Goal: Ask a question: Seek information or help from site administrators or community

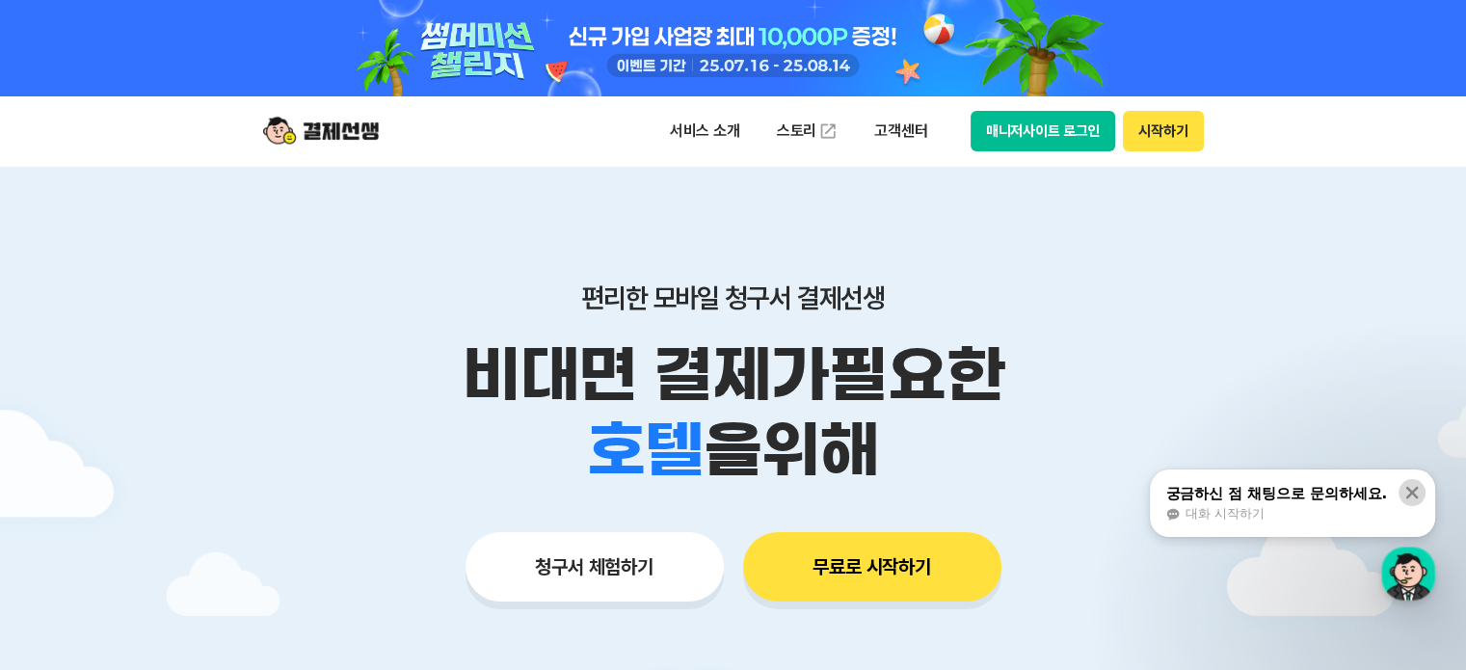
click at [1411, 494] on icon at bounding box center [1412, 493] width 13 height 13
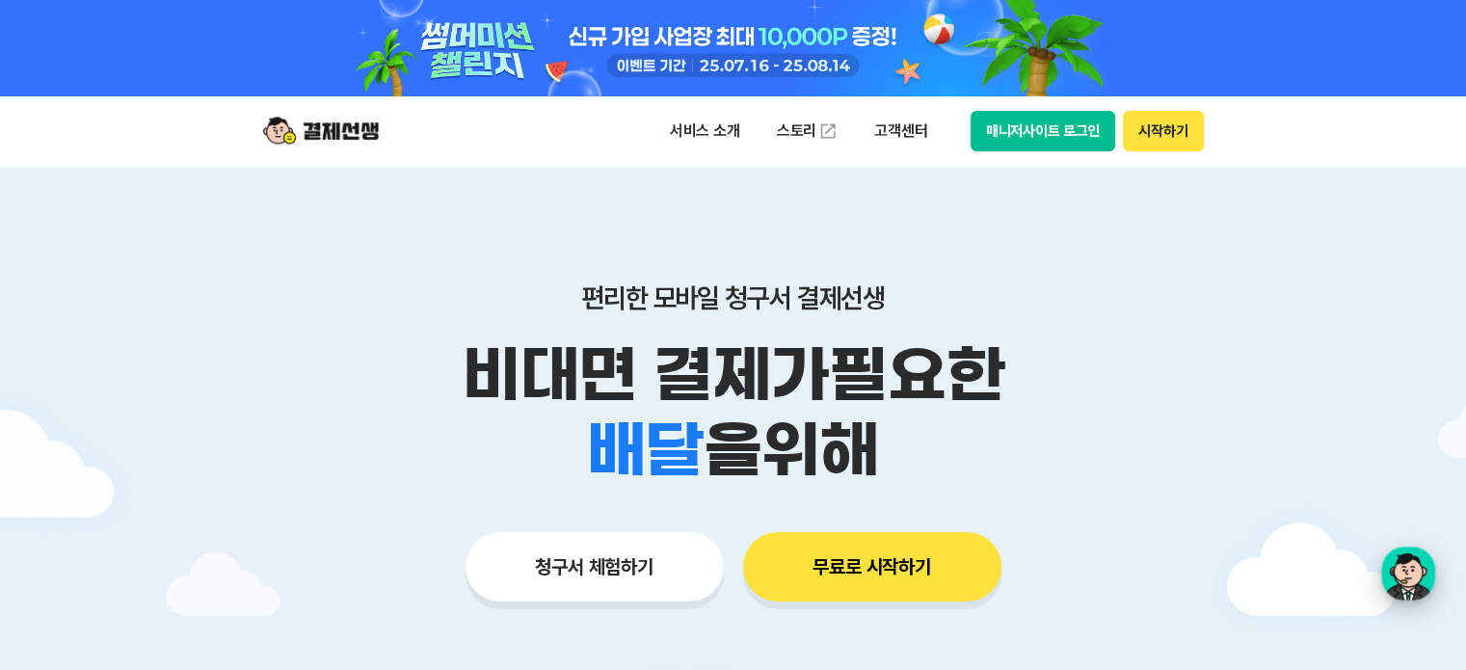
click at [1399, 570] on div "button" at bounding box center [1408, 574] width 54 height 54
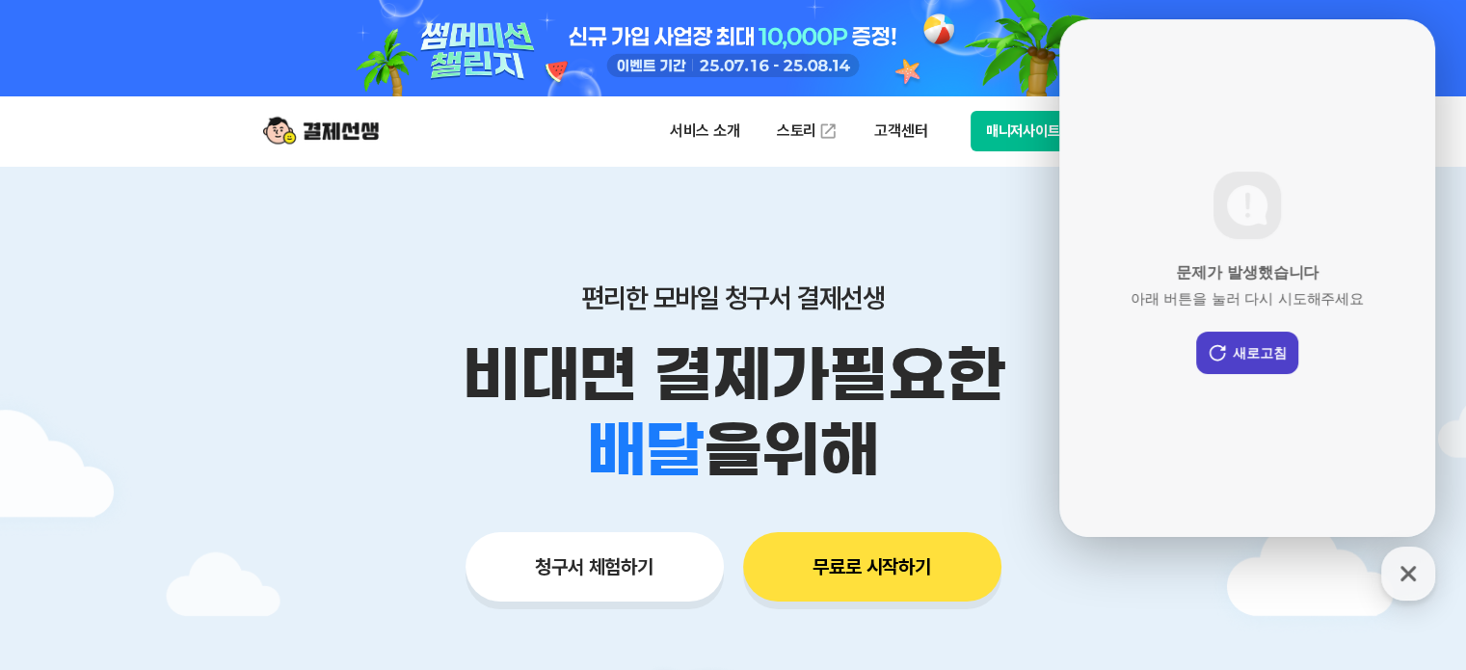
click at [1268, 352] on button "새로고침" at bounding box center [1247, 353] width 102 height 42
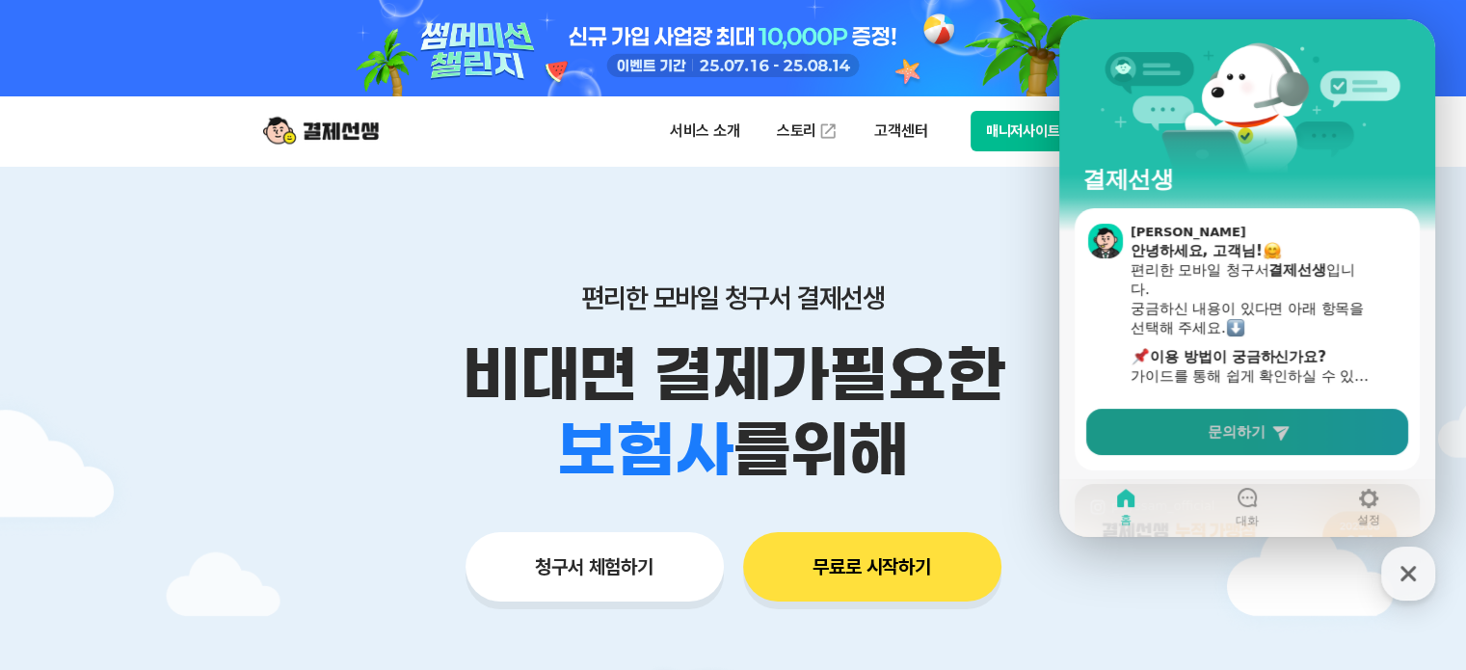
click at [1260, 439] on span "문의하기" at bounding box center [1237, 431] width 58 height 19
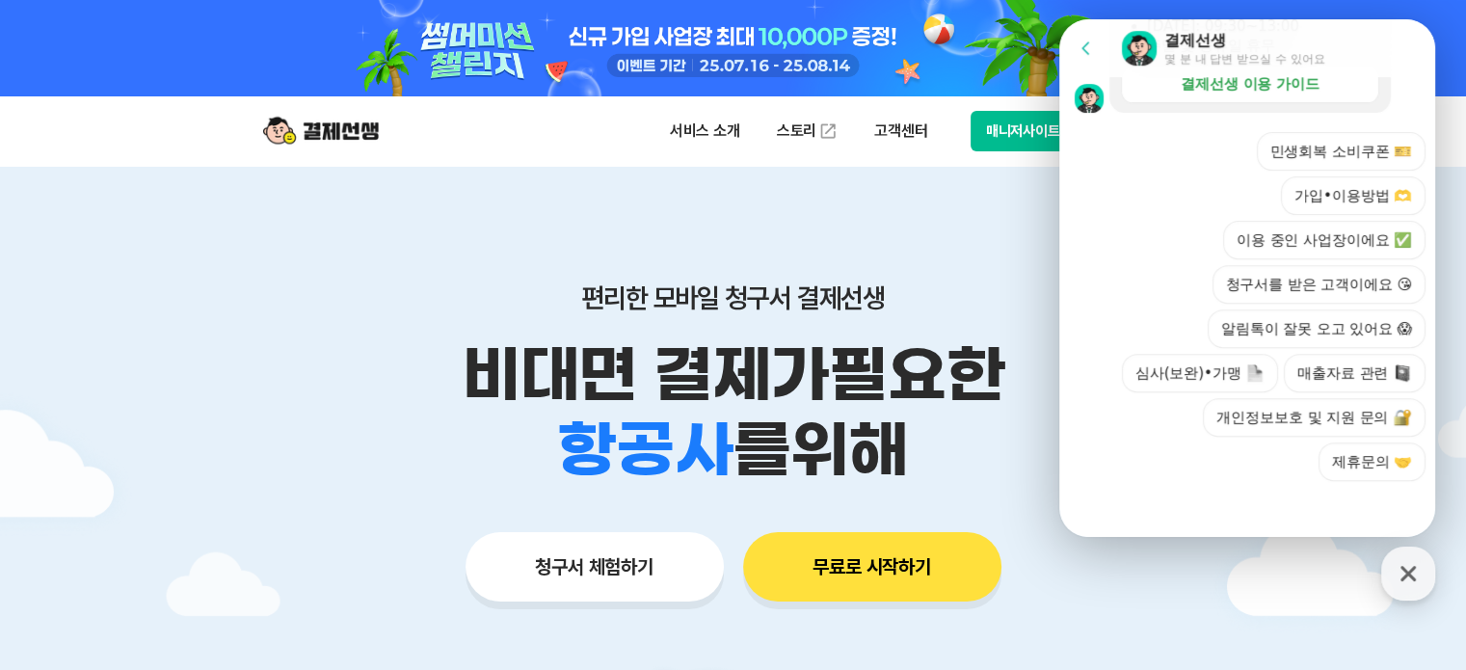
scroll to position [96, 0]
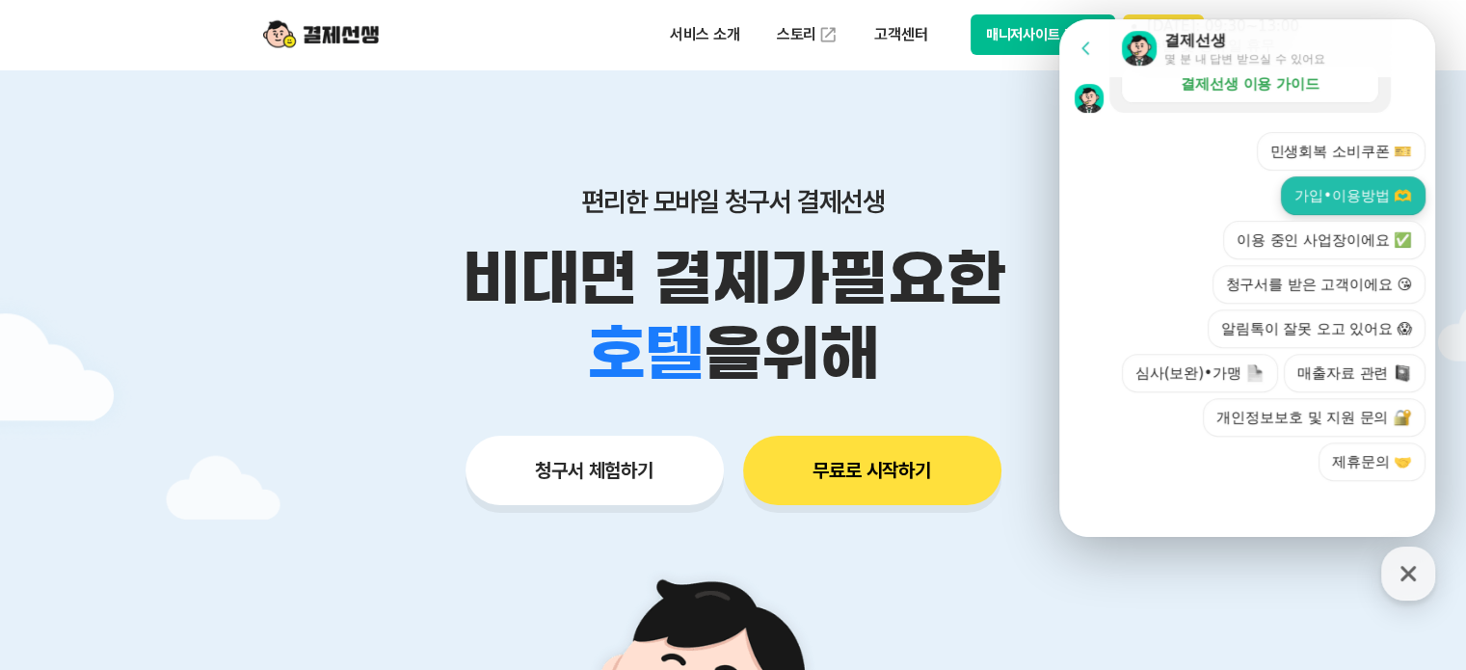
click at [1325, 196] on button "가입•이용방법 🫶" at bounding box center [1353, 195] width 145 height 39
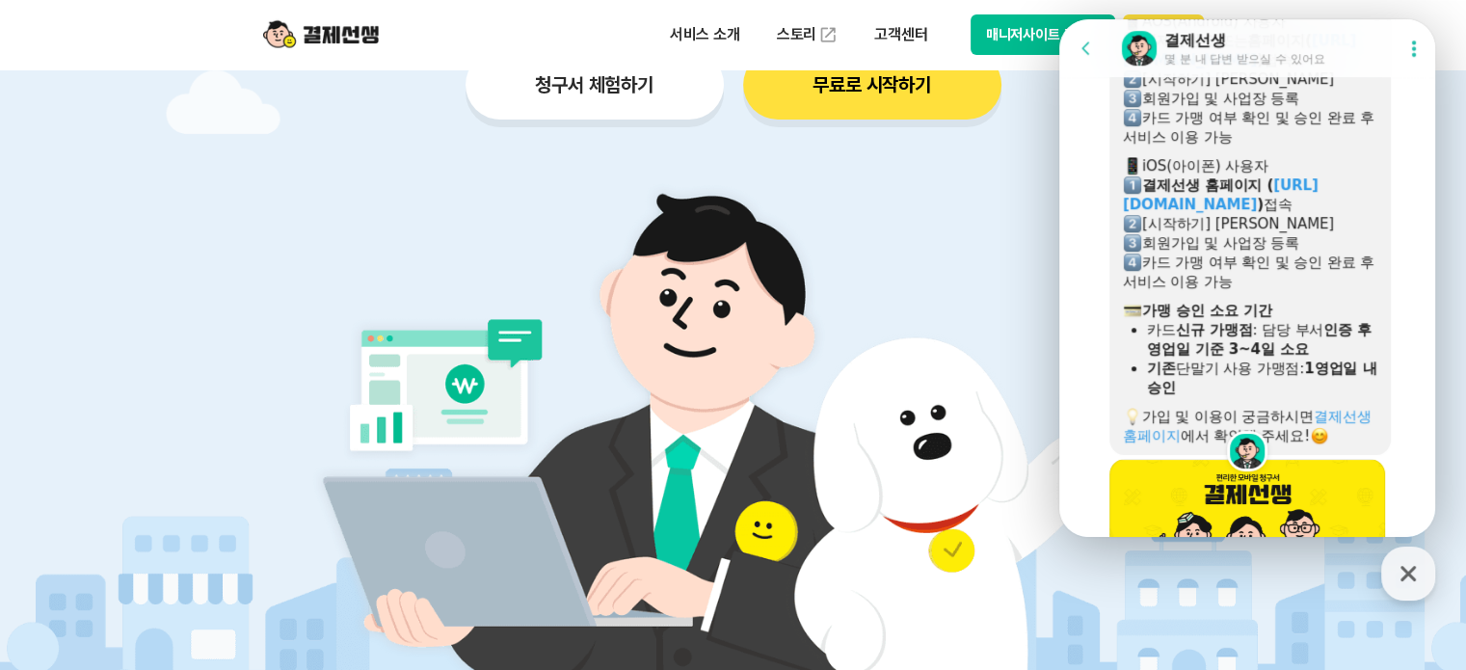
scroll to position [1116, 0]
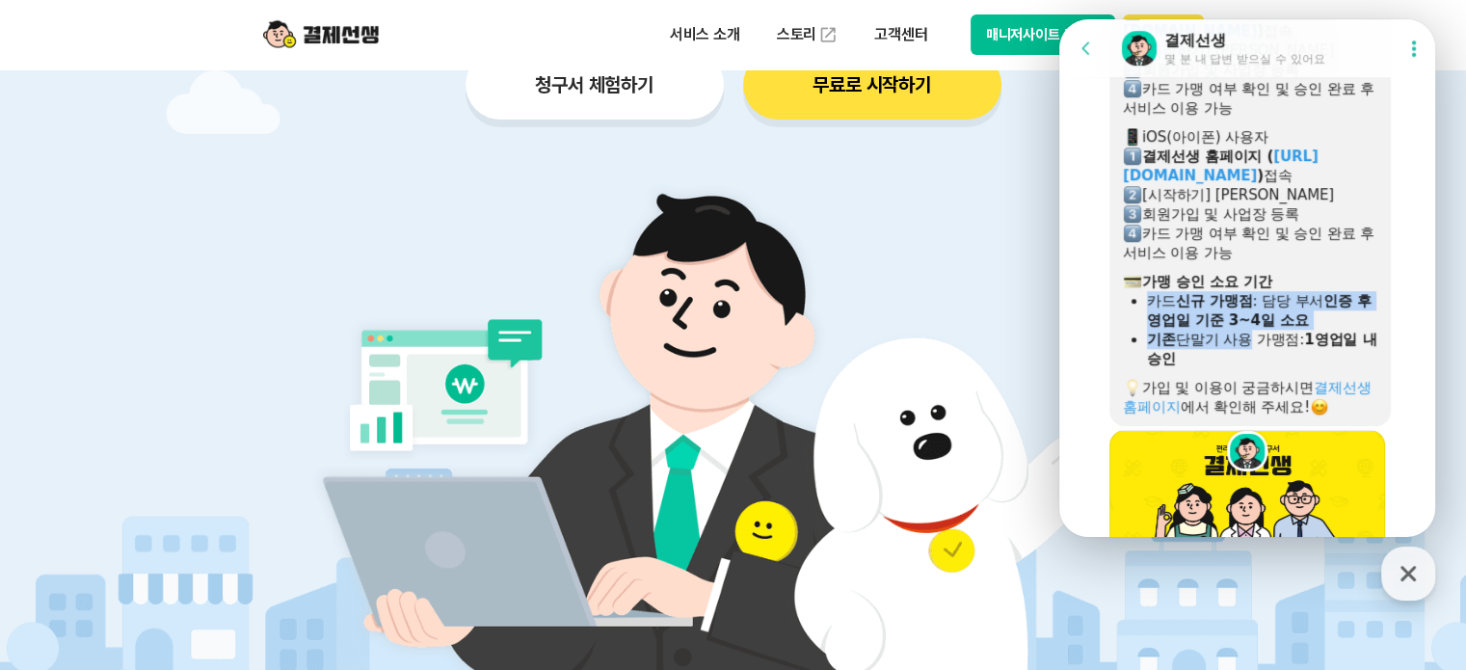
drag, startPoint x: 1147, startPoint y: 300, endPoint x: 1239, endPoint y: 342, distance: 100.9
click at [1239, 342] on ul "카드 신규 가맹점 : 담당 부서 인증 후 영업일 기준 3~4일 소요 기존 단말기 사용 가맹점: 1영업일 내 승인" at bounding box center [1250, 329] width 254 height 77
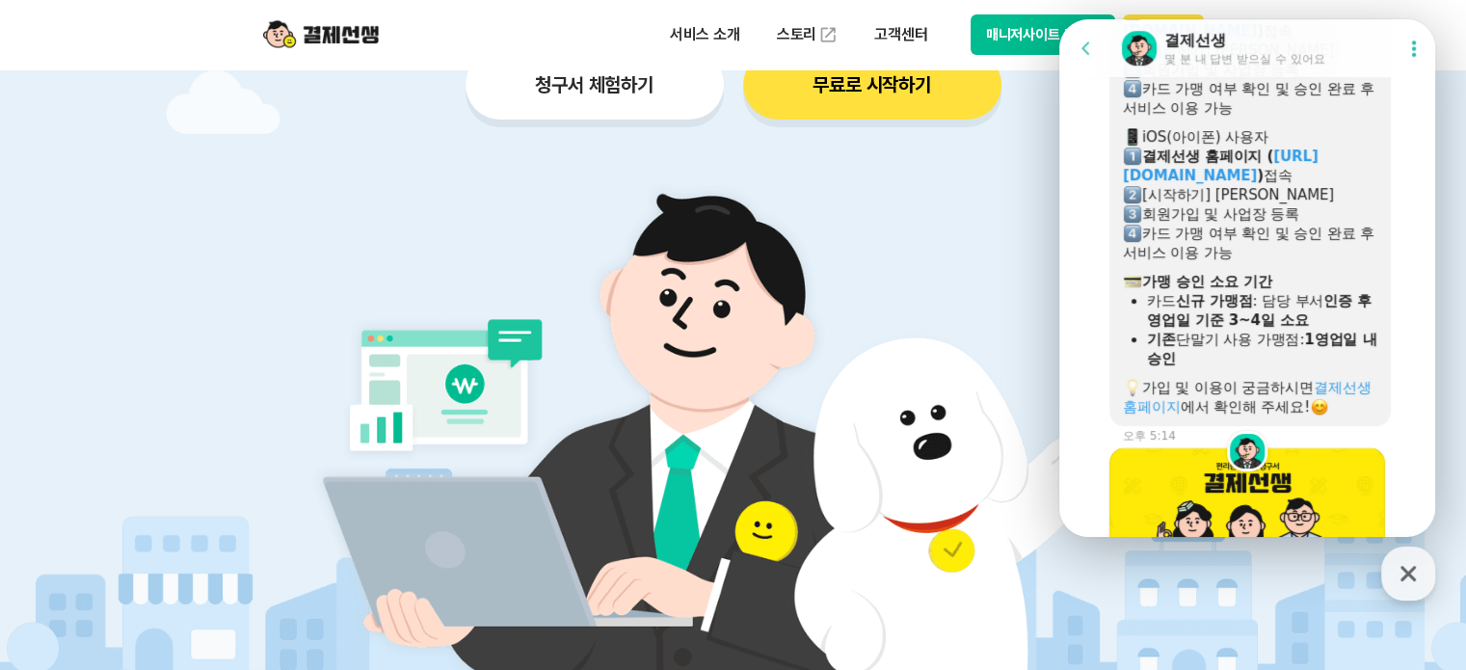
click at [1239, 350] on div "기존 단말기 사용 가맹점: 1영업일 내 승인" at bounding box center [1262, 349] width 230 height 39
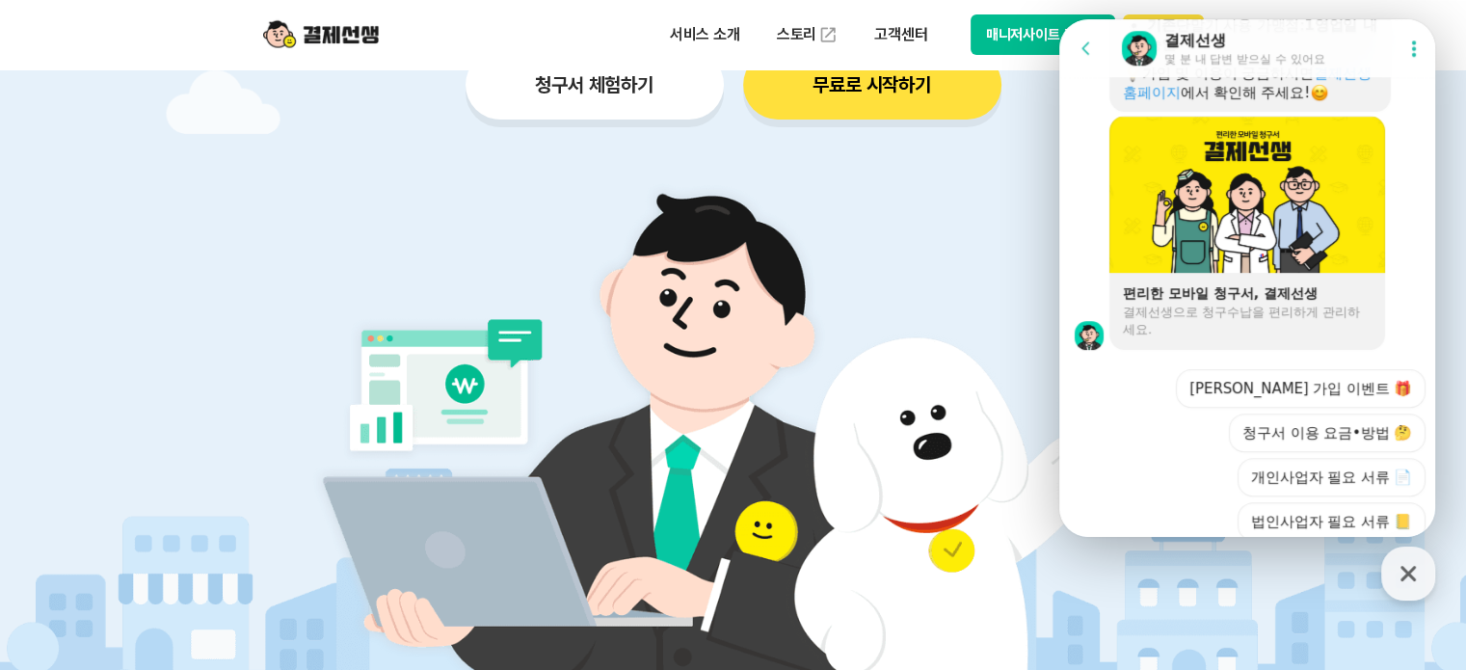
scroll to position [1623, 0]
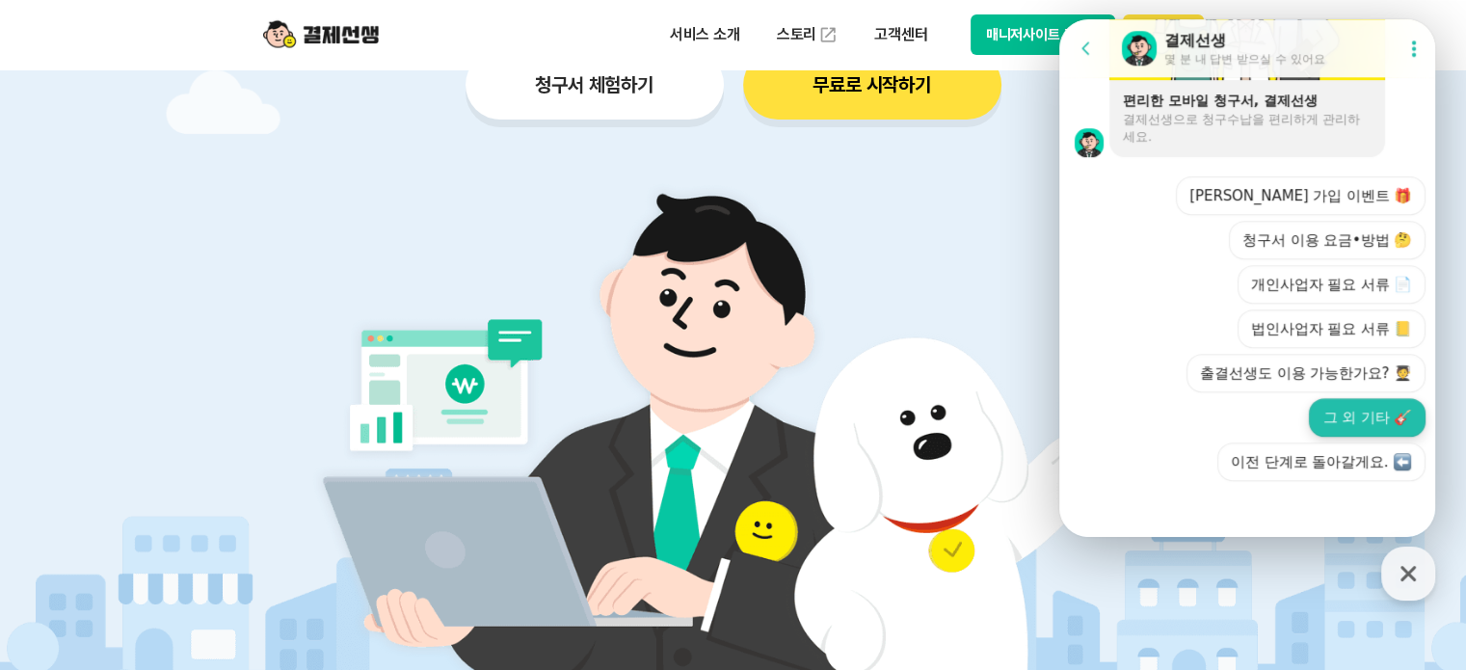
click at [1339, 414] on button "그 외 기타 🎸" at bounding box center [1367, 417] width 117 height 39
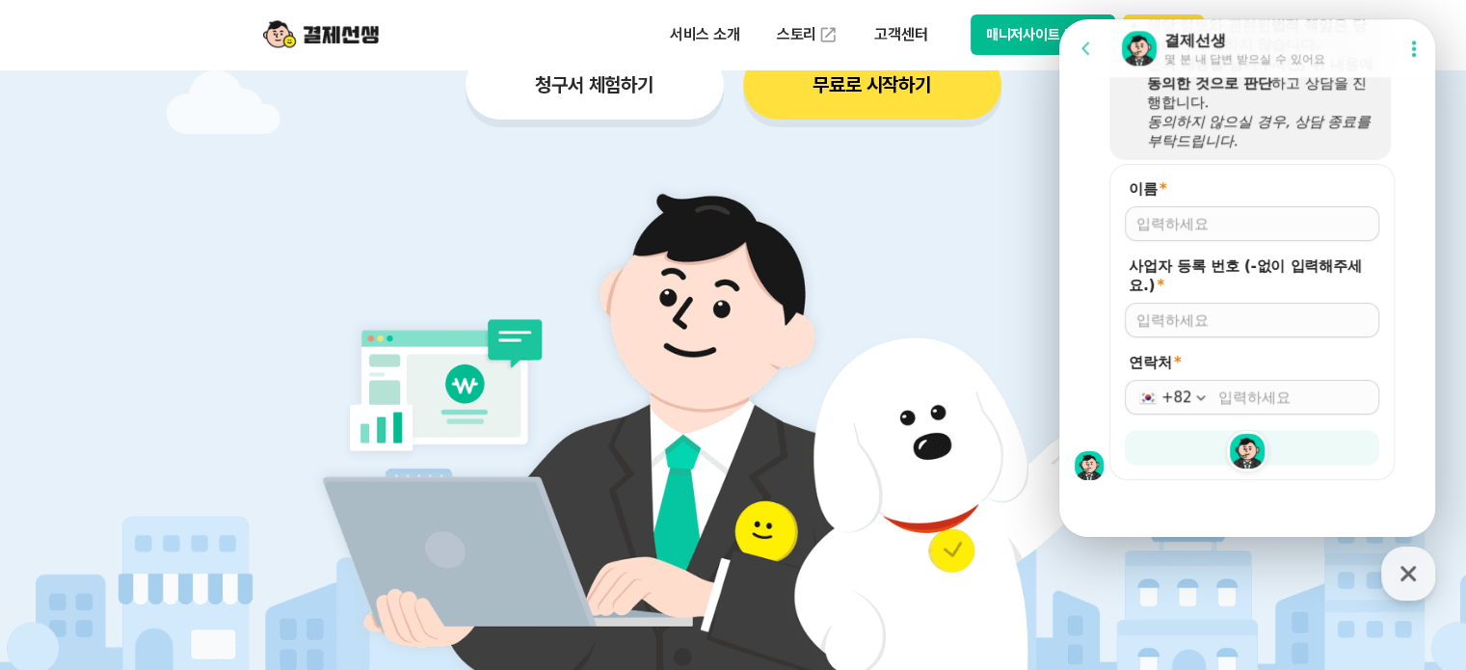
scroll to position [2052, 0]
click at [1267, 225] on input "이름 *" at bounding box center [1251, 221] width 231 height 19
type input "2"
type input "[PERSON_NAME]"
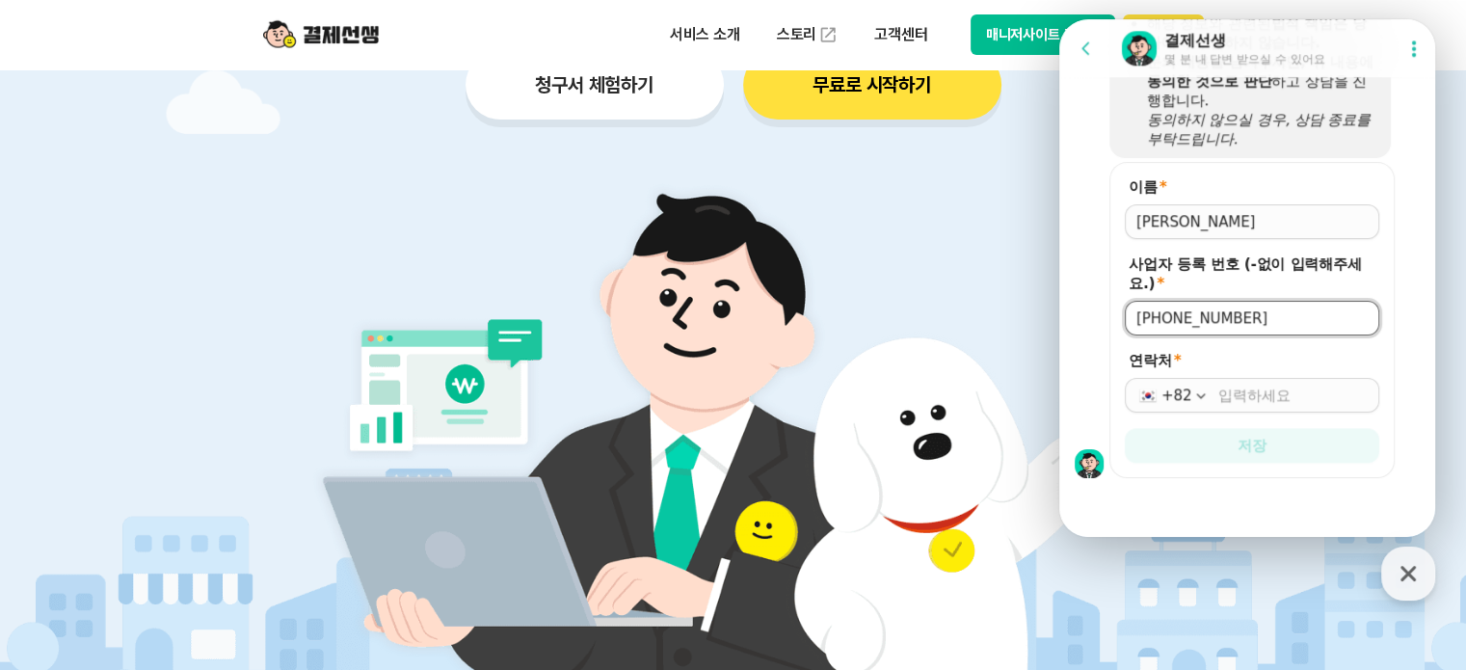
type input "[PHONE_NUMBER]"
click at [1270, 393] on input "연락처 *" at bounding box center [1292, 395] width 149 height 19
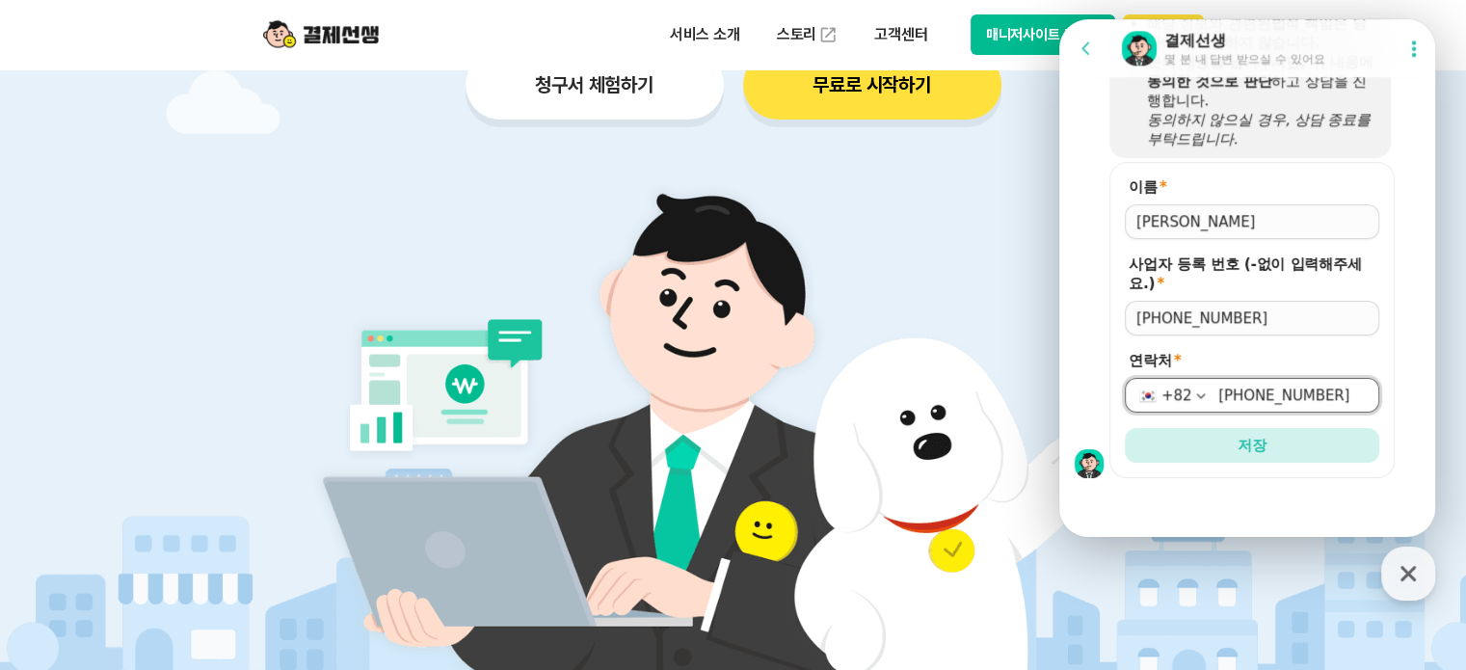
scroll to position [578, 0]
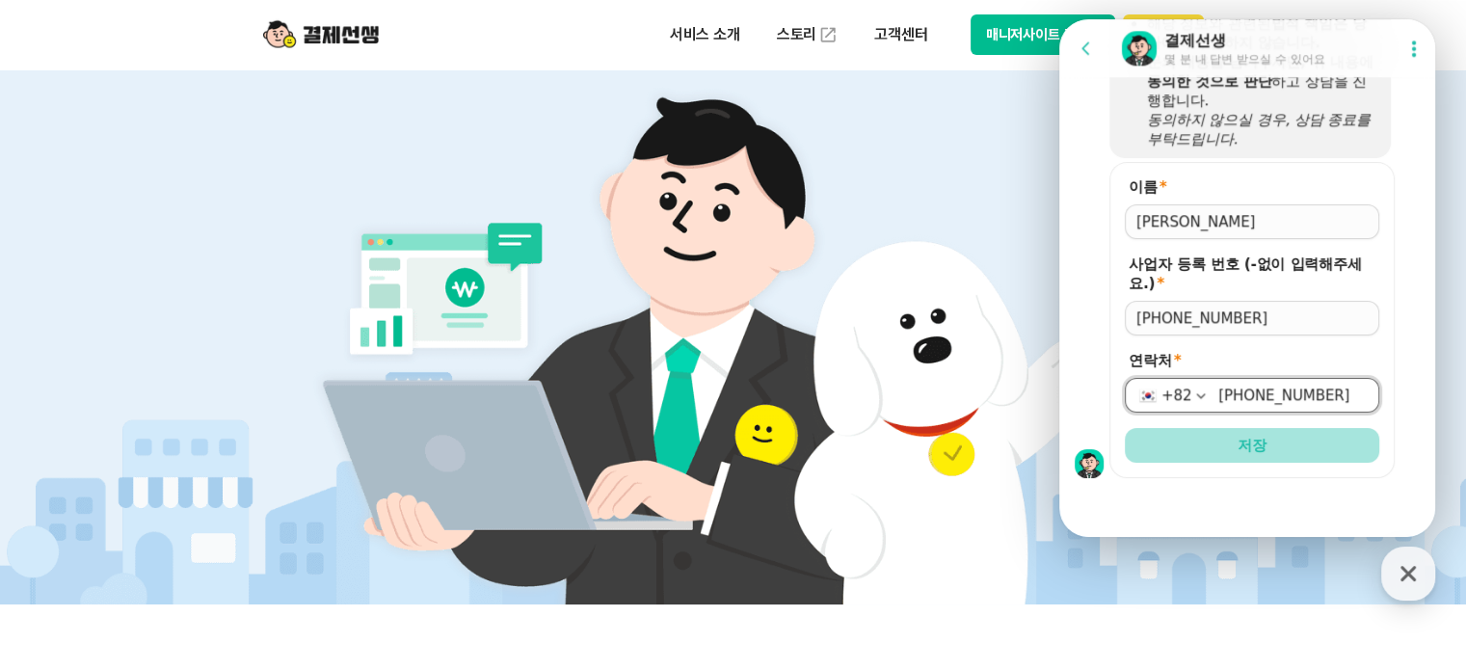
type input "[PHONE_NUMBER]"
click at [1262, 428] on button "저장" at bounding box center [1252, 445] width 254 height 35
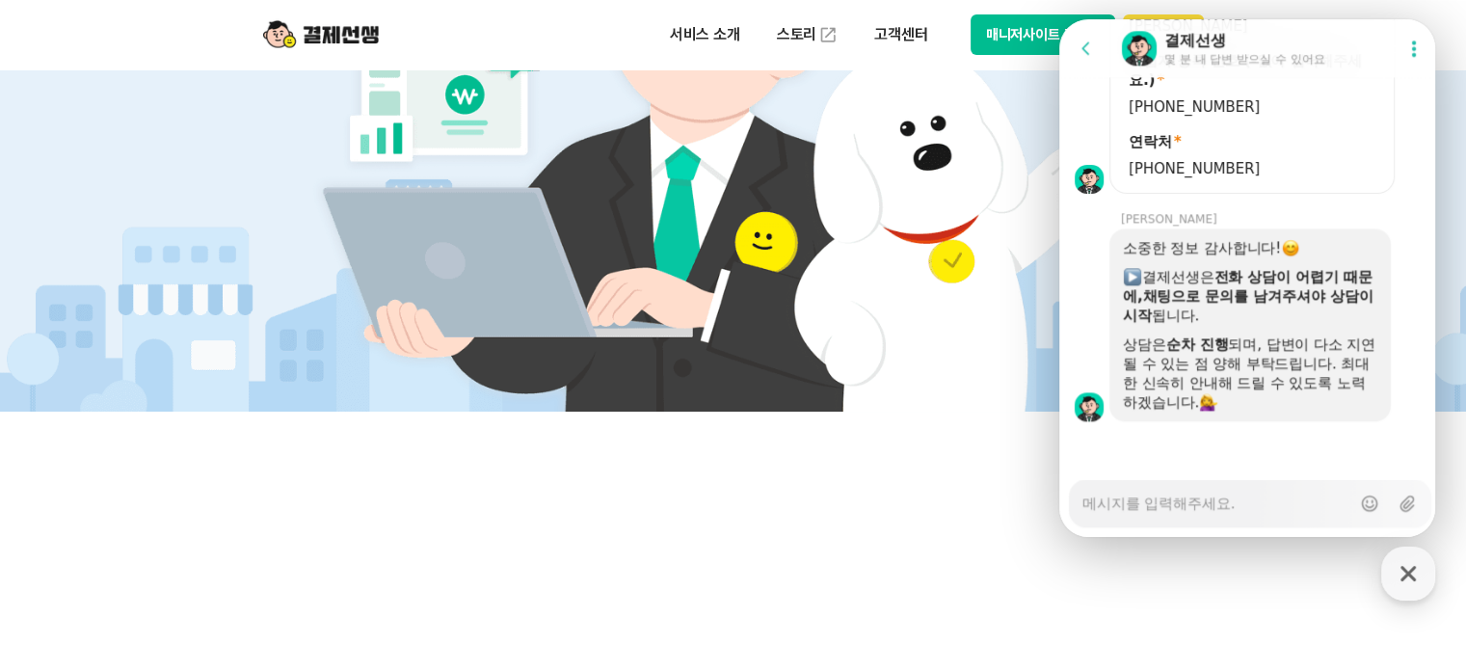
scroll to position [2240, 0]
click at [1262, 508] on textarea "Messenger Input Textarea" at bounding box center [1217, 496] width 268 height 33
type textarea "x"
type textarea "t"
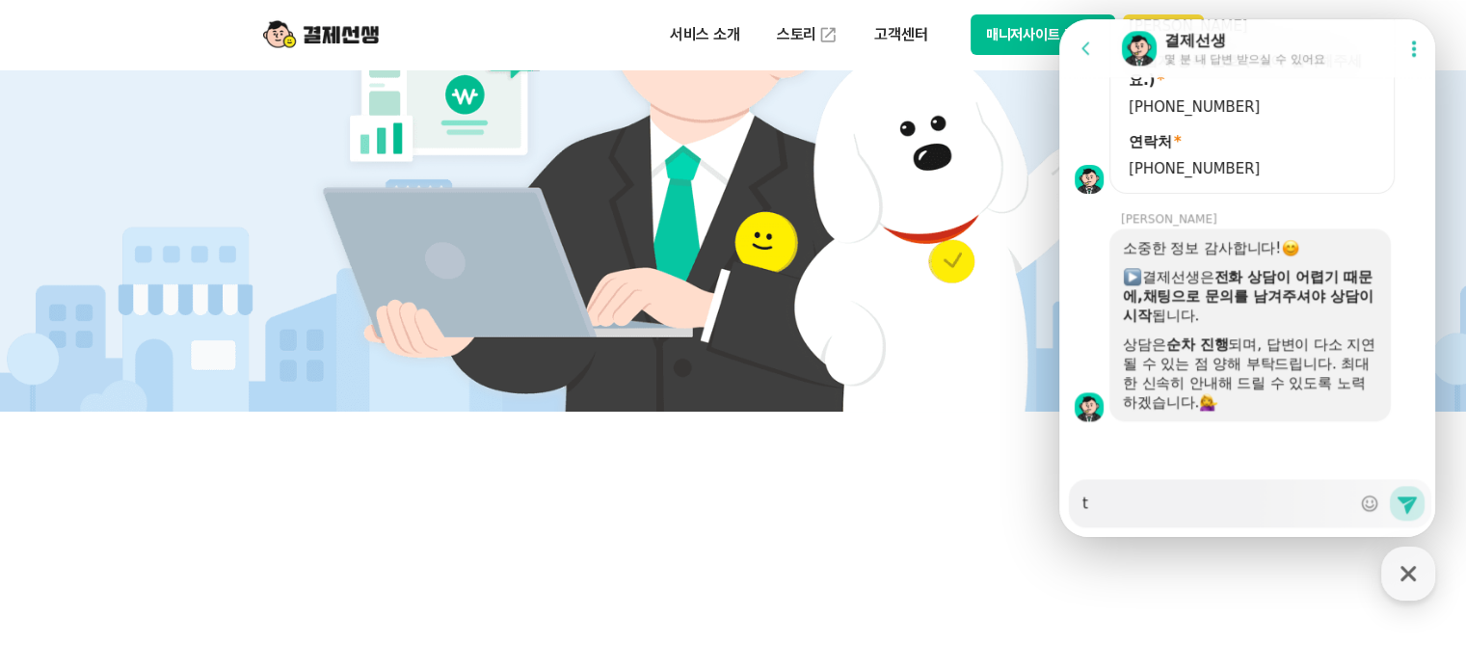
type textarea "x"
type textarea "tl"
type textarea "x"
type textarea "t"
type textarea "x"
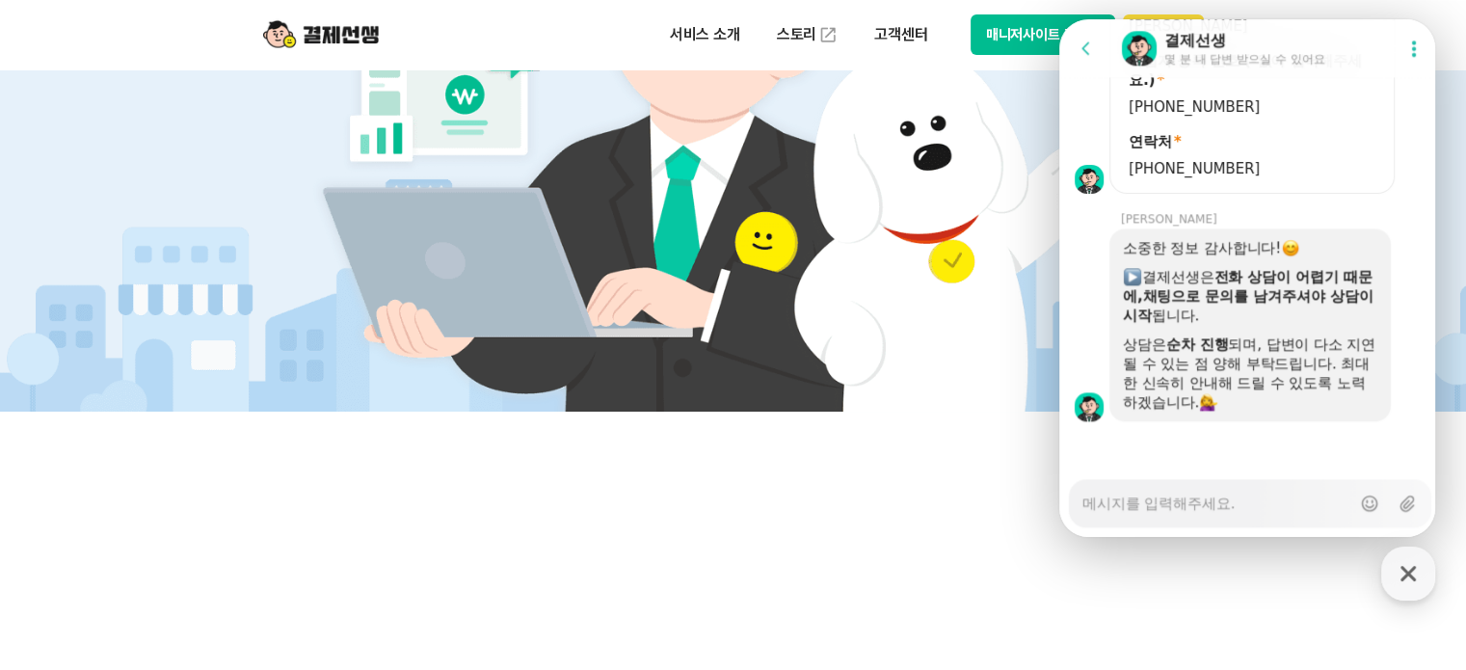
type textarea "x"
type textarea "ㅌ"
type textarea "x"
type textarea "테"
type textarea "x"
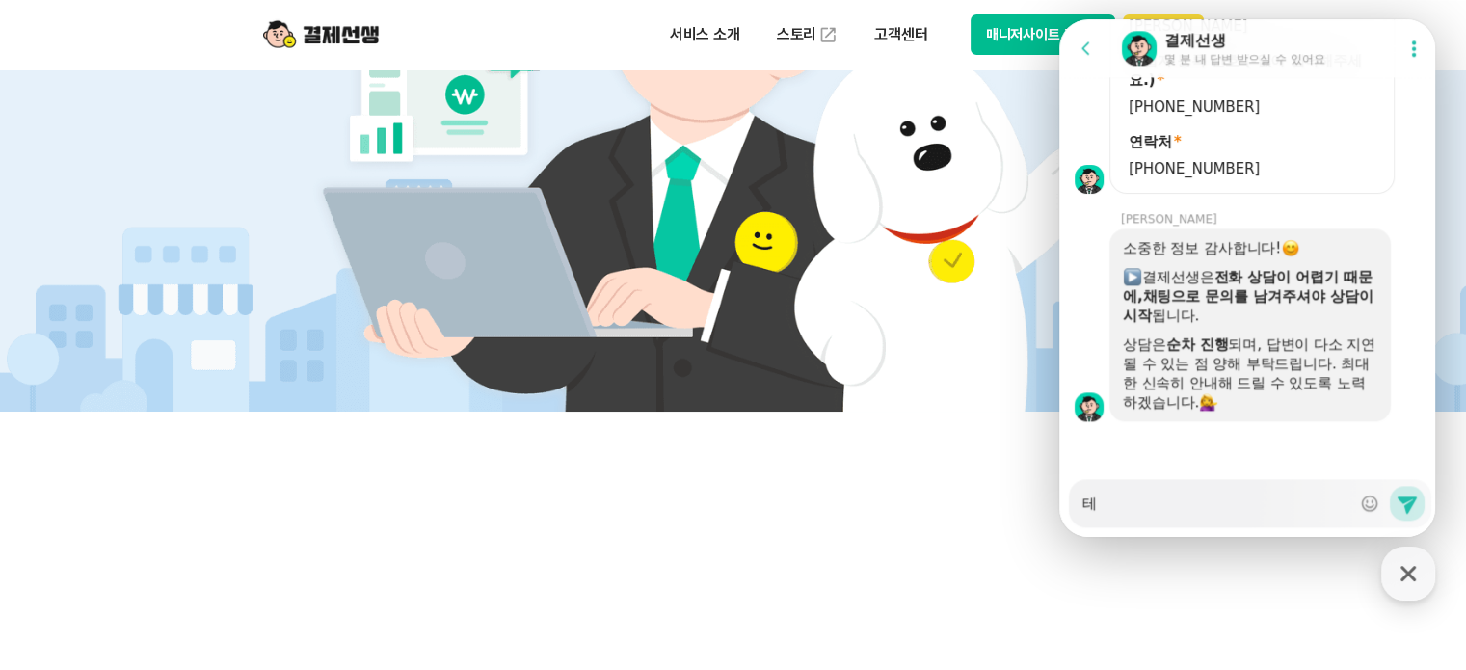
type textarea "[PERSON_NAME]"
type textarea "x"
type textarea "테스"
type textarea "x"
type textarea "테슽"
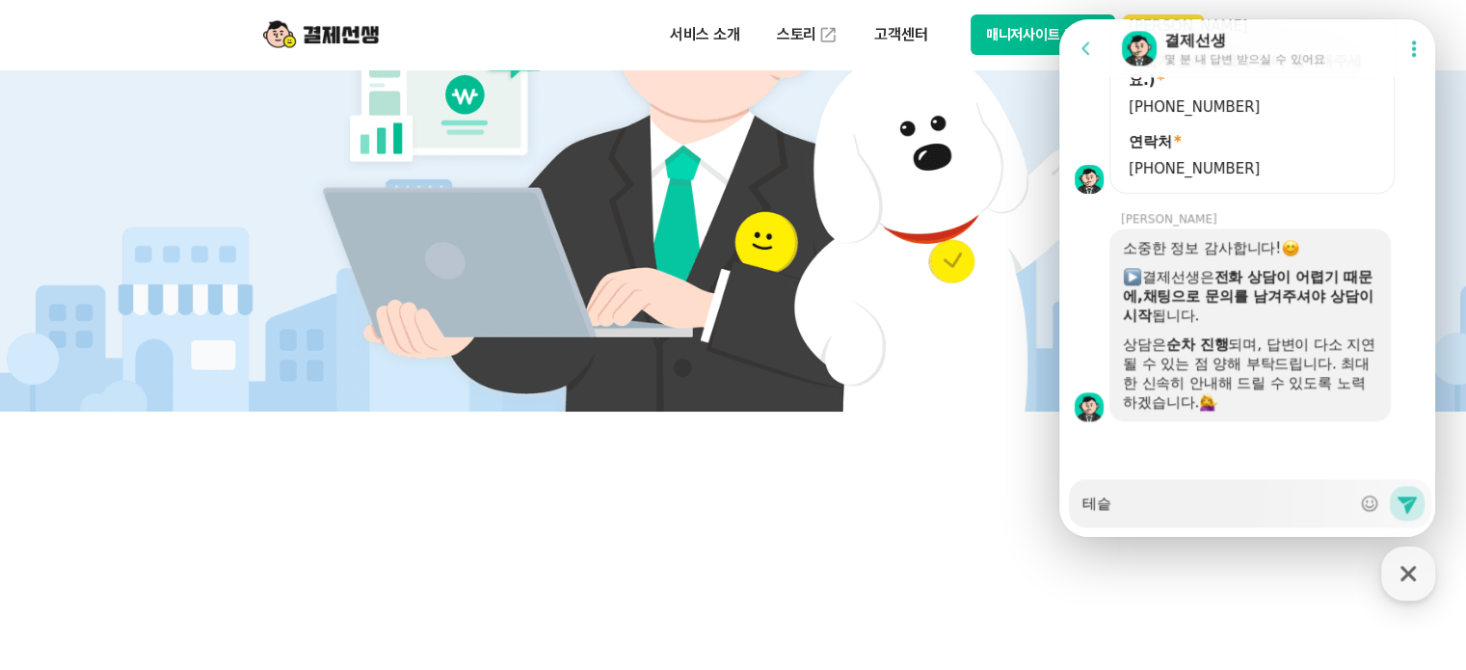
type textarea "x"
type textarea "테스트"
type textarea "x"
type textarea "테스트"
type textarea "x"
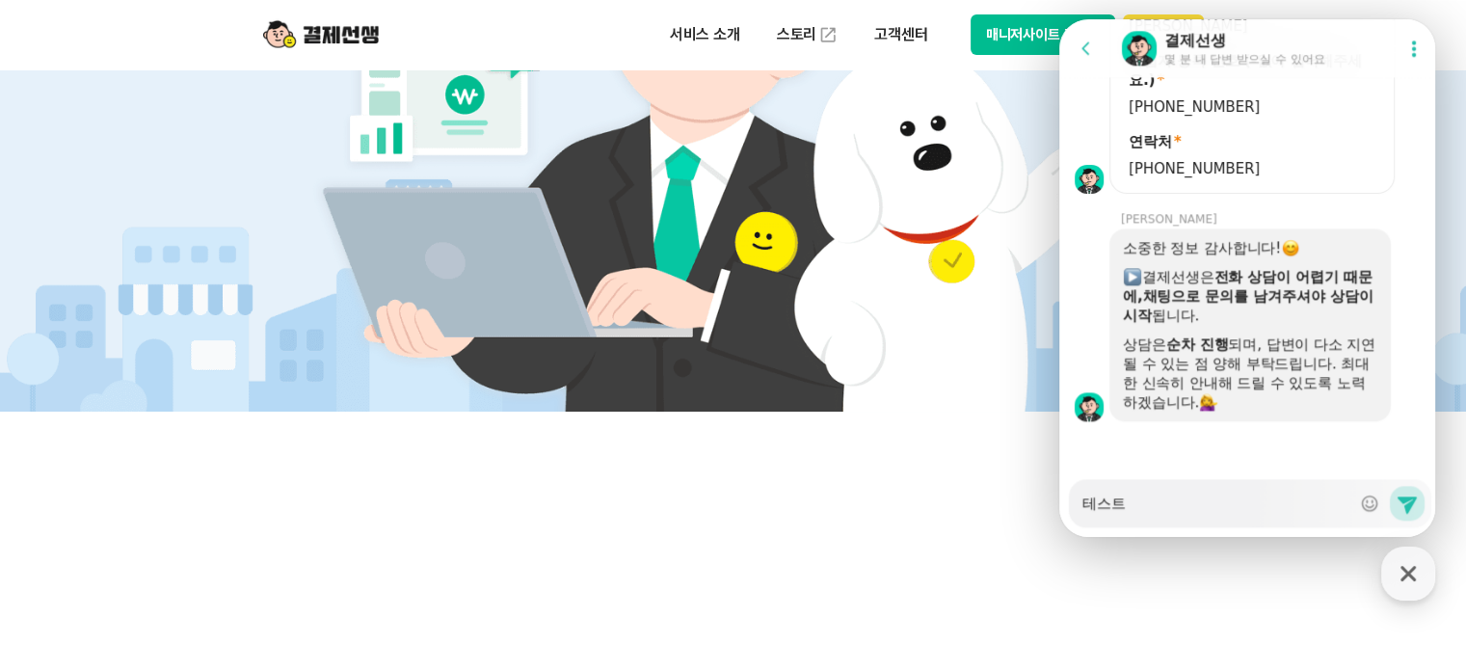
type textarea "테스트 ㅅ"
type textarea "x"
type textarea "테스트 사"
type textarea "x"
type textarea "테스트 삼"
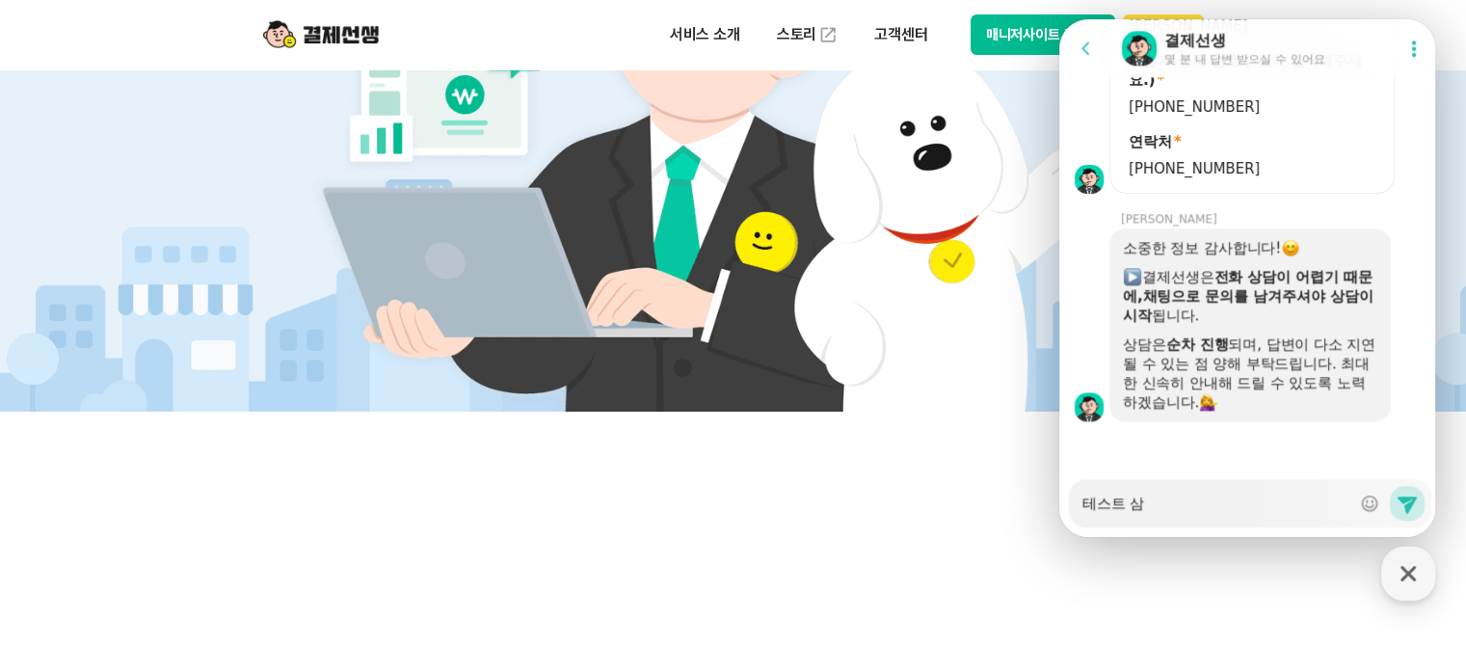
type textarea "x"
type textarea "테스트 삼ㅇ"
type textarea "x"
type textarea "테스트 삼아"
type textarea "x"
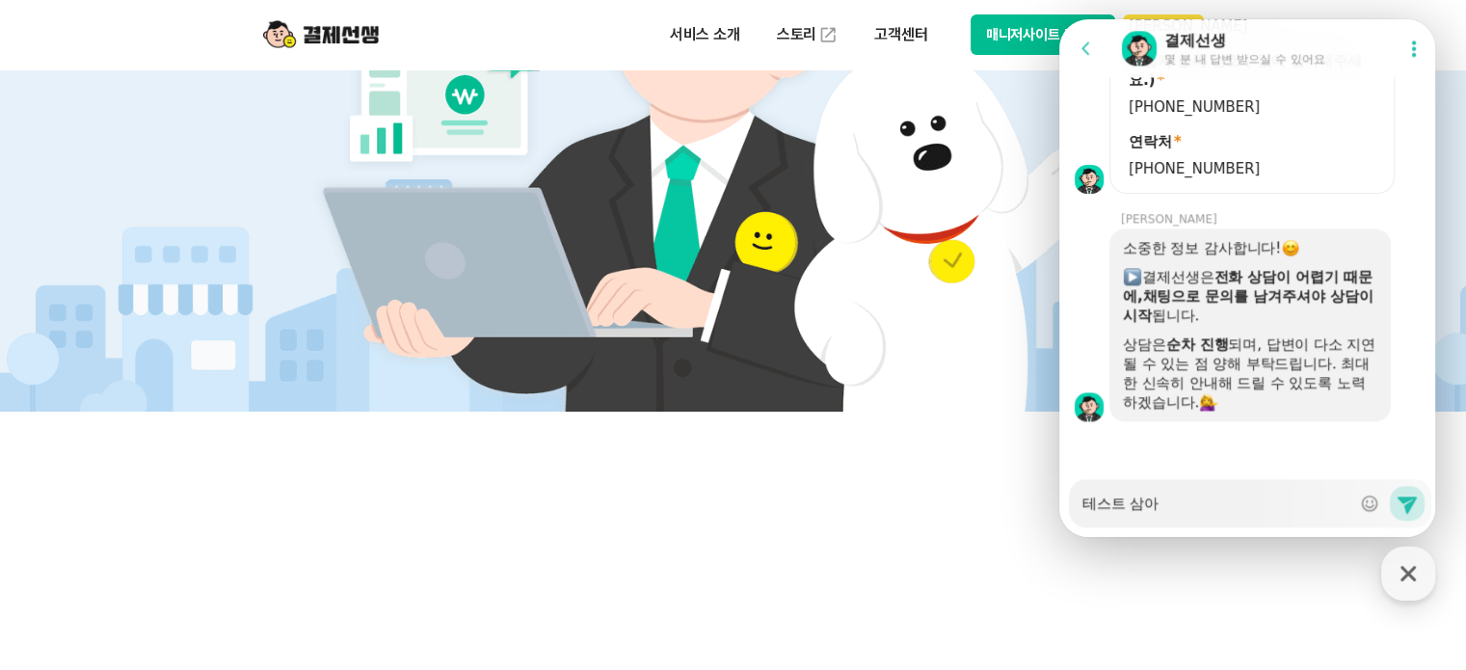
type textarea "테스트 삼아"
type textarea "x"
type textarea "테스트 삼아 ㅈ"
type textarea "x"
type textarea "테스트 삼아 저"
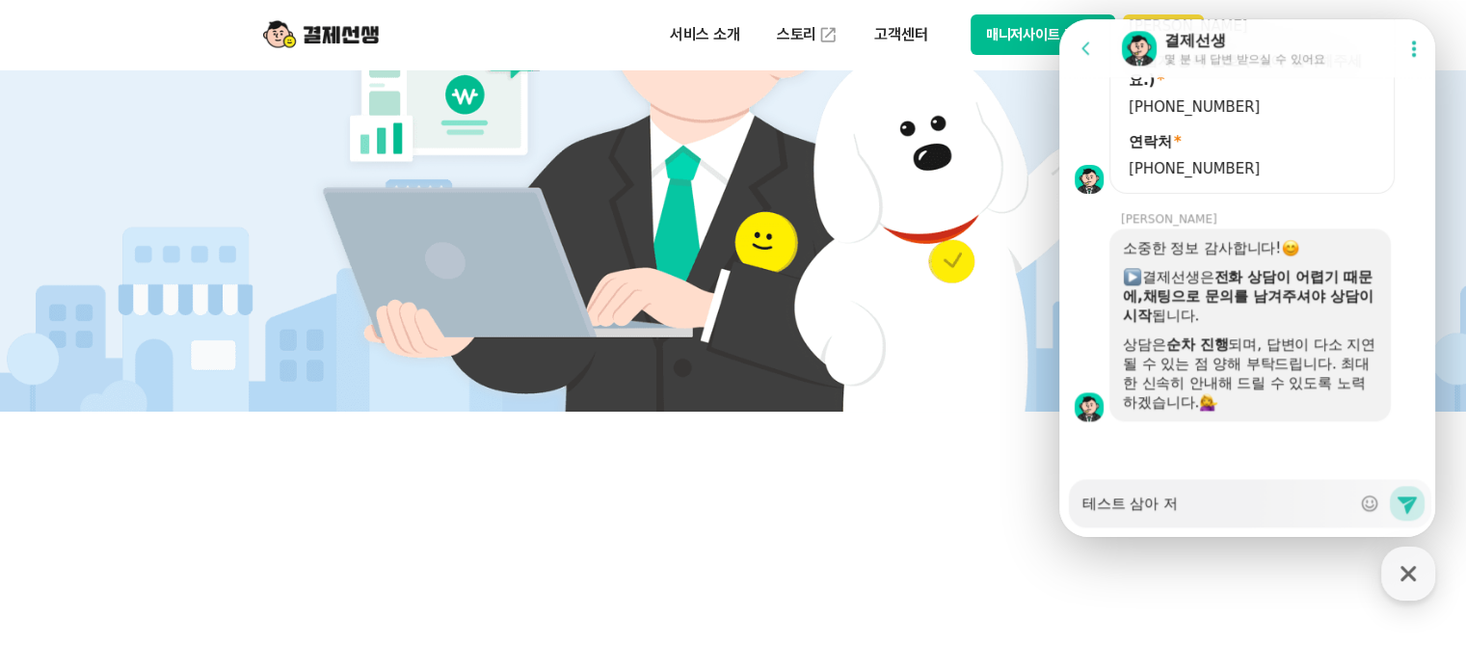
type textarea "x"
type textarea "테스트 삼아 저하"
type textarea "x"
type textarea "테스트 삼아 저한"
type textarea "x"
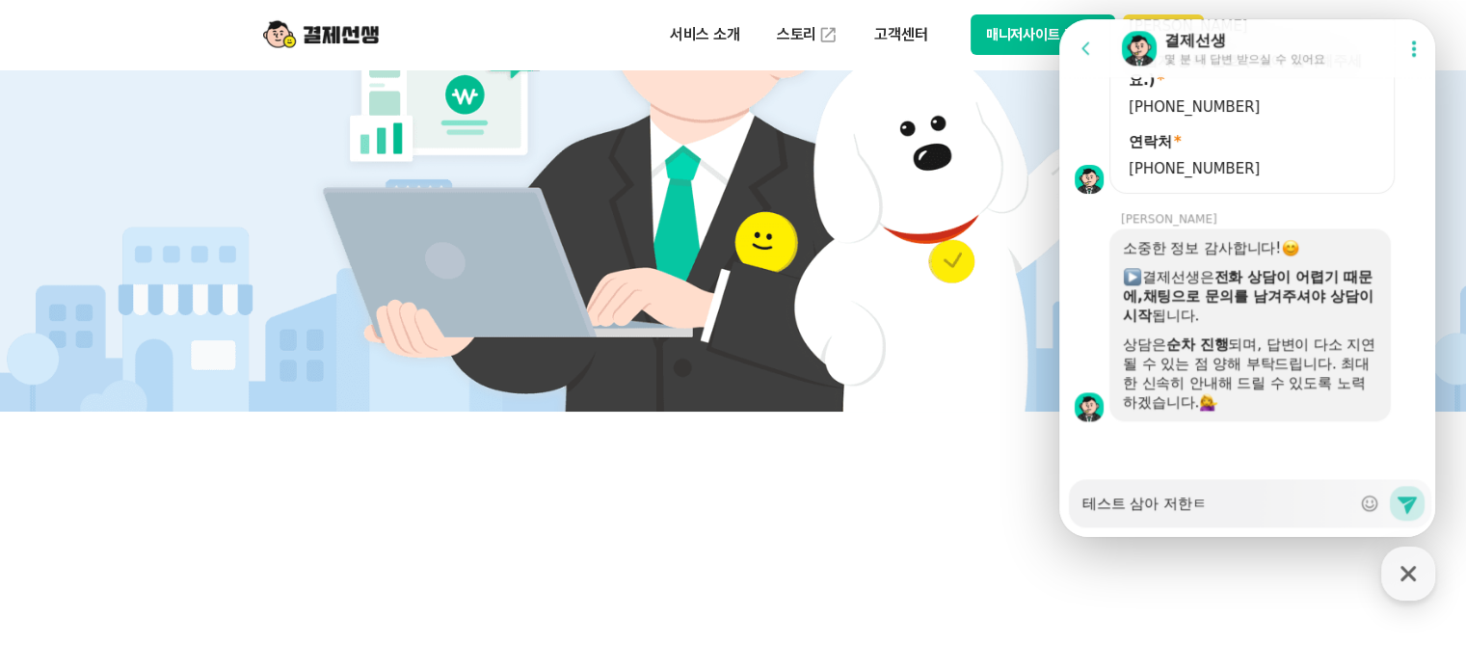
type textarea "테스트 삼아 저한테"
type textarea "x"
type textarea "테스트 삼아 저한테"
type textarea "x"
type textarea "테스트 삼아 저한테 ㄹ"
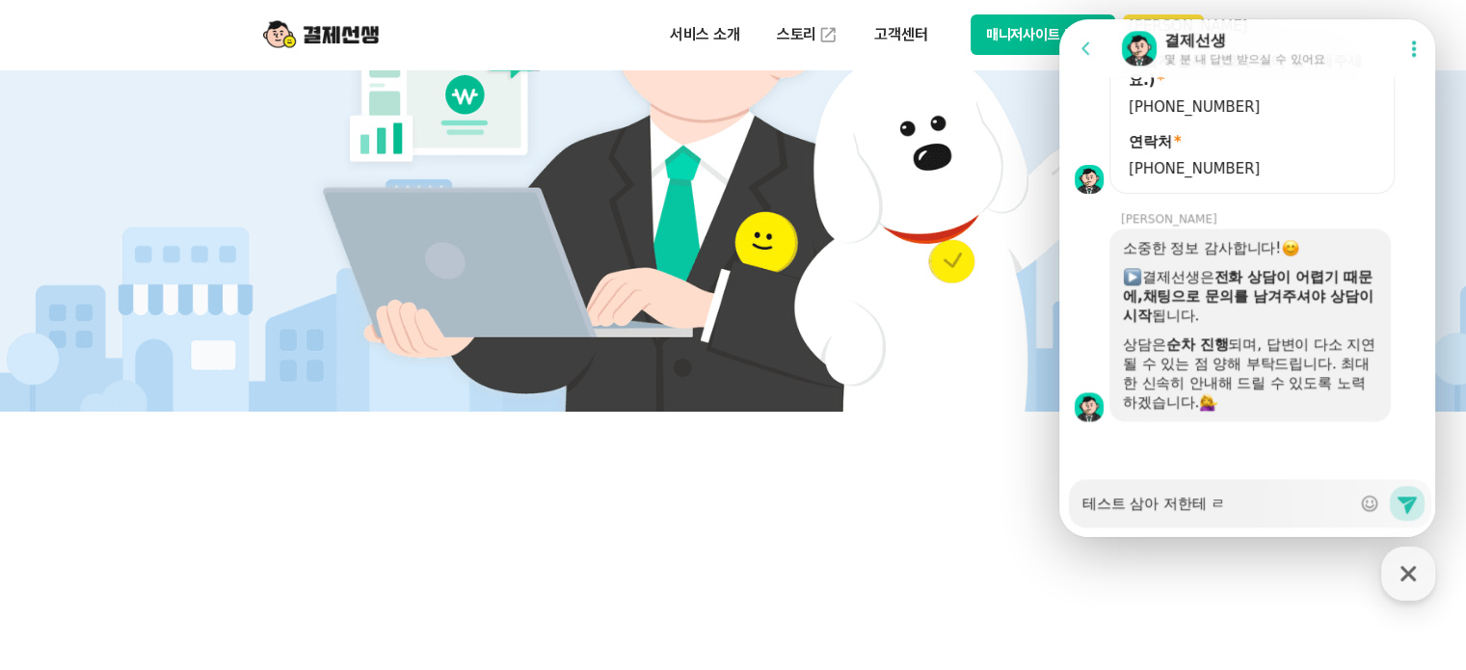
type textarea "x"
type textarea "테스트 삼아 저[PERSON_NAME]"
type textarea "x"
type textarea "테스트 삼아 저[PERSON_NAME]"
type textarea "x"
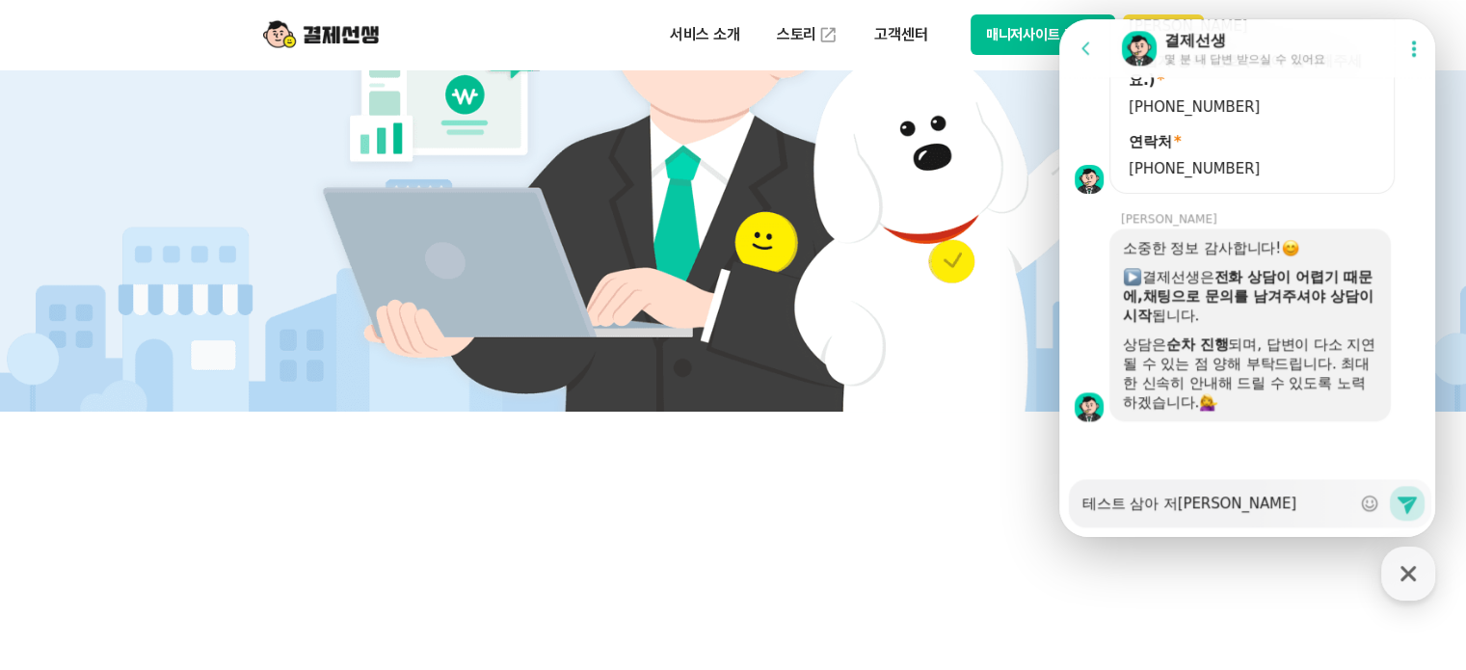
type textarea "테스트 삼아 저한테 링ㅋ"
type textarea "x"
type textarea "테스트 삼아 저[PERSON_NAME]"
type textarea "x"
type textarea "테스트 삼아 저[PERSON_NAME]"
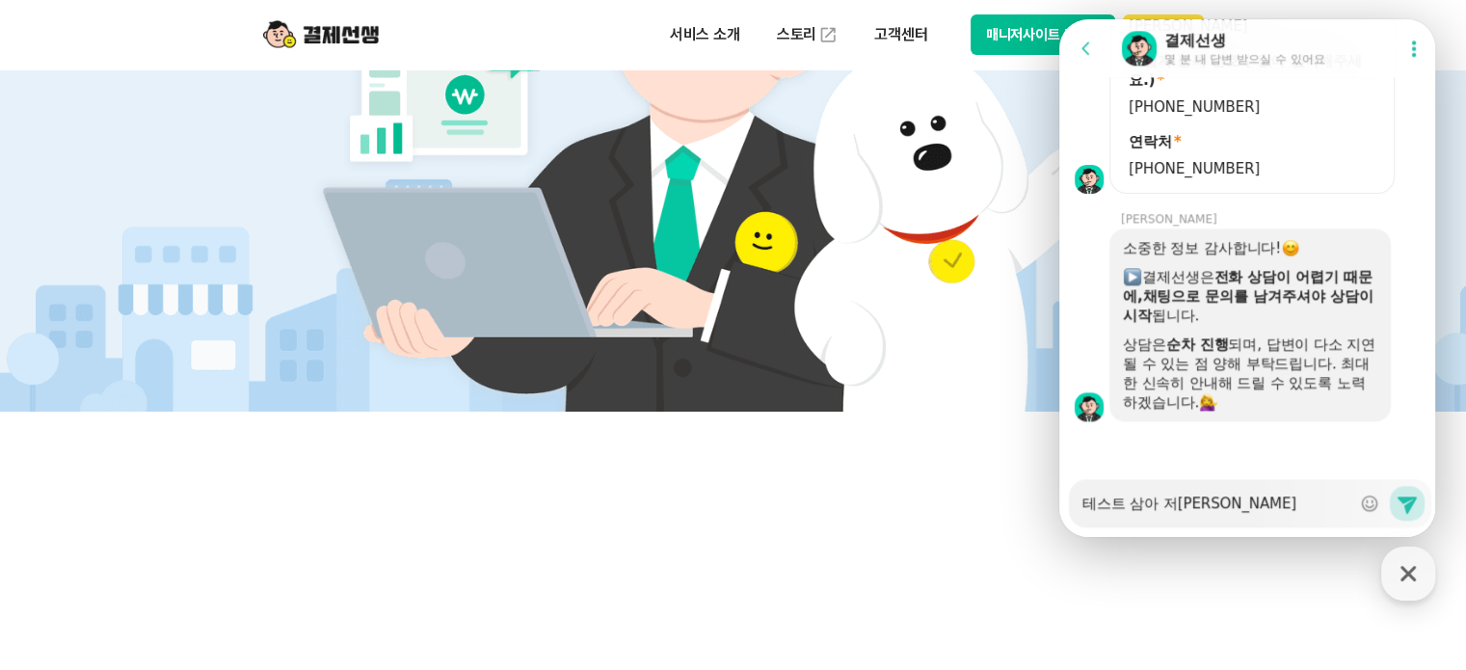
type textarea "x"
type textarea "테스트 삼아 저한테 링크 ㅂ"
type textarea "x"
type textarea "테스트 삼아 저한테 링크 보"
type textarea "x"
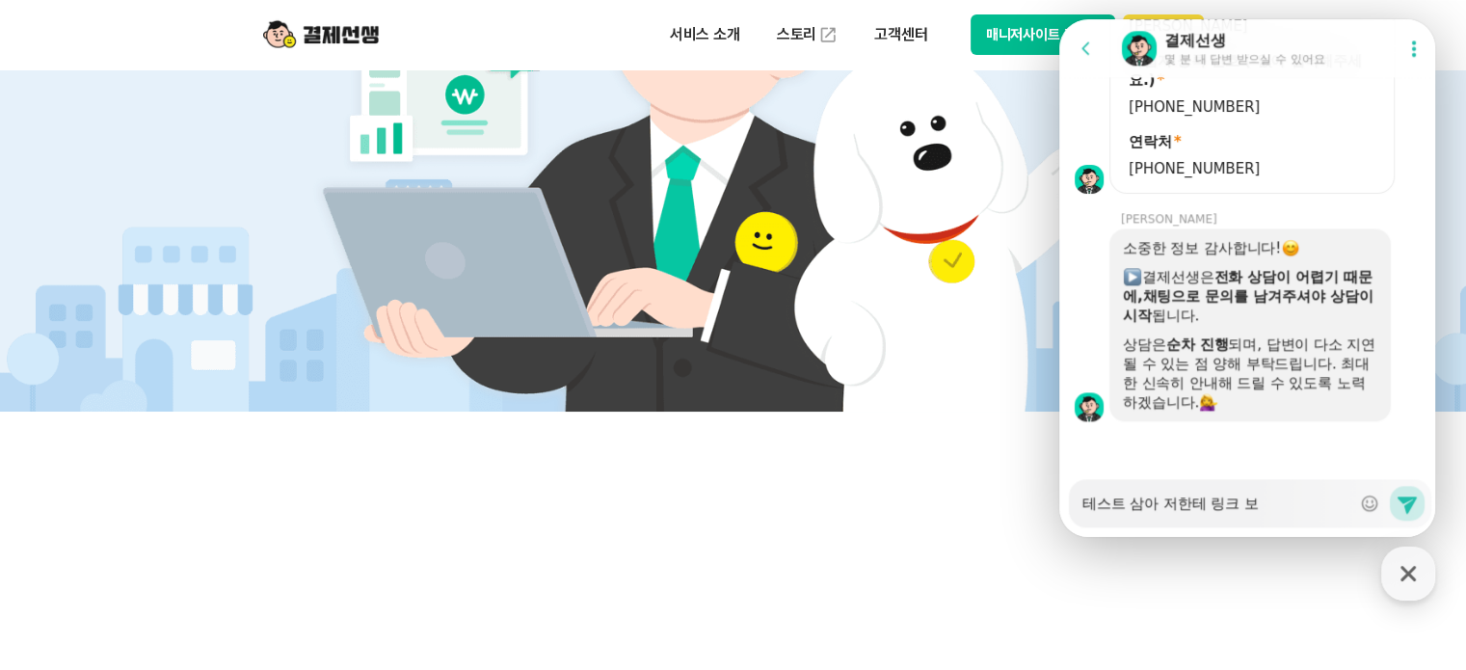
type textarea "테스트 삼아 저한테 링크 본"
type textarea "x"
type textarea "테스트 삼아 저[PERSON_NAME] 보내"
type textarea "x"
type textarea "테스트 삼아 저[PERSON_NAME]"
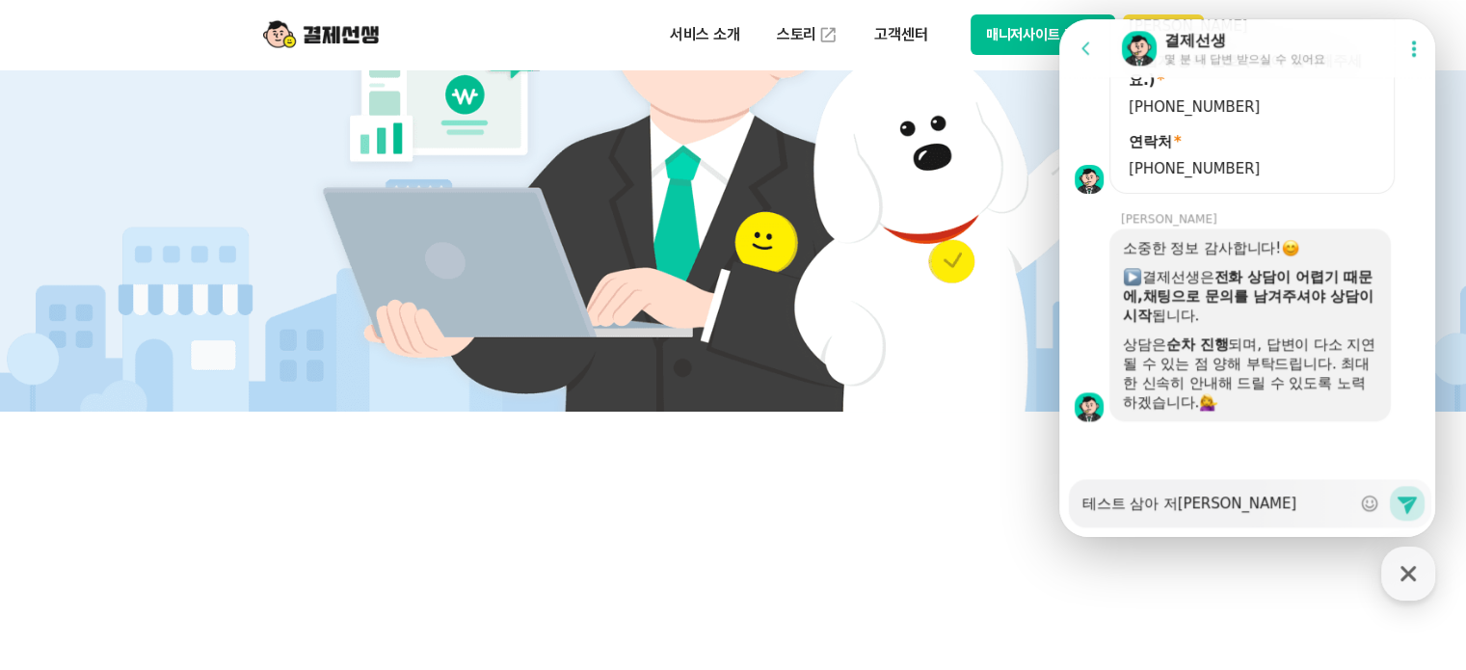
type textarea "x"
type textarea "테스트 삼아 저한테 링크 보내고"
type textarea "x"
type textarea "테스트 삼아 저한테 링크 보내고"
type textarea "x"
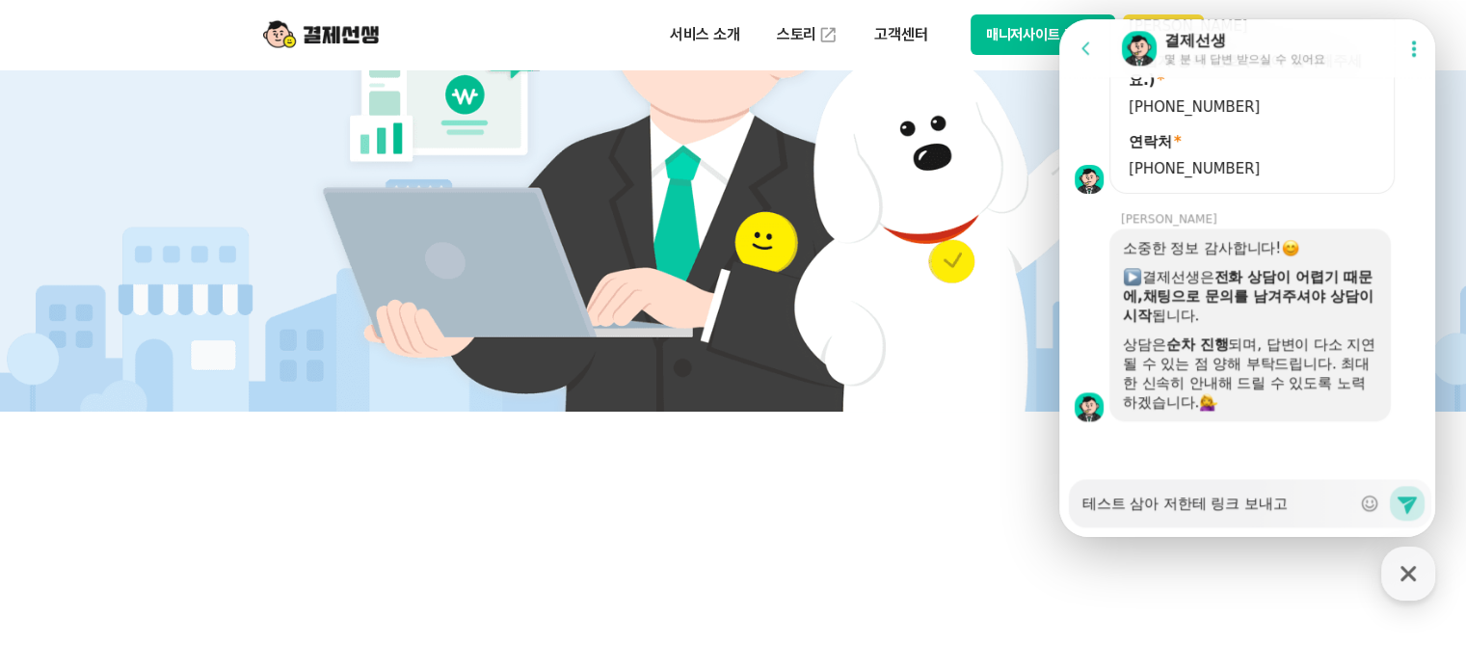
type textarea "테스트 삼아 저한테 링크 보내고 N"
type textarea "x"
type textarea "테스트 삼아 저한테 링크 보내고 Nv"
type textarea "x"
type textarea "테스트 삼아 저한테 링크 보내고 Nvp"
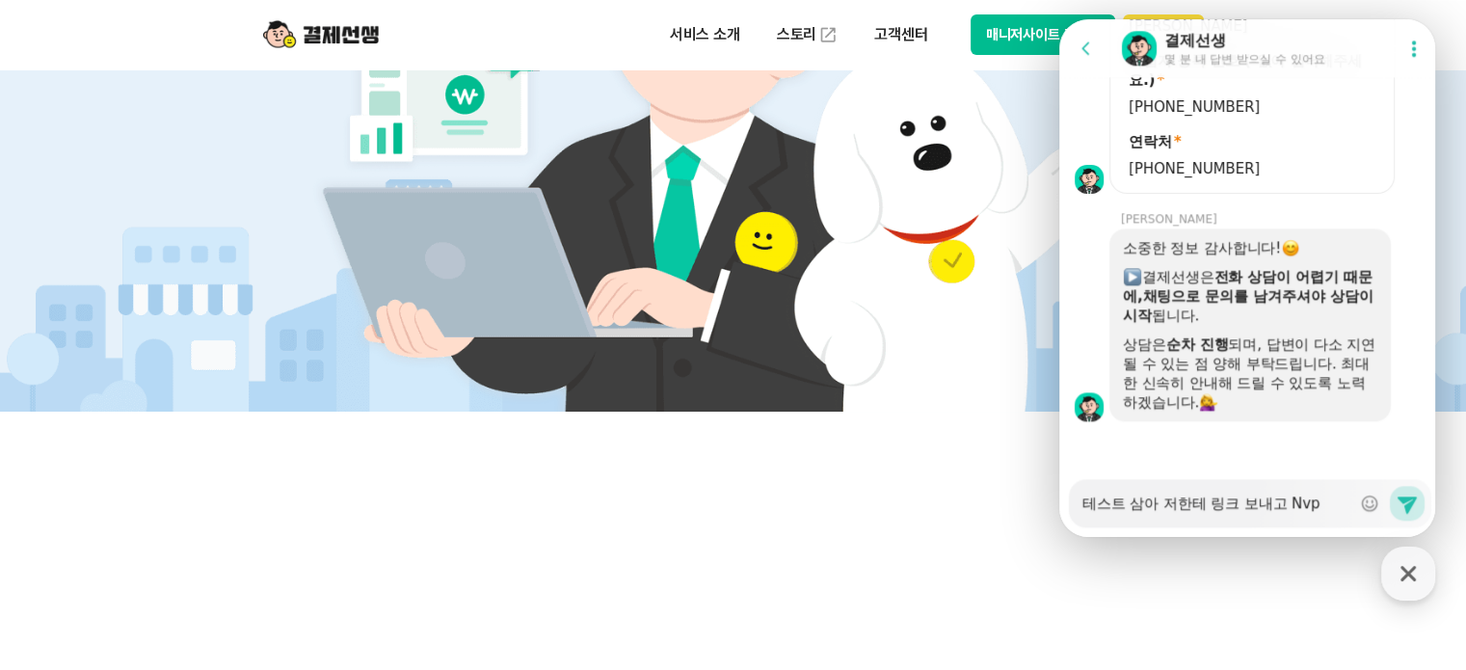
type textarea "x"
type textarea "테스트 삼아 저한테 링크 보내고 Nv"
type textarea "x"
type textarea "테스트 삼아 저한테 링크 보내고 N"
type textarea "x"
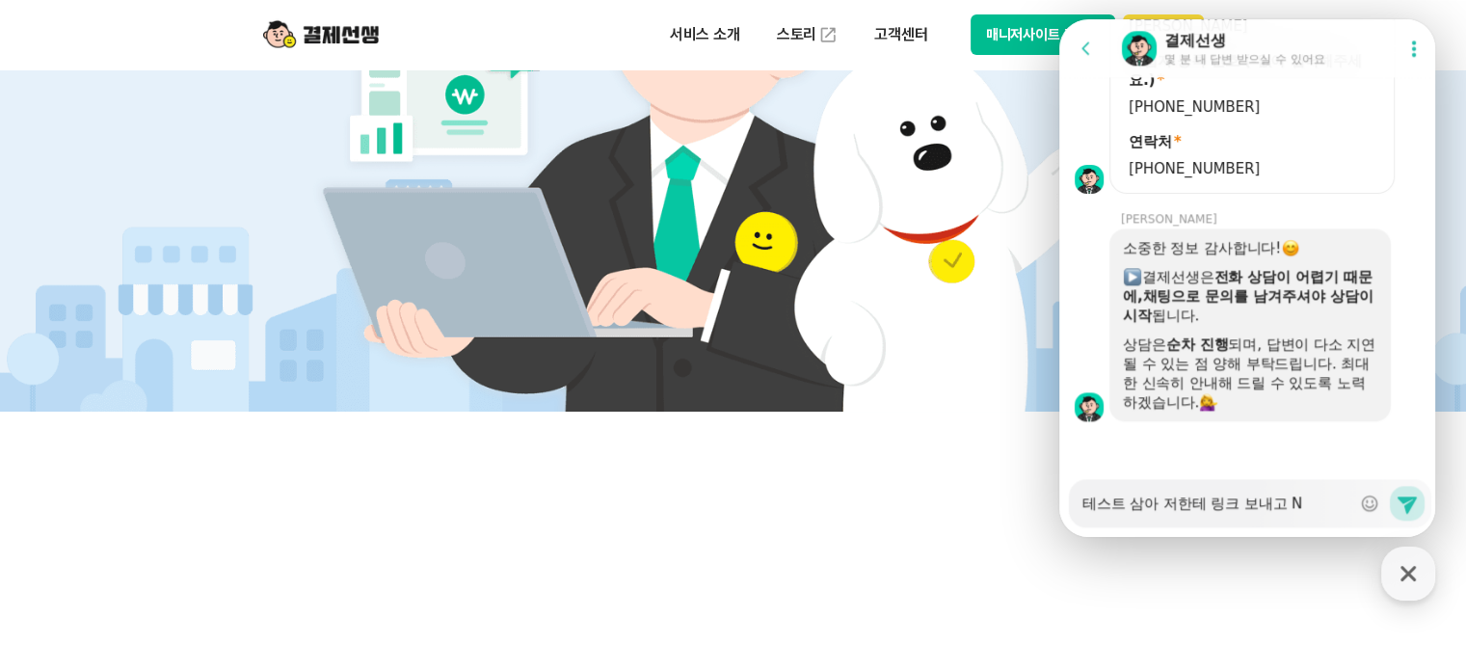
type textarea "테스트 삼아 저한테 링크 보내고 Nㅍ"
type textarea "x"
type textarea "테스트 삼아 저한테 링크 보내고 N페"
type textarea "x"
type textarea "테스트 삼아 저한테 링크 보내고 [PERSON_NAME]"
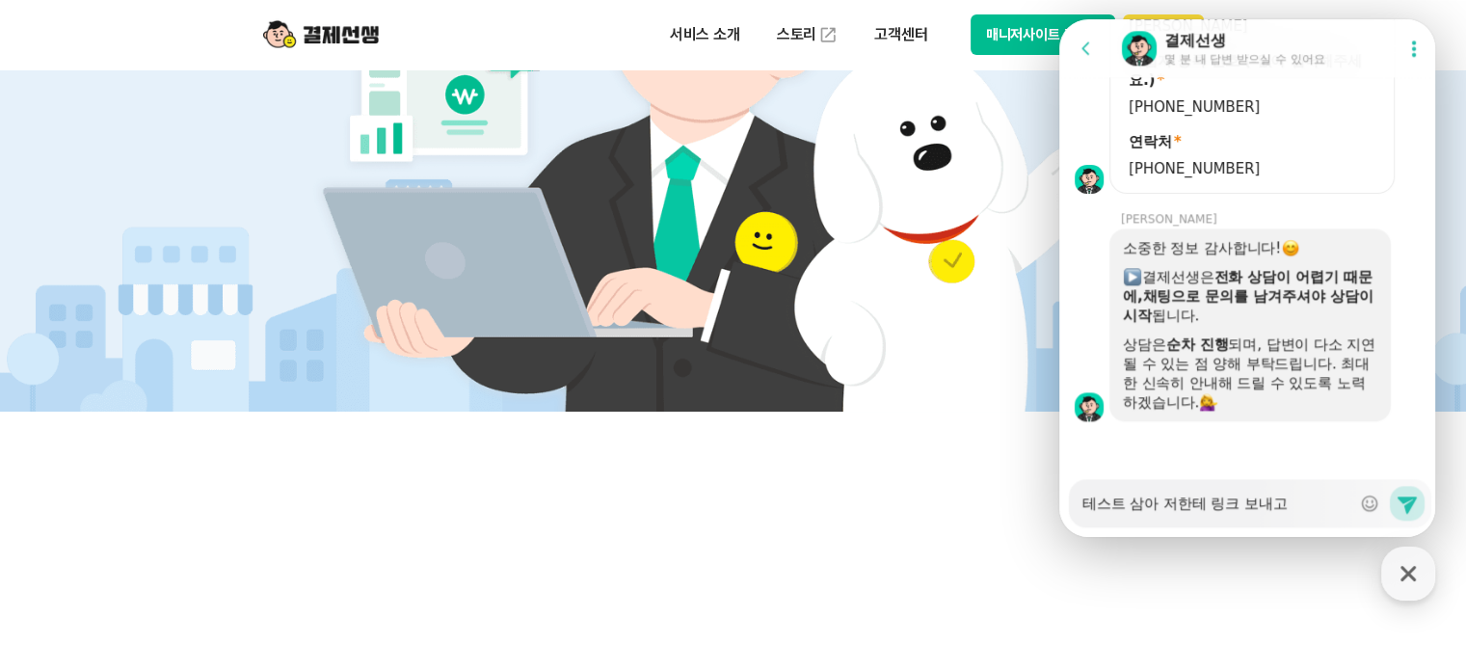
type textarea "x"
type textarea "테스트 삼아 저한테 링크 보내고 N페이"
type textarea "x"
type textarea "테스트 삼아 저한테 링크 보내고 N페일"
type textarea "x"
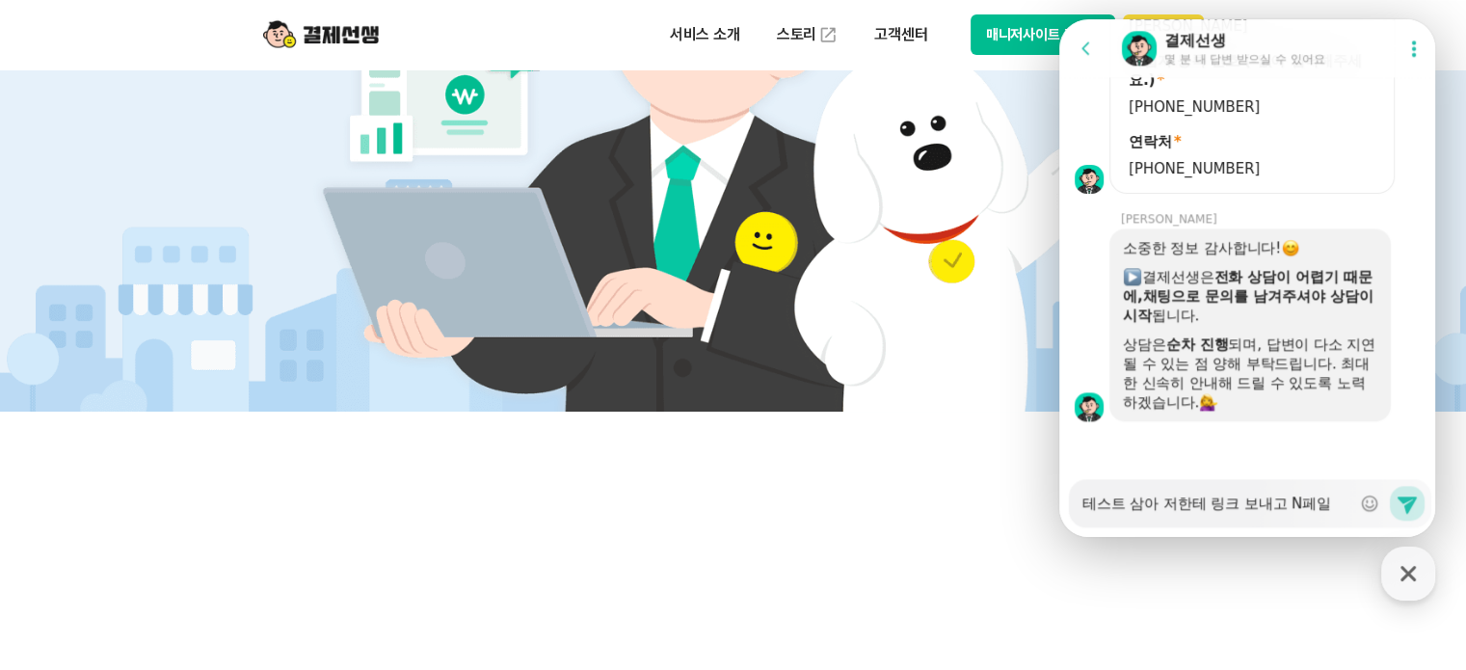
type textarea "테스트 삼아 저한테 링크 보내고 N페이로"
type textarea "x"
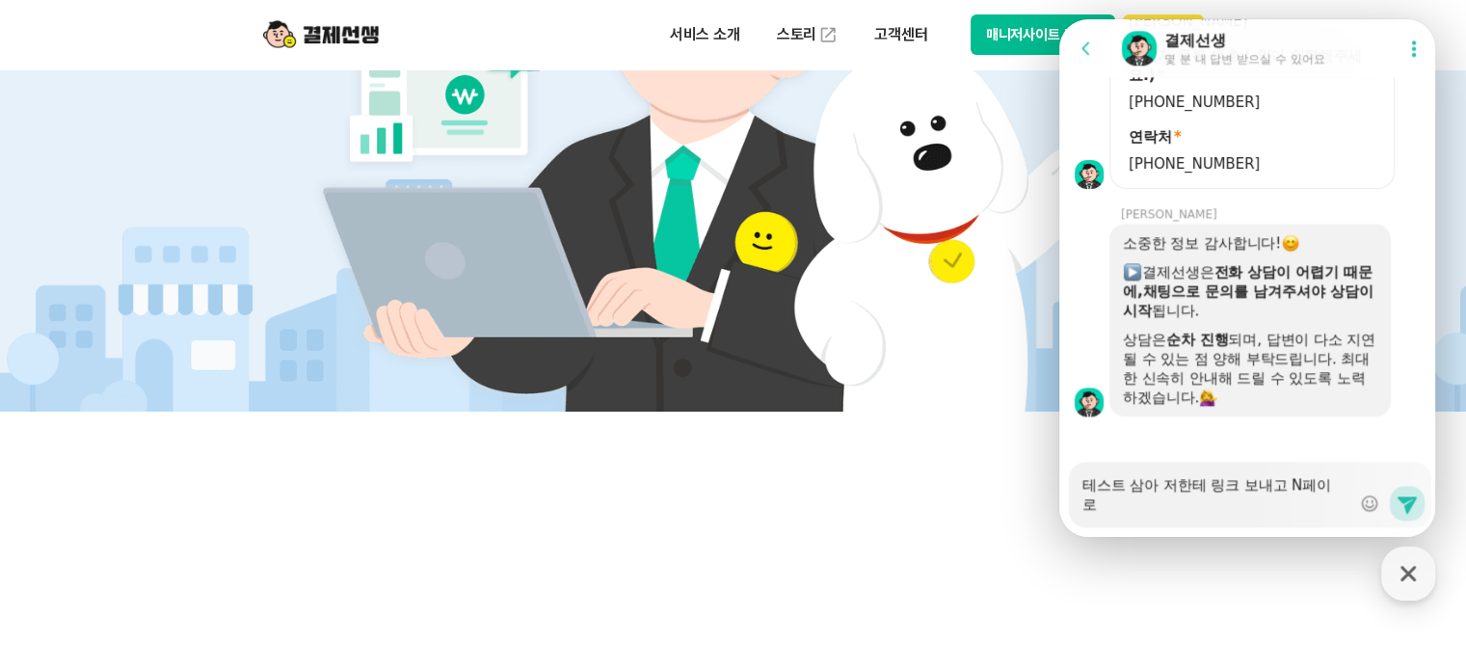
type textarea "테스트 삼아 저한테 링크 보내고 N페이로 ㄱ"
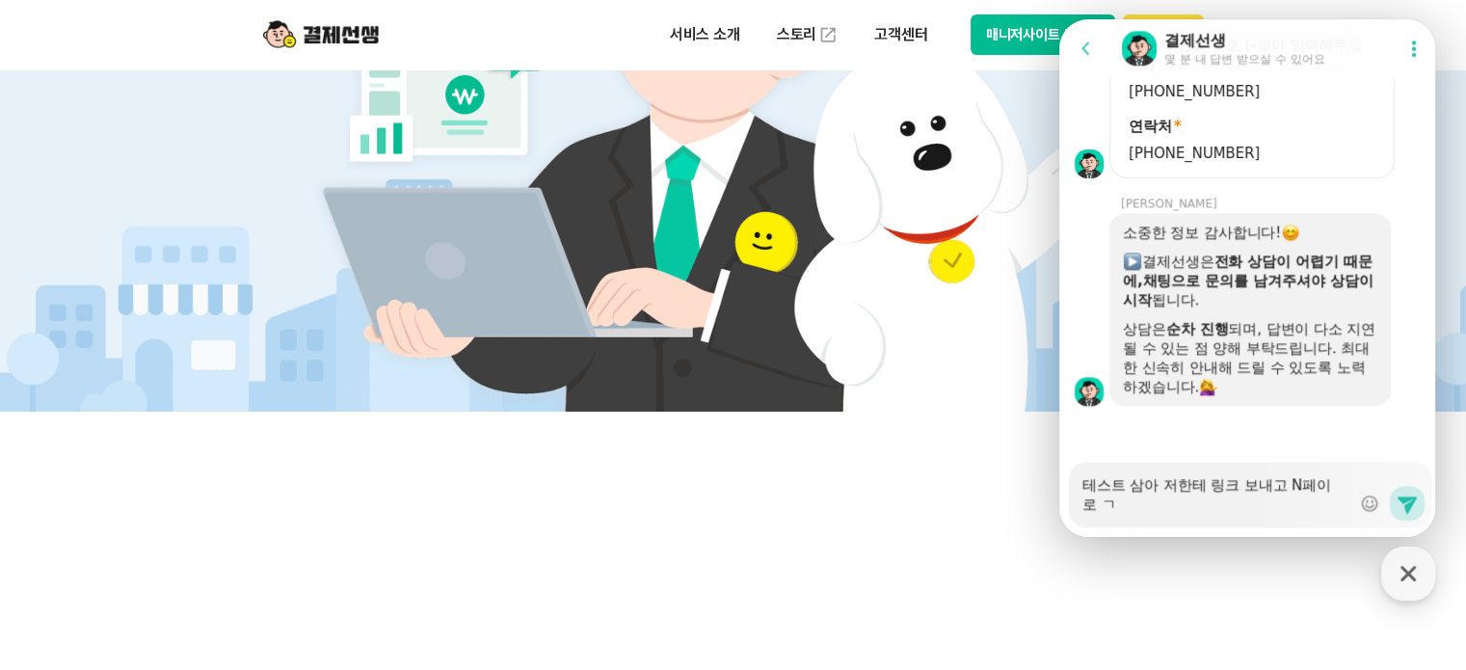
type textarea "x"
type textarea "테스트 삼아 저한테 링크 보내고 N페이로 겨"
type textarea "x"
type textarea "테스트 삼아 저한테 링크 보내고 N페이로 결"
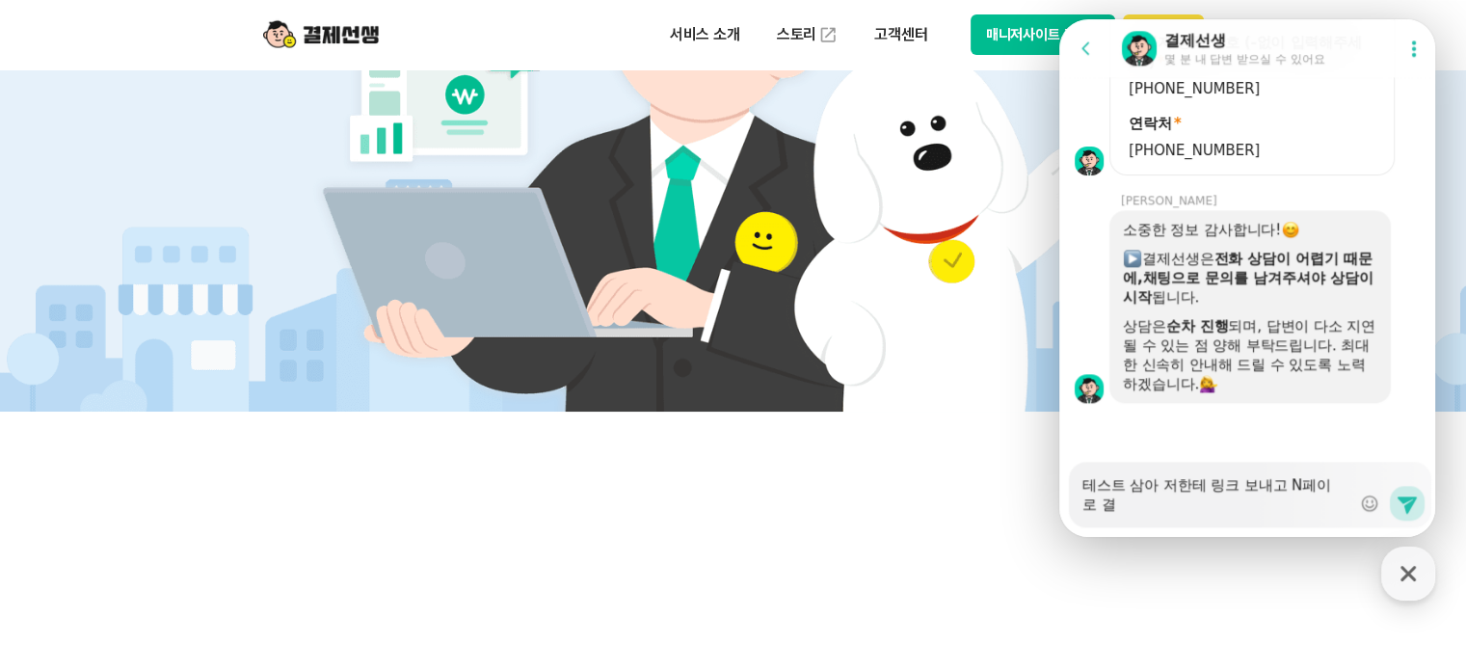
type textarea "x"
type textarea "테스트 삼아 저한테 링크 보내고 N페이로 결ㅈ"
type textarea "x"
type textarea "테스트 삼아 저한테 링크 보내고 N페이로 결제"
type textarea "x"
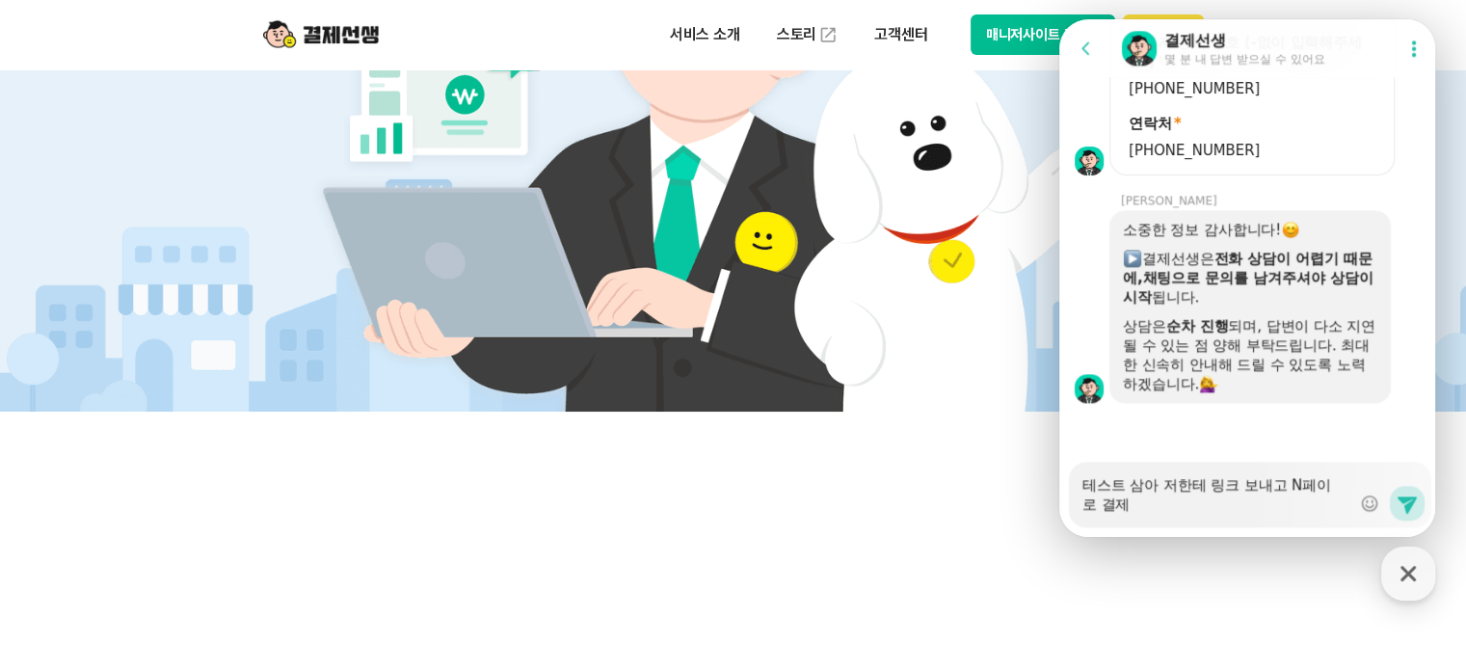
type textarea "테스트 삼아 저한테 링크 보내고 N페이로 결제 ㅈ"
type textarea "x"
type textarea "테스트 삼아 저한테 링크 보내고 N페이로 결제 지"
type textarea "x"
type textarea "테스트 삼아 저한테 링크 보내고 N페이로 결제 진해"
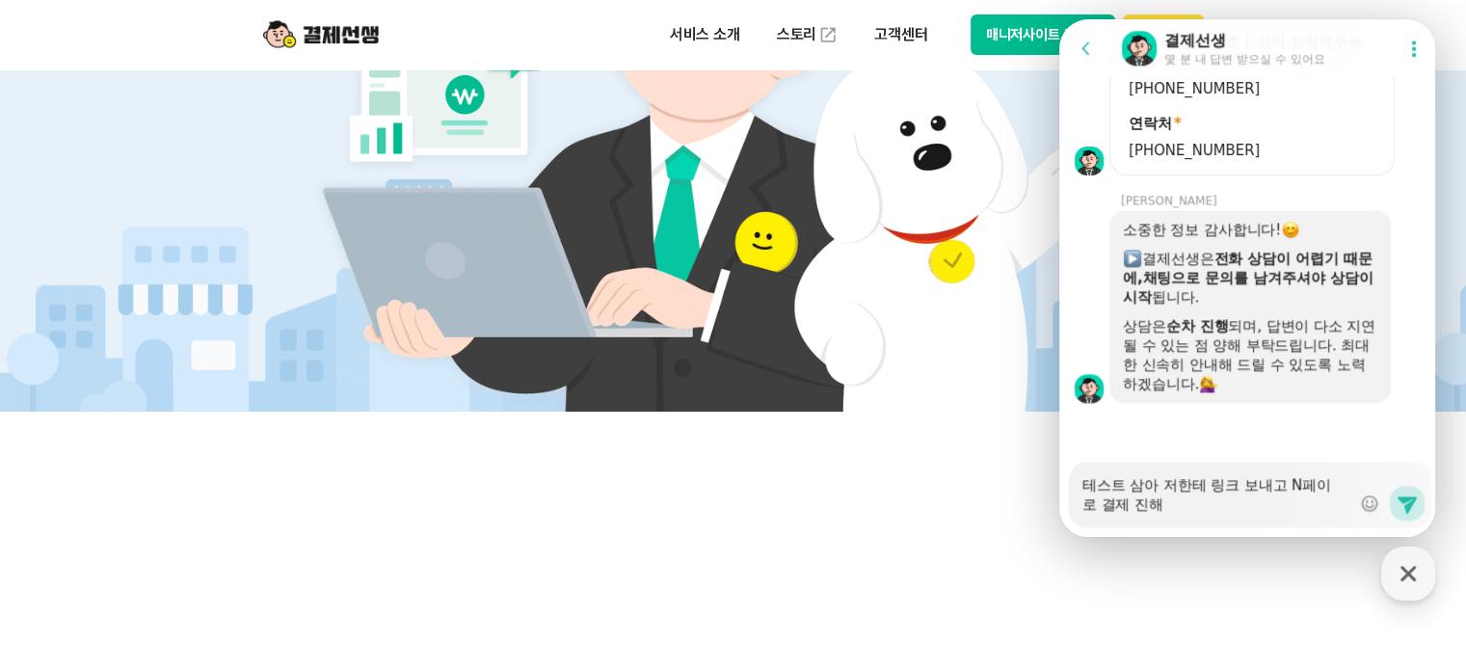
type textarea "x"
type textarea "테스트 삼아 저한테 링크 보내고 N페이로 결제 진행"
type textarea "x"
type textarea "테스트 삼아 저한테 링크 보내고 N페이로 결제 진행ㅎ"
type textarea "x"
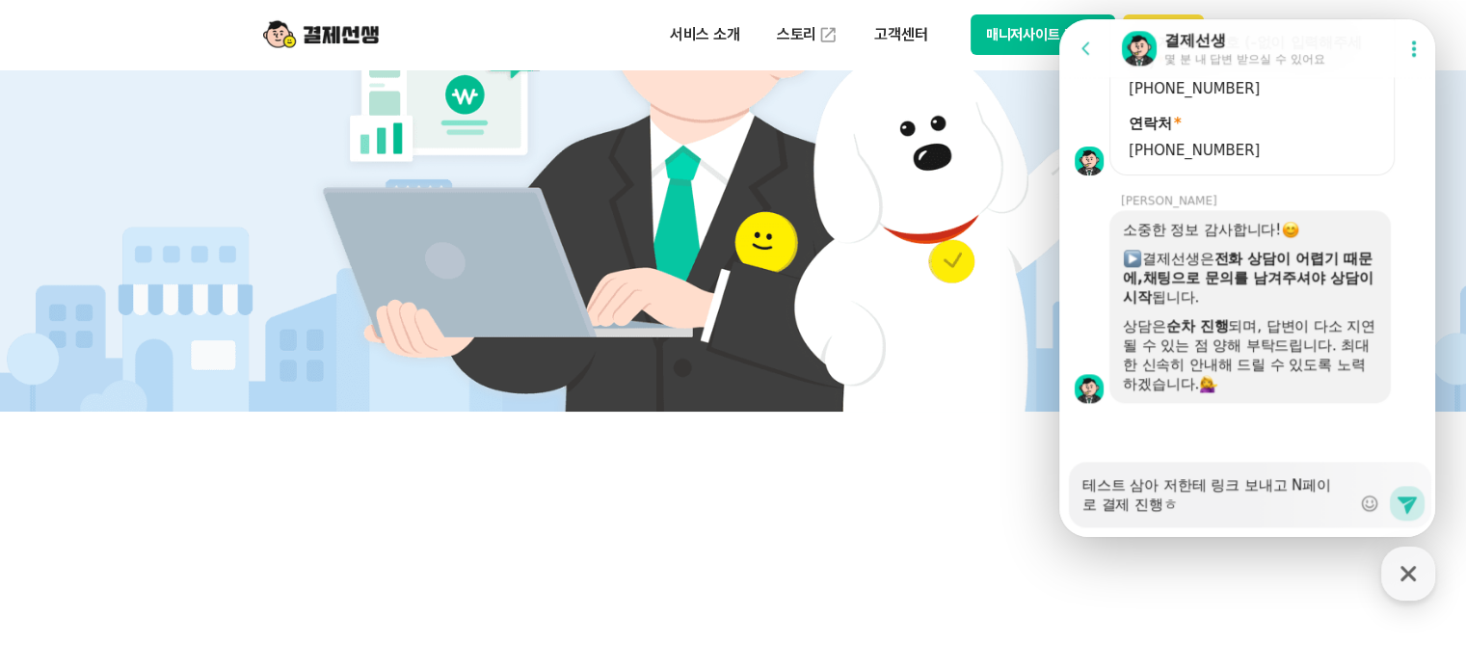
type textarea "테스트 삼아 저한테 링크 보내고 N페이로 결제 진행해"
type textarea "x"
type textarea "테스트 삼아 저한테 링크 보내고 N페이로 결제 진행했"
type textarea "x"
type textarea "테스트 삼아 저한테 링크 보내고 N페이로 결제 진행했ㄴ"
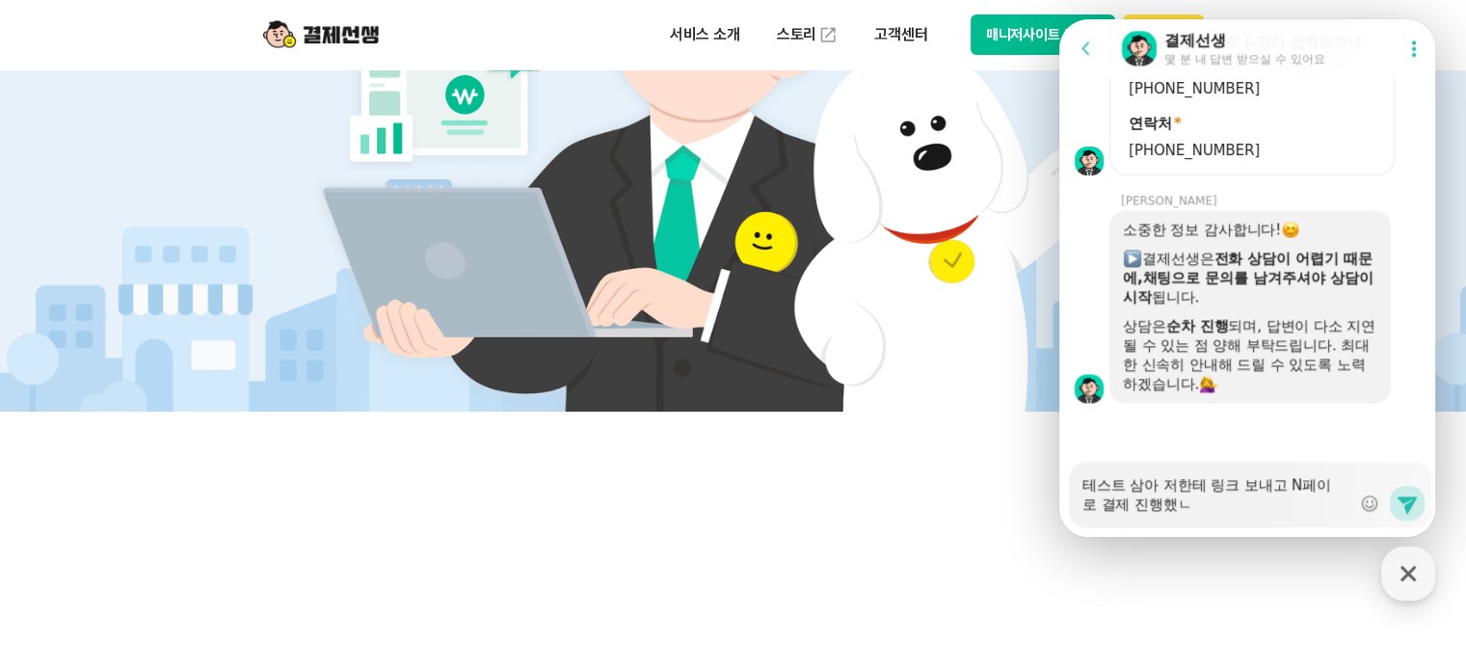
type textarea "x"
type textarea "테스트 삼아 저한테 링크 보내고 N페이로 결제 진행했느"
type textarea "x"
type textarea "테스트 삼아 저한테 링크 보내고 N페이로 결제 진행했는"
type textarea "x"
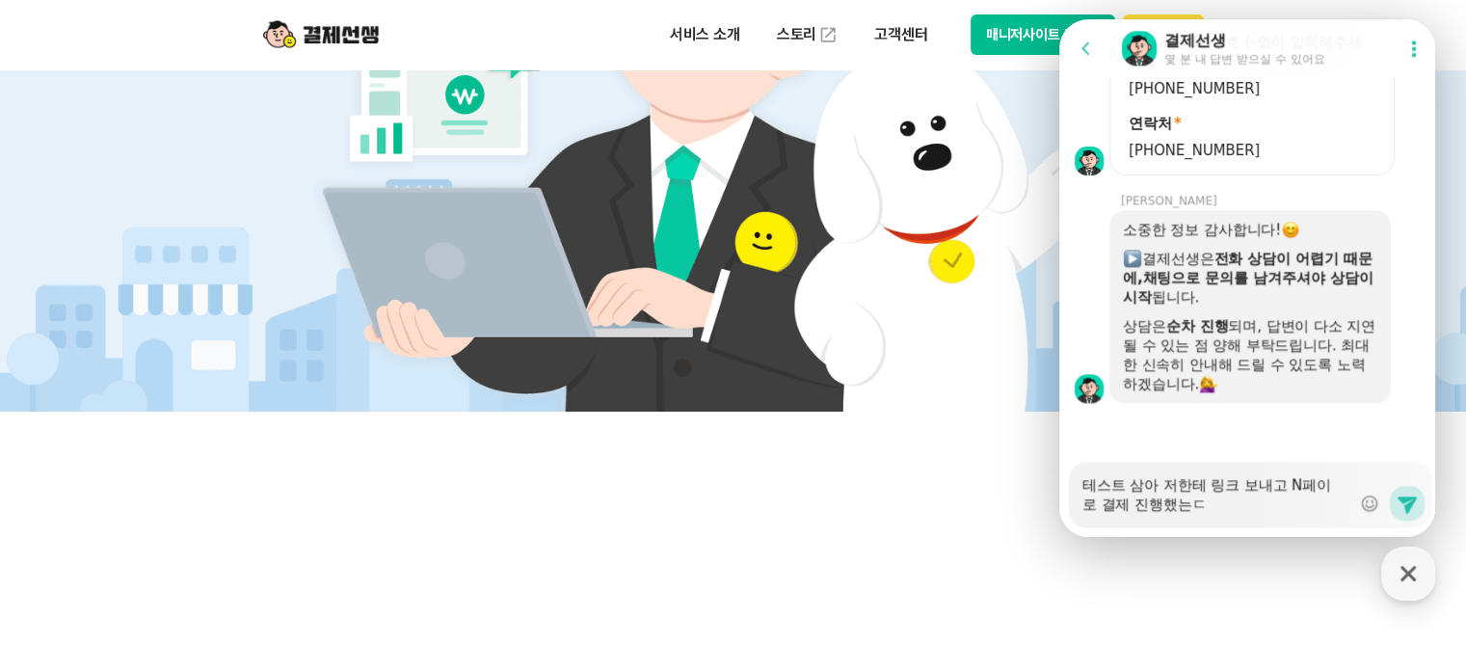
type textarea "테스트 삼아 저한테 링크 보내고 N페이로 결제 진행했는데"
type textarea "x"
type textarea "테스트 삼아 저한테 링크 보내고 N페이로 결제 진행했는뎅"
type textarea "x"
type textarea "테스트 삼아 저한테 링크 보내고 N페이로 결제 진행했는데요"
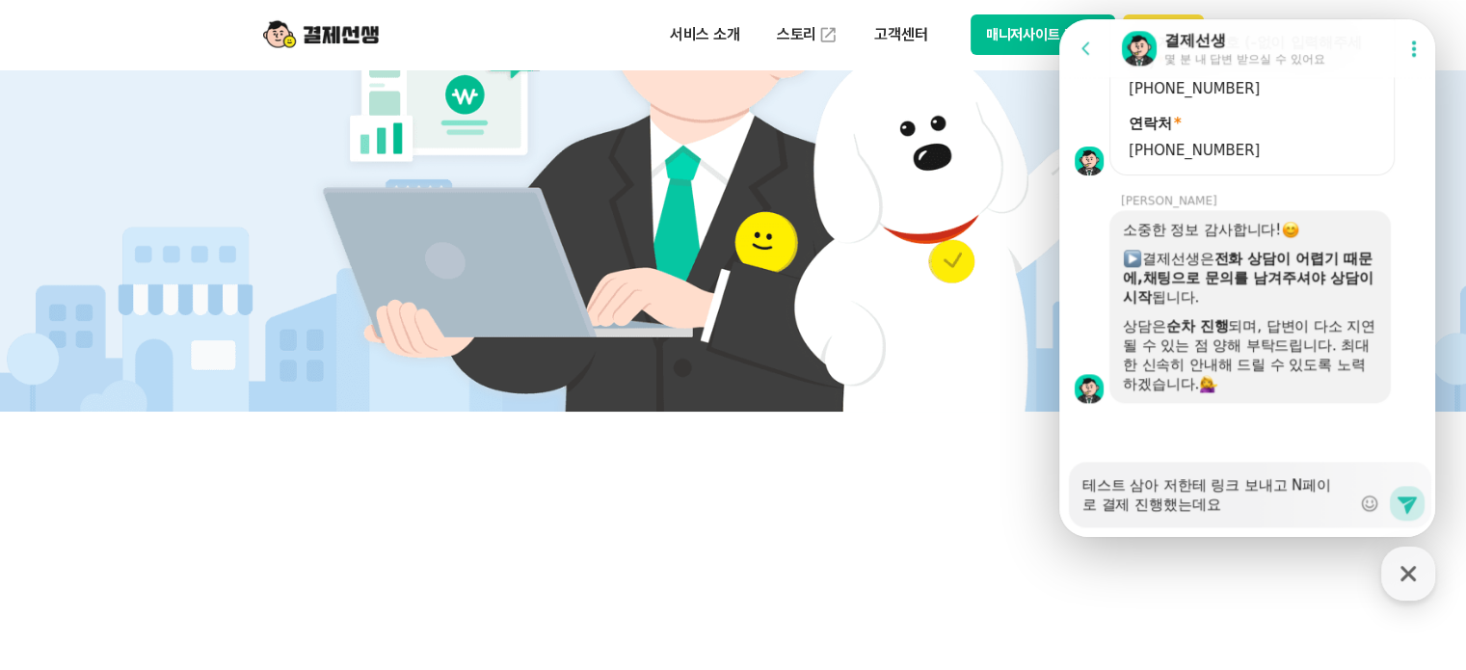
type textarea "x"
type textarea "테스트 삼아 저한테 링크 보내고 N페이로 결제 진행했는데요"
type textarea "x"
type textarea "테스트 삼아 저한테 링크 보내고 N페이로 결제 진행했는데요 ㅅ"
type textarea "x"
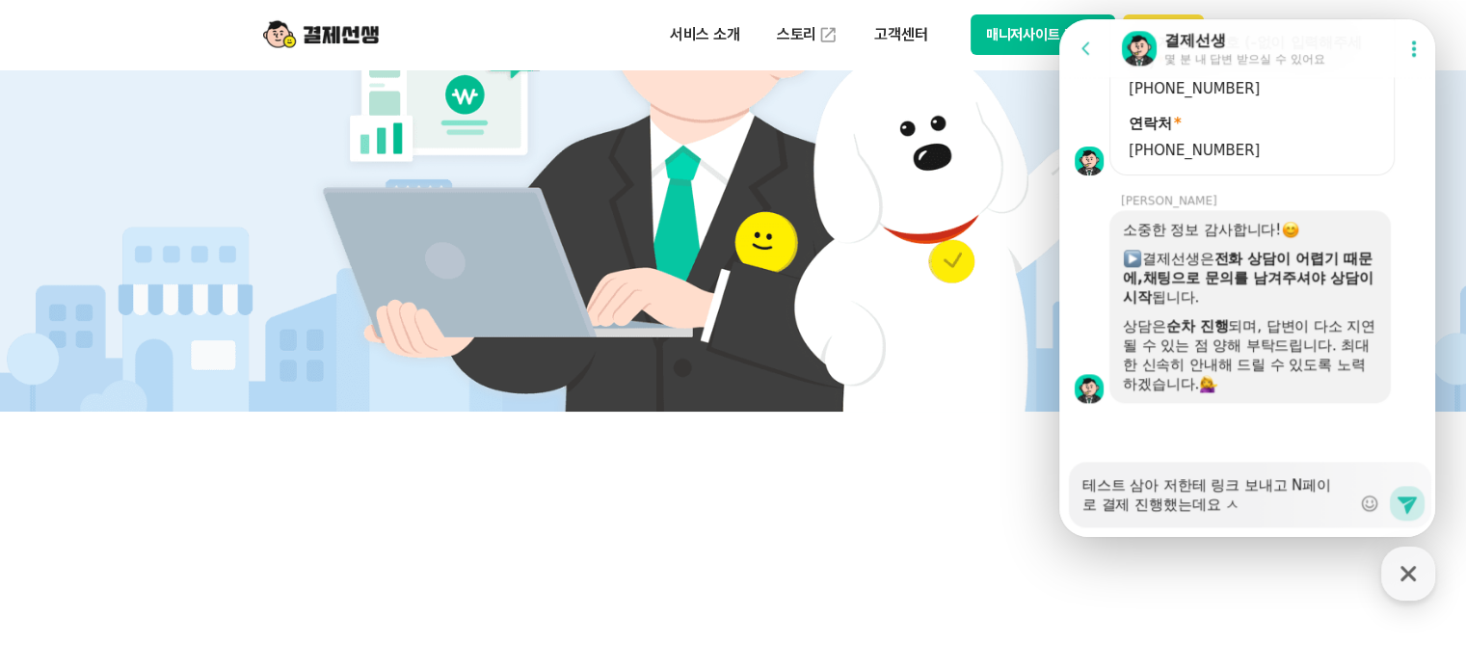
type textarea "테스트 삼아 저한테 링크 보내고 N페이로 결제 진행했는데요 수"
type textarea "x"
type textarea "테스트 삼아 저한테 링크 보내고 N페이로 결제 진행했는데요 순"
type textarea "x"
type textarea "테스트 삼아 저한테 링크 보내고 N페이로 결제 진행했는데요 수남"
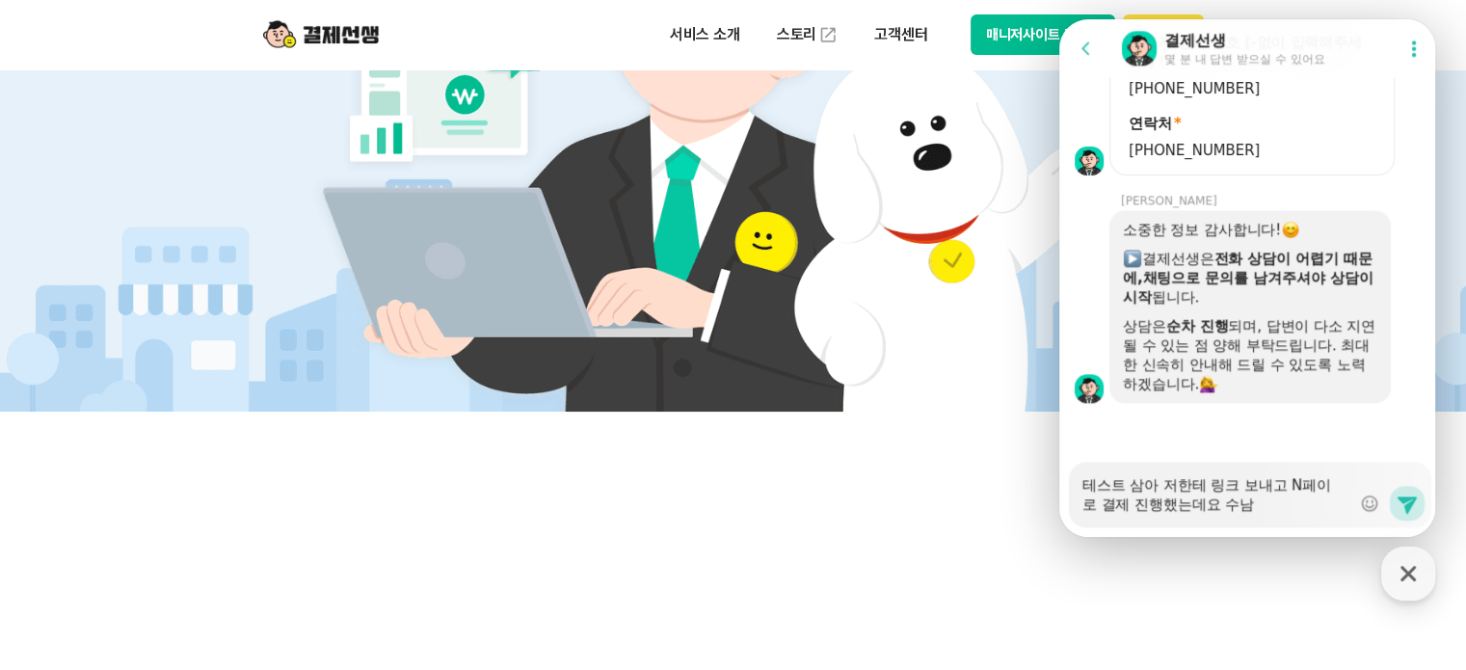
type textarea "x"
type textarea "테스트 삼아 저한테 링크 보내고 N페이로 결제 진행했는데요 수남"
type textarea "x"
type textarea "테스트 삼아 저한테 링크 보내고 N페이로 결제 진행했는데요 수남 ㅊ"
type textarea "x"
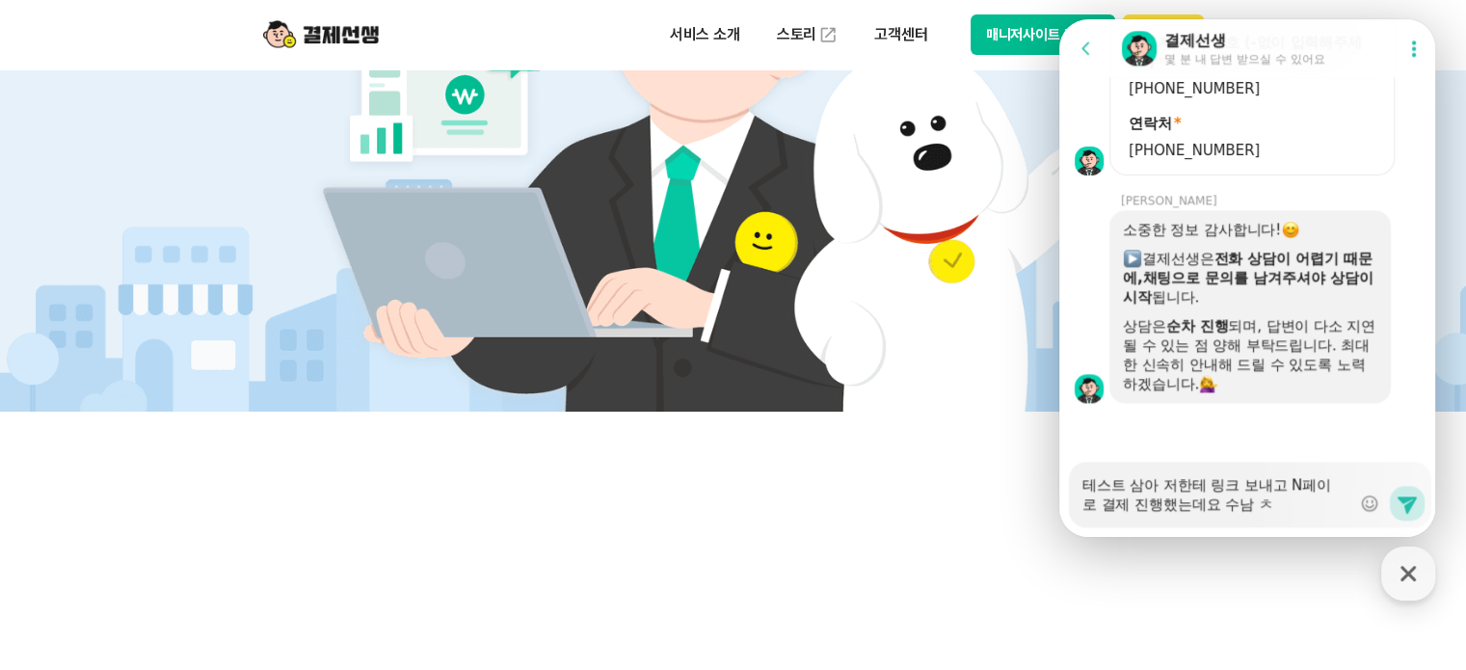
type textarea "테스트 삼아 저한테 링크 보내고 N페이로 결제 진행했는데요 수남 처"
type textarea "x"
type textarea "테스트 삼아 저한테 링크 보내고 N페이로 결제 진행했는데요 수남 ㅊ"
type textarea "x"
type textarea "테스트 삼아 저한테 링크 보내고 N페이로 결제 진행했는데요 수남"
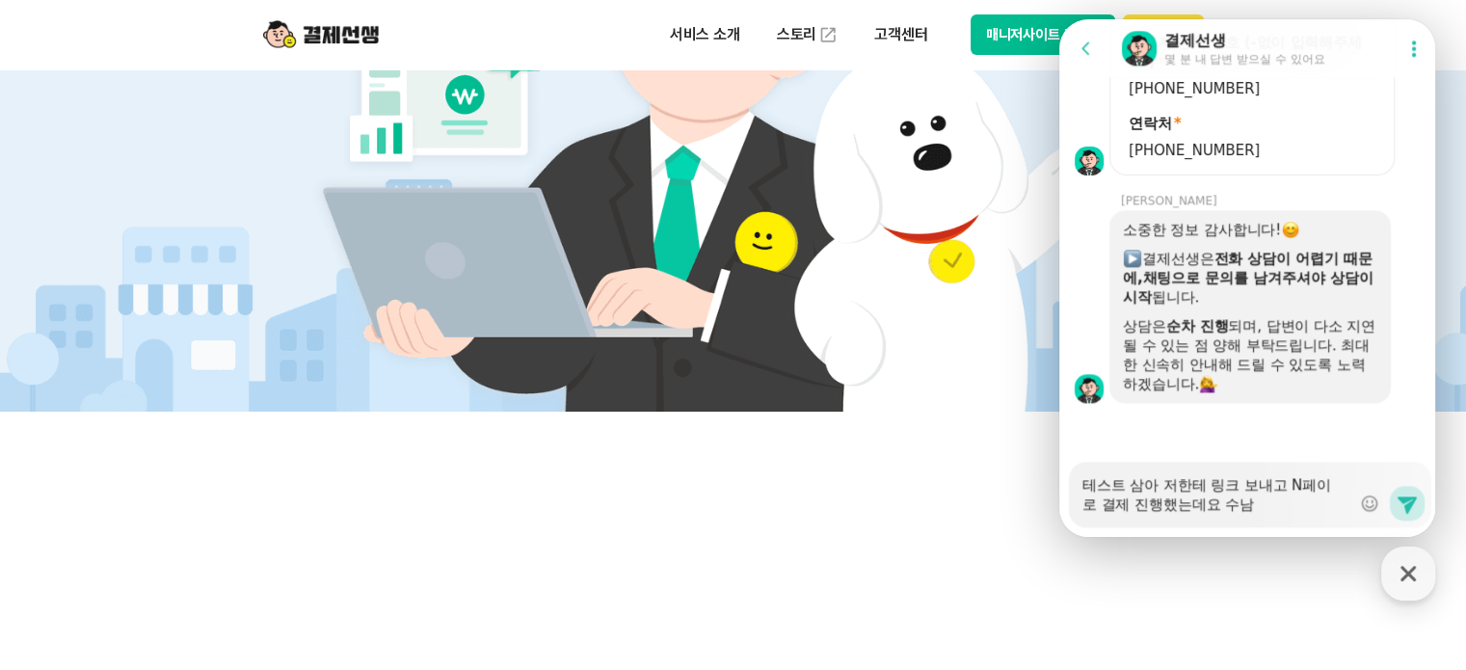
type textarea "x"
type textarea "테스트 삼아 저한테 링크 보내고 N페이로 결제 진행했는데요 수남"
type textarea "x"
type textarea "테스트 삼아 저한테 링크 보내고 N페이로 결제 진행했는데요 수"
type textarea "x"
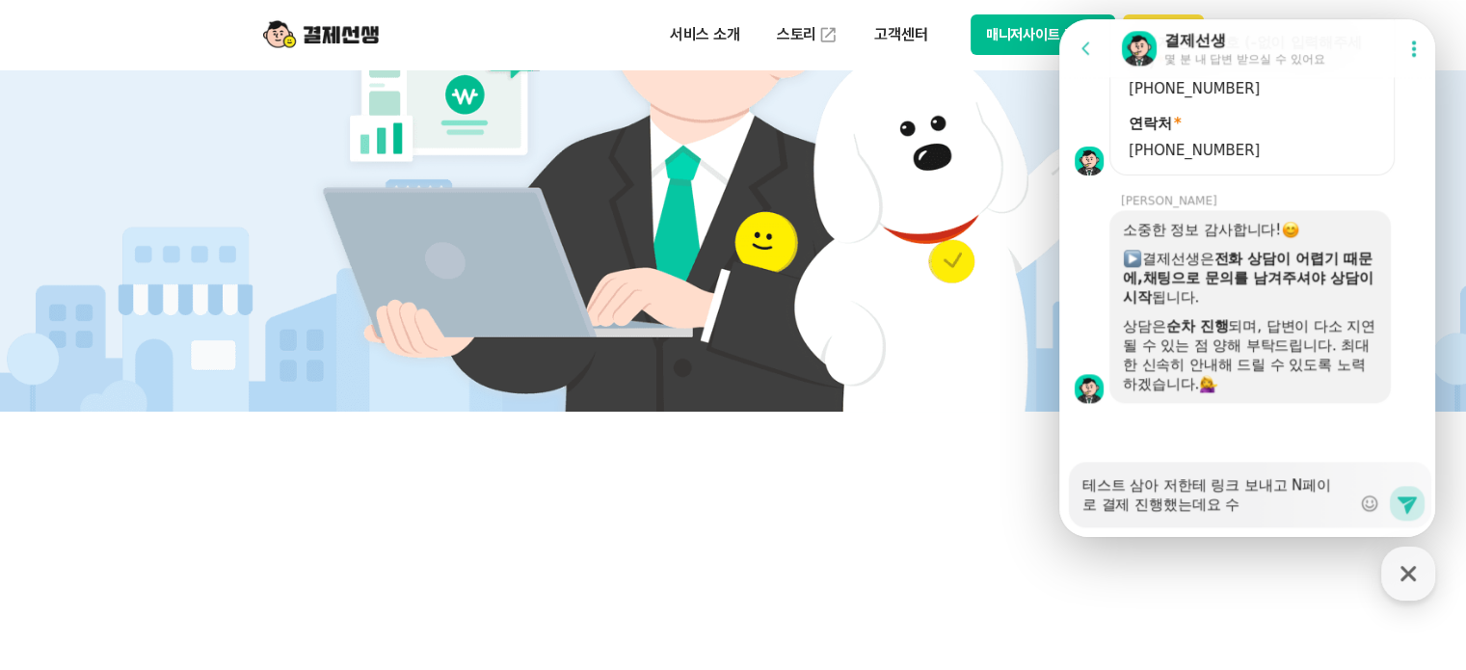
type textarea "테스트 삼아 저한테 링크 보내고 N페이로 결제 진행했는데요 수ㄴ"
type textarea "x"
type textarea "테스트 삼아 저한테 링크 보내고 N페이로 결제 진행했는데요 수나"
type textarea "x"
type textarea "테스트 삼아 저한테 링크 보내고 N페이로 결제 진행했는데요 수납"
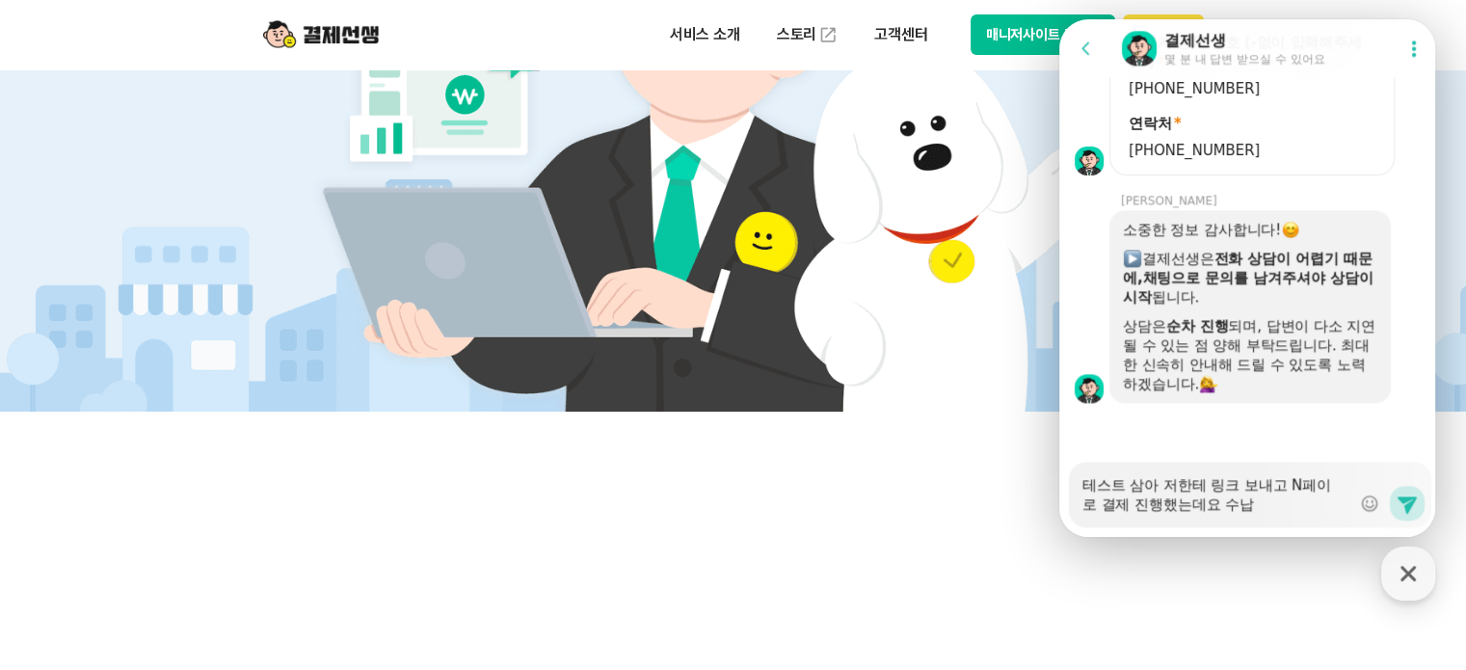
type textarea "x"
type textarea "테스트 삼아 저한테 링크 보내고 N페이로 결제 진행했는데요 수납ㅊ"
type textarea "x"
type textarea "테스트 삼아 저한테 링크 보내고 N페이로 결제 진행했는데요 수납처"
type textarea "x"
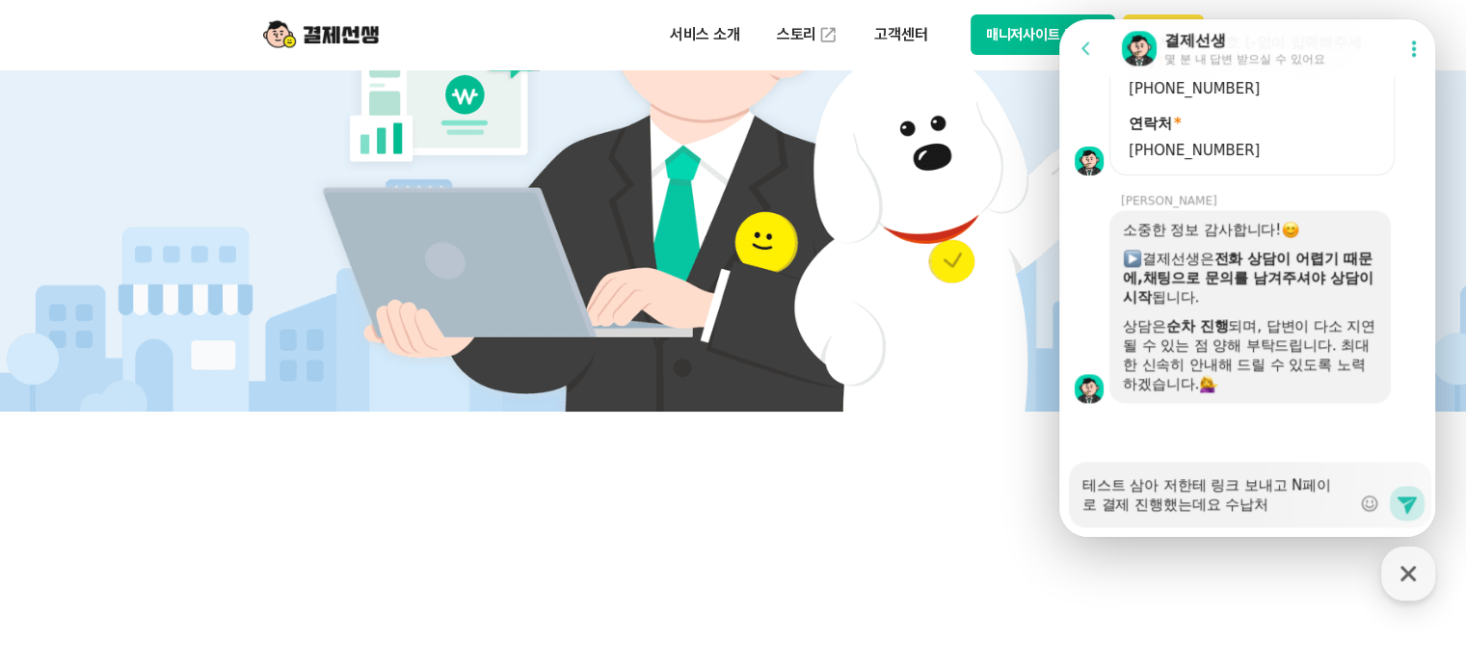
type textarea "테스트 삼아 저한테 링크 보내고 N페이로 결제 진행했는데요 수납철"
type textarea "x"
type textarea "테스트 삼아 저한테 링크 보내고 N페이로 결제 진행했는데요 수납처리"
type textarea "x"
type textarea "테스트 삼아 저한테 링크 보내고 N페이로 결제 진행했는데요 수납처맇"
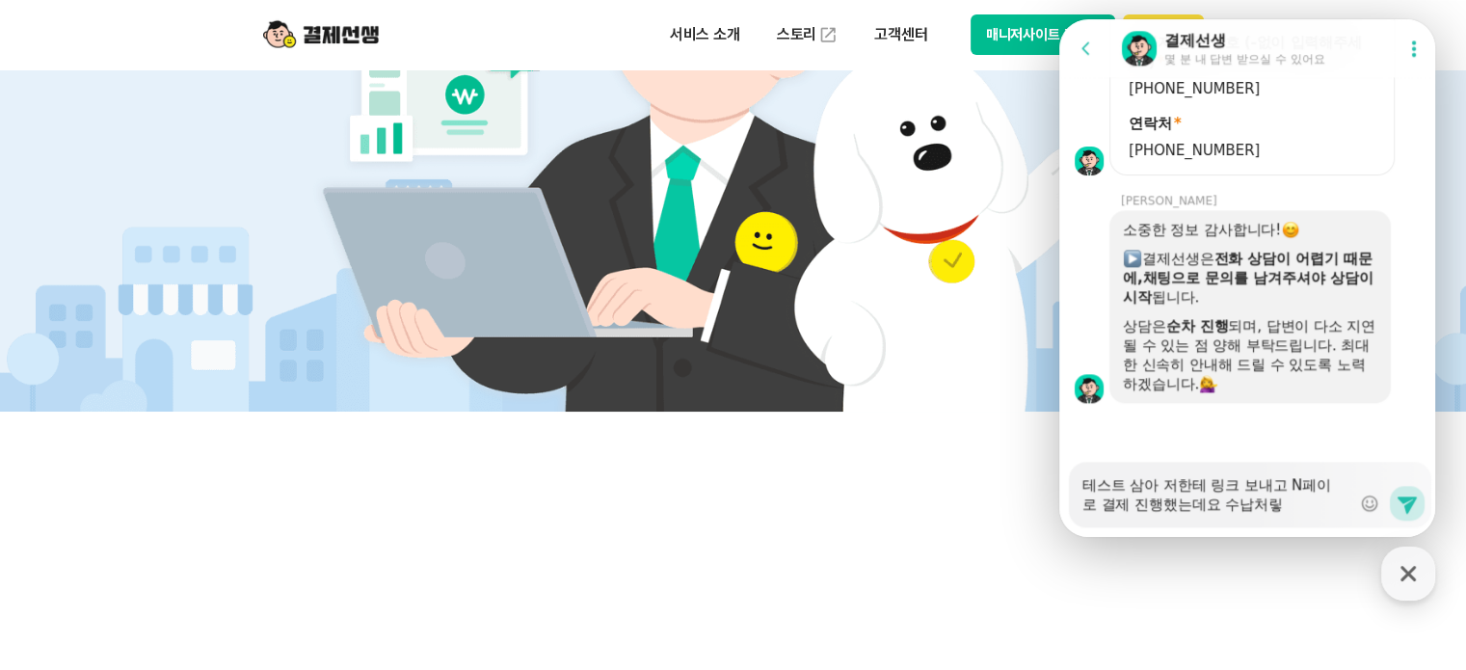
type textarea "x"
type textarea "테스트 삼아 저한테 링크 보내고 N페이로 결제 진행했는데요 수납처리학"
type textarea "x"
type textarea "테스트 삼아 저한테 링크 보내고 N페이로 결제 진행했는데요 수납처리하고"
type textarea "x"
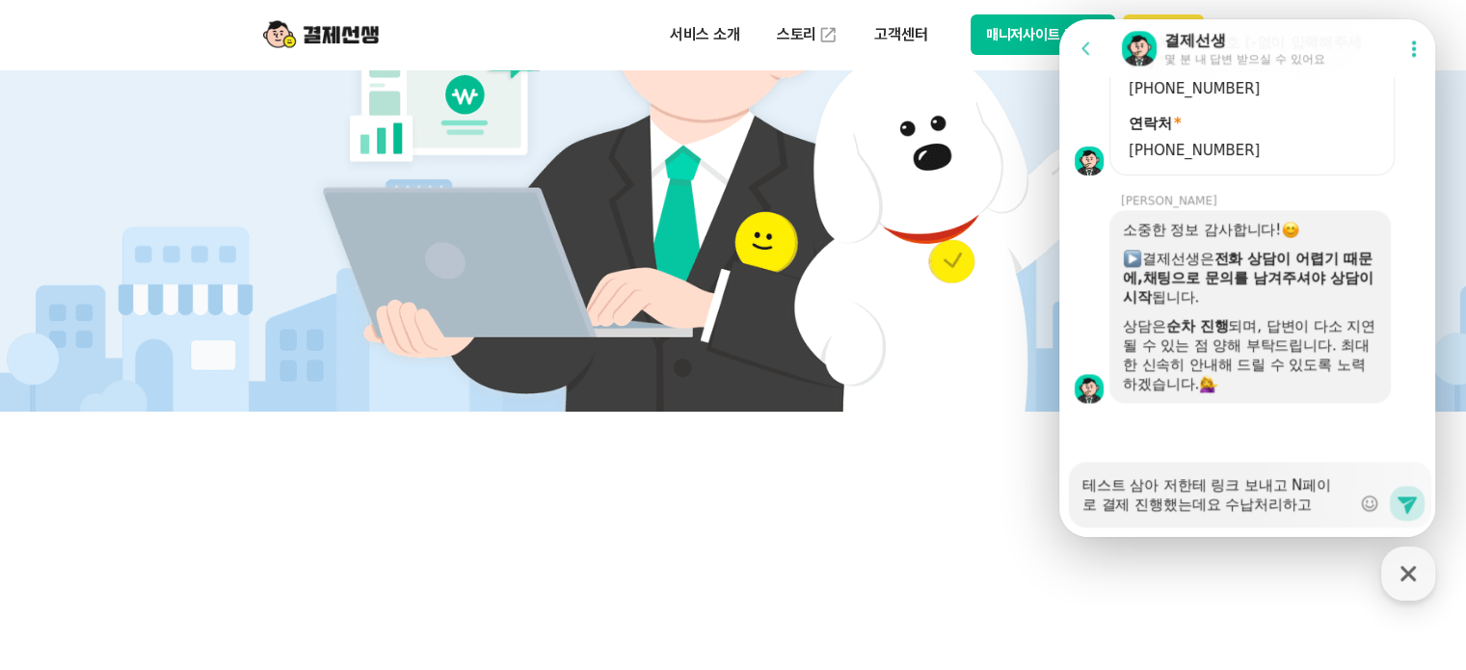
type textarea "테스트 삼아 저한테 링크 보내고 N페이로 결제 진행했는데요 수납처리하고"
type textarea "x"
type textarea "테스트 삼아 저한테 링크 보내고 N페이로 결제 진행했는데요 수납처리하고 ㅇ"
type textarea "x"
type textarea "테스트 삼아 저한테 링크 보내고 N페이로 결제 진행했는데요 수납처리하고 여"
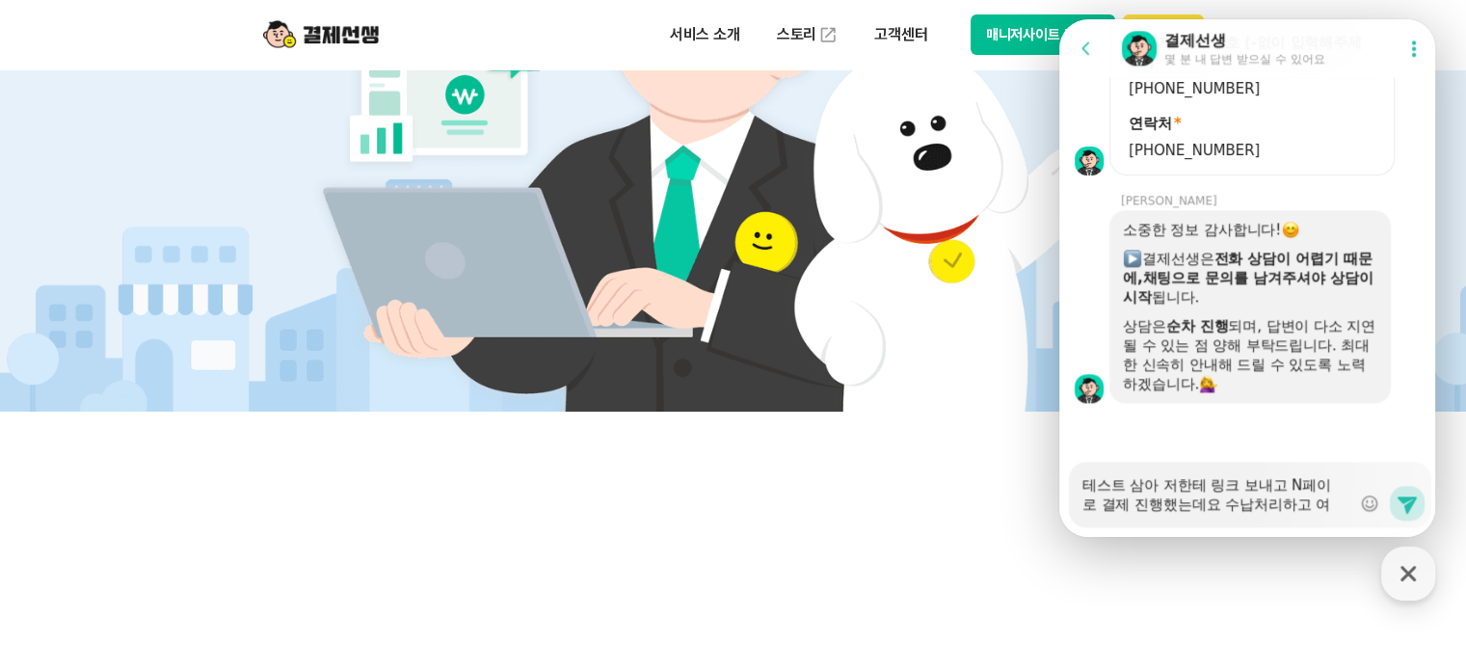
type textarea "x"
type textarea "테스트 삼아 저한테 링크 보내고 N페이로 결제 진행했는데요 수납처리하고 ㅇ"
type textarea "x"
type textarea "테스트 삼아 저한테 링크 보내고 N페이로 결제 진행했는데요 수납처리하고"
type textarea "x"
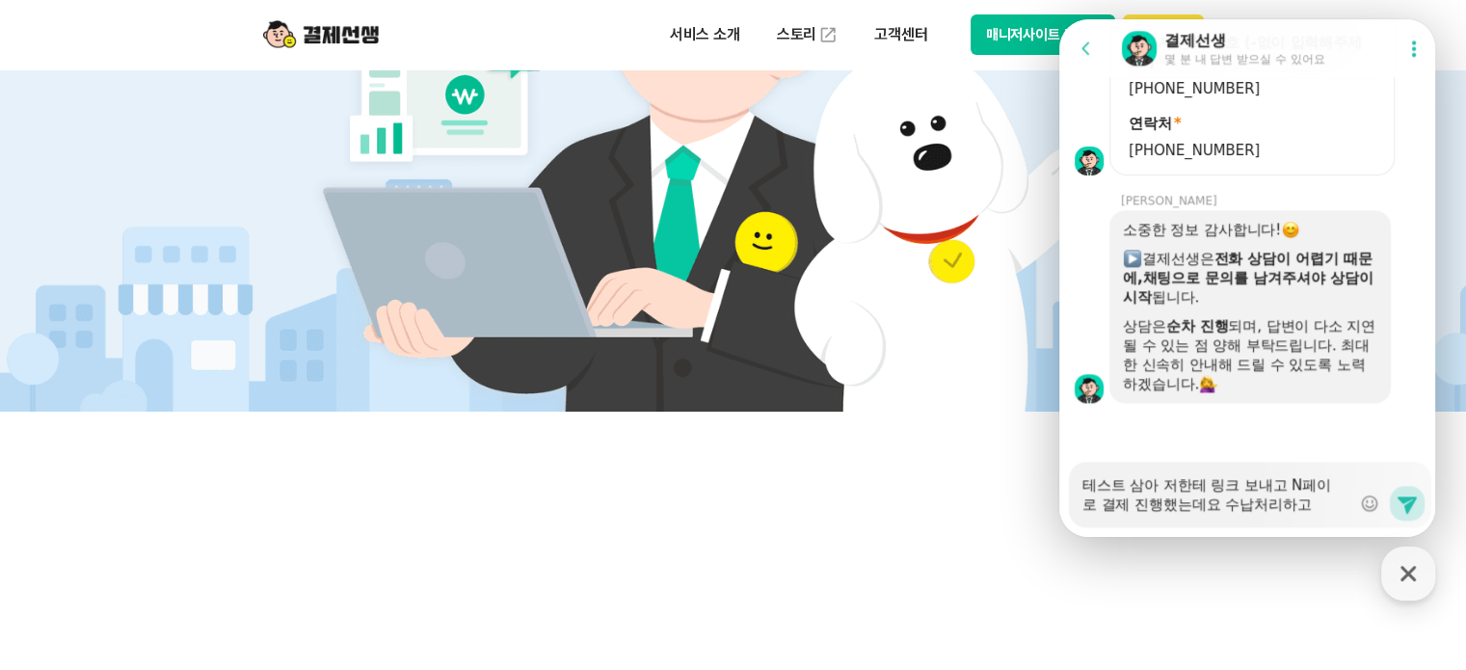
type textarea "테스트 삼아 저한테 링크 보내고 N페이로 결제 진행했는데요 수납처리하고"
type textarea "x"
type textarea "테스트 삼아 저한테 링크 보내고 N페이로 결제 진행했는데요 수납처리하"
type textarea "x"
type textarea "테스트 삼아 저한테 링크 보내고 N페이로 결제 진행했는데요 수납처리"
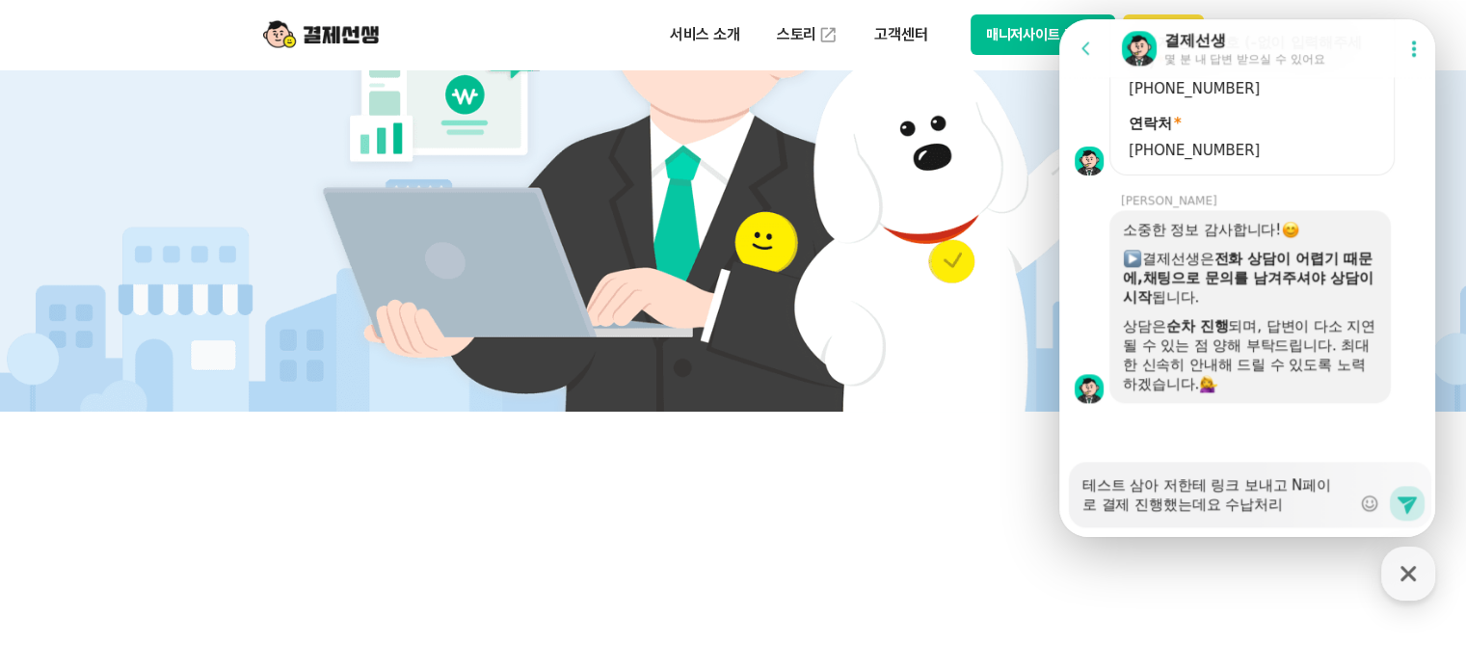
type textarea "x"
type textarea "테스트 삼아 저한테 링크 보내고 N페이로 결제 진행했는데요 수납처리ㅎ"
type textarea "x"
type textarea "테스트 삼아 저한테 링크 보내고 N페이로 결제 진행했는데요 수납처리해"
type textarea "x"
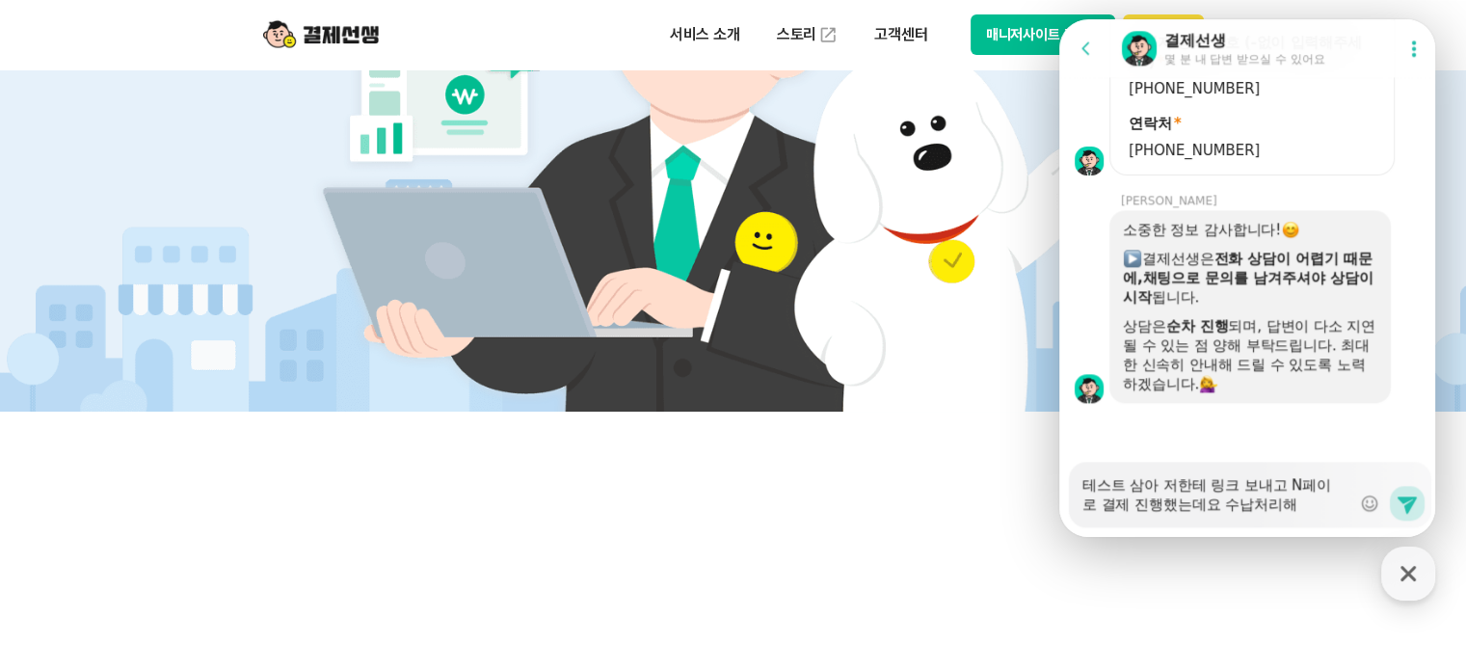
type textarea "테스트 삼아 저한테 링크 보내고 N페이로 결제 진행했는데요 수납처리행"
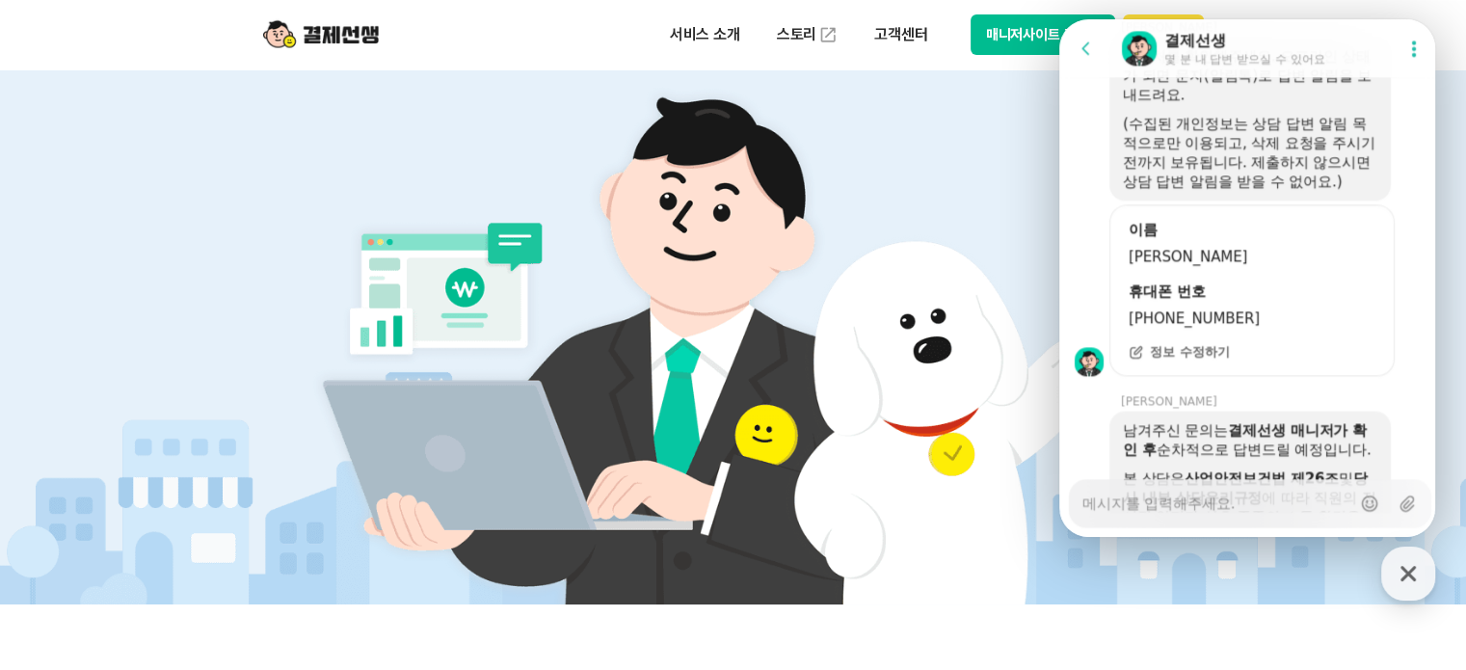
scroll to position [2563, 0]
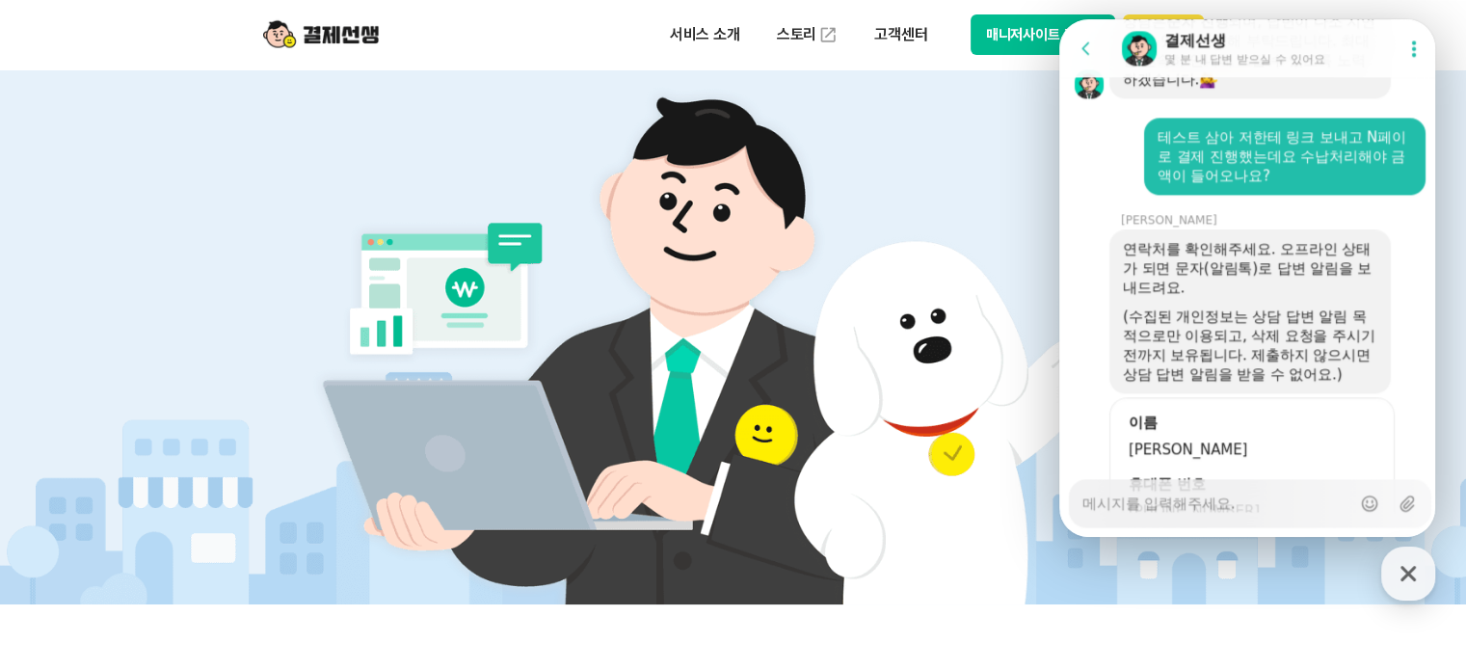
click at [1202, 503] on textarea "Messenger Input Textarea" at bounding box center [1217, 496] width 268 height 33
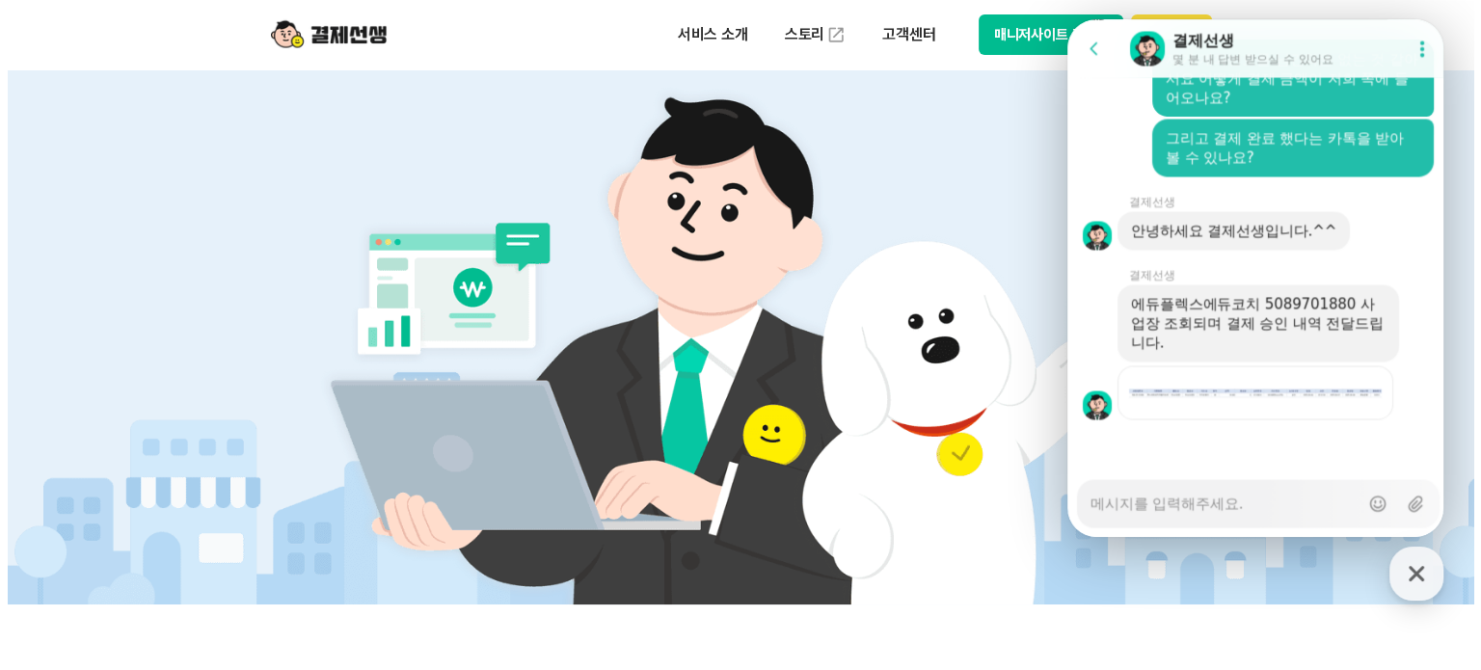
scroll to position [3443, 0]
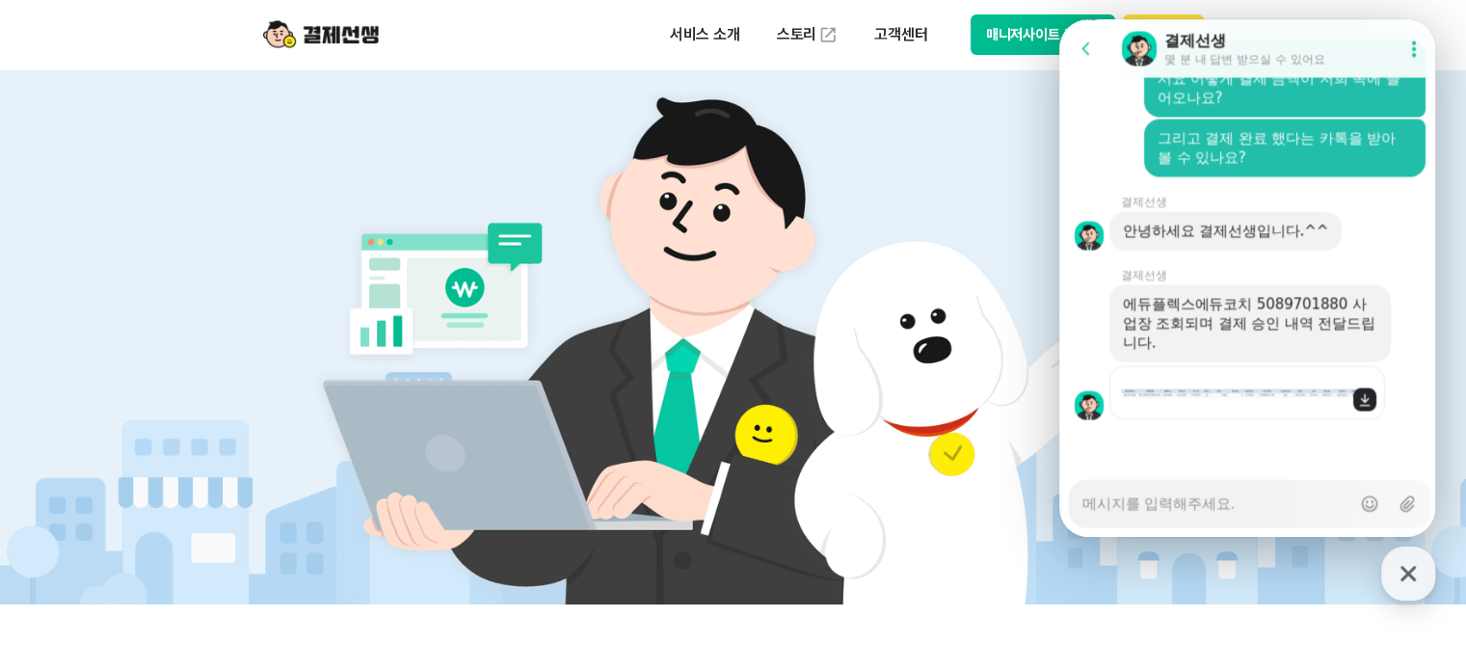
click at [1243, 399] on div "Download file" at bounding box center [1248, 392] width 276 height 54
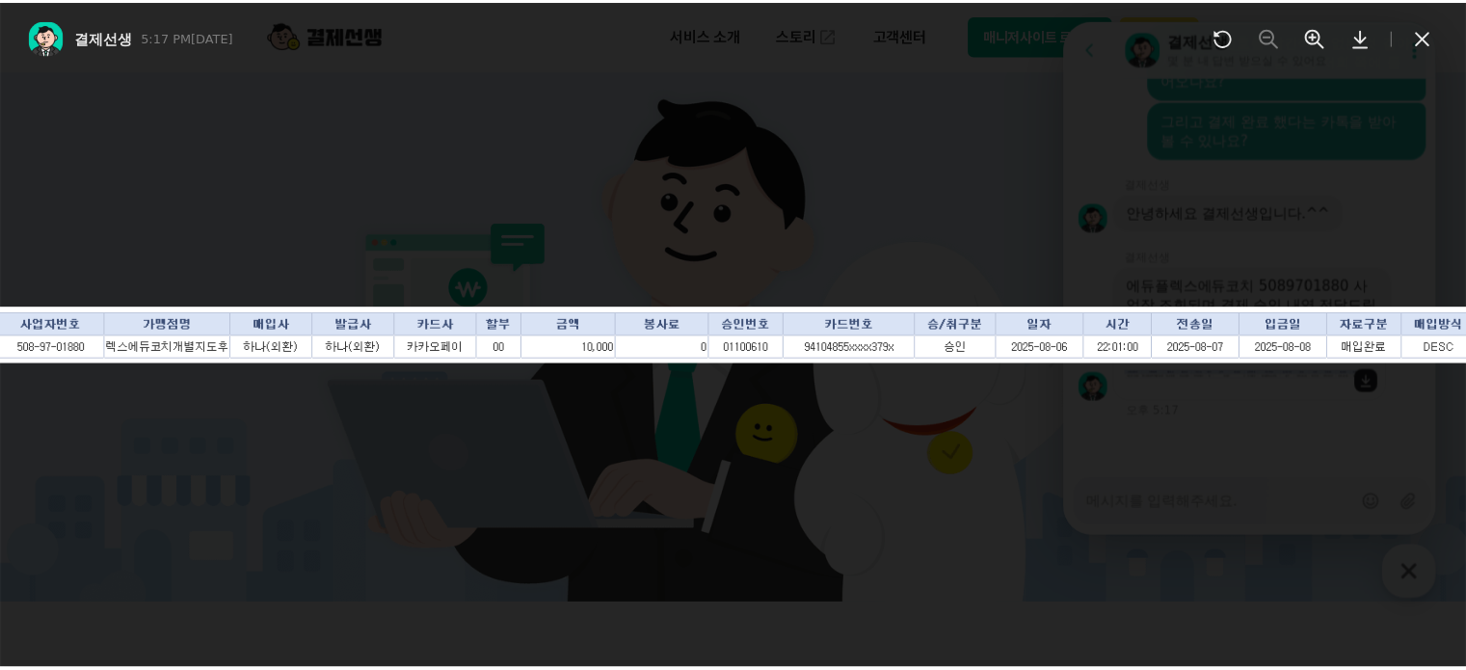
scroll to position [3462, 0]
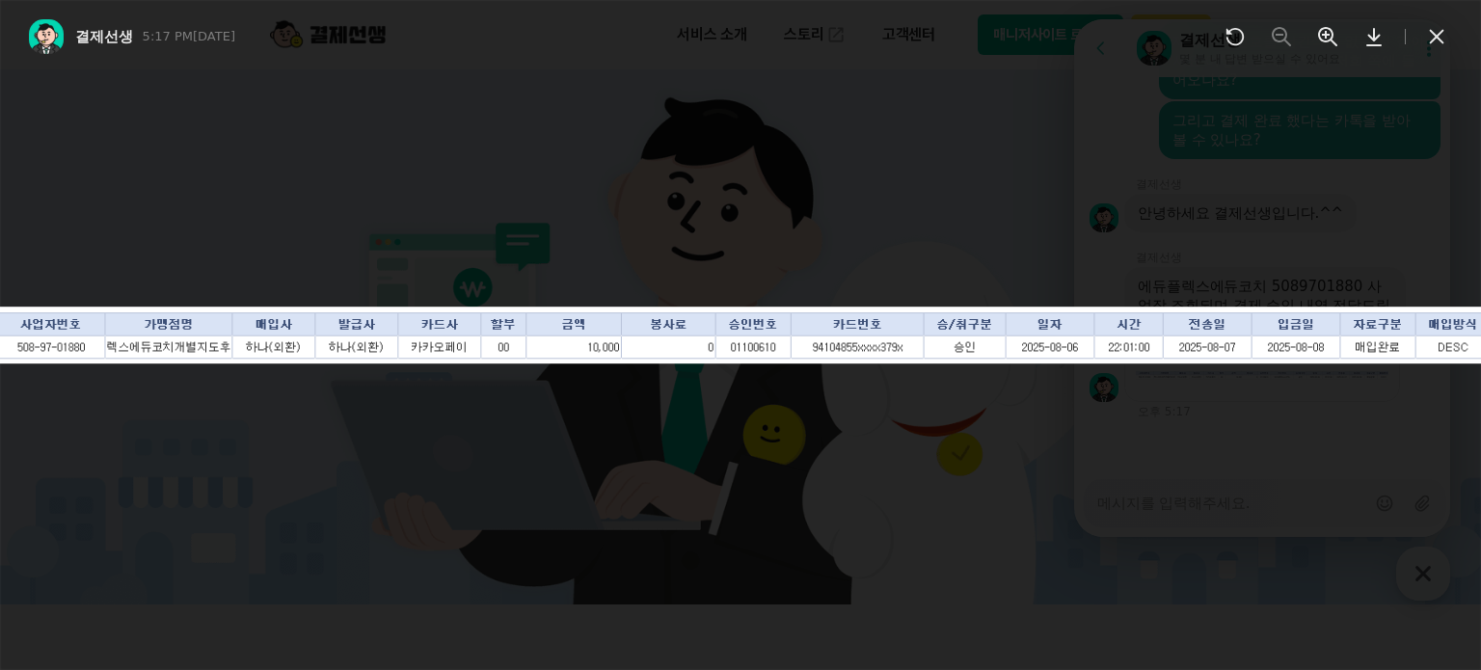
click at [1437, 38] on icon at bounding box center [1437, 37] width 14 height 14
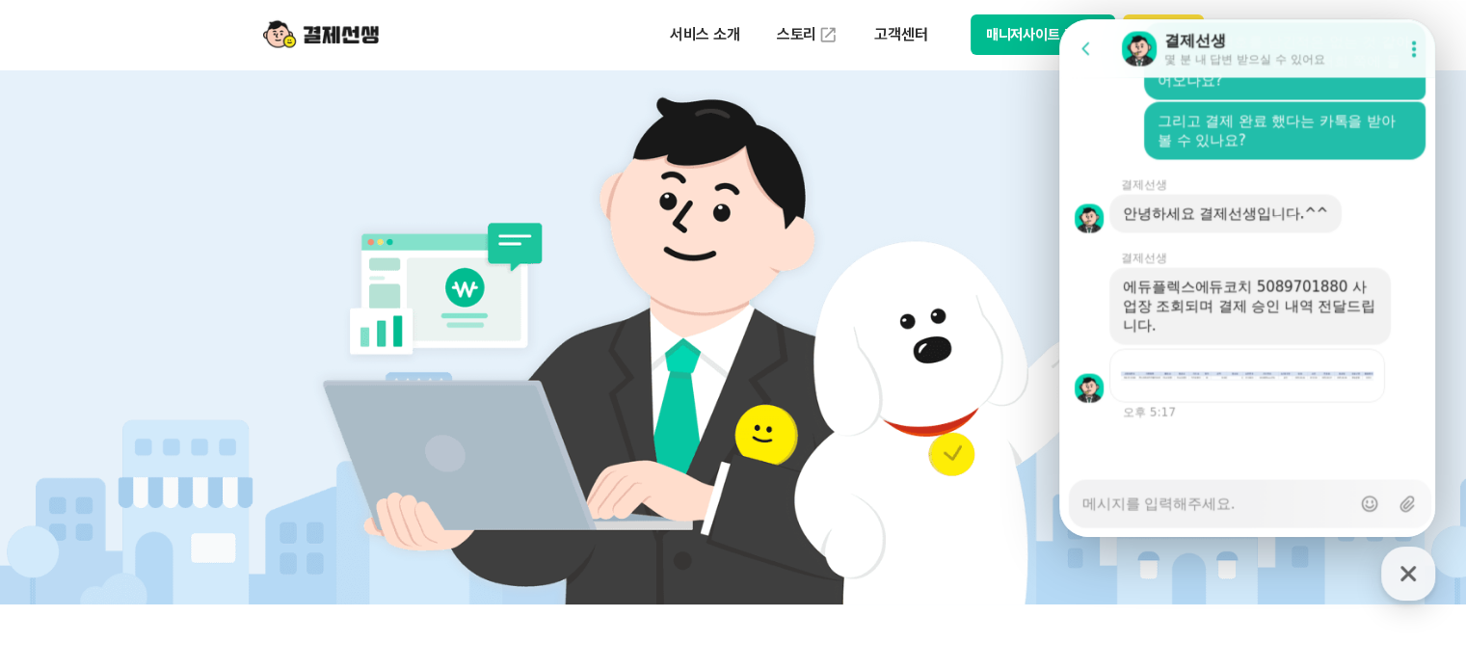
click at [1239, 512] on textarea "Messenger Input Textarea" at bounding box center [1217, 496] width 268 height 33
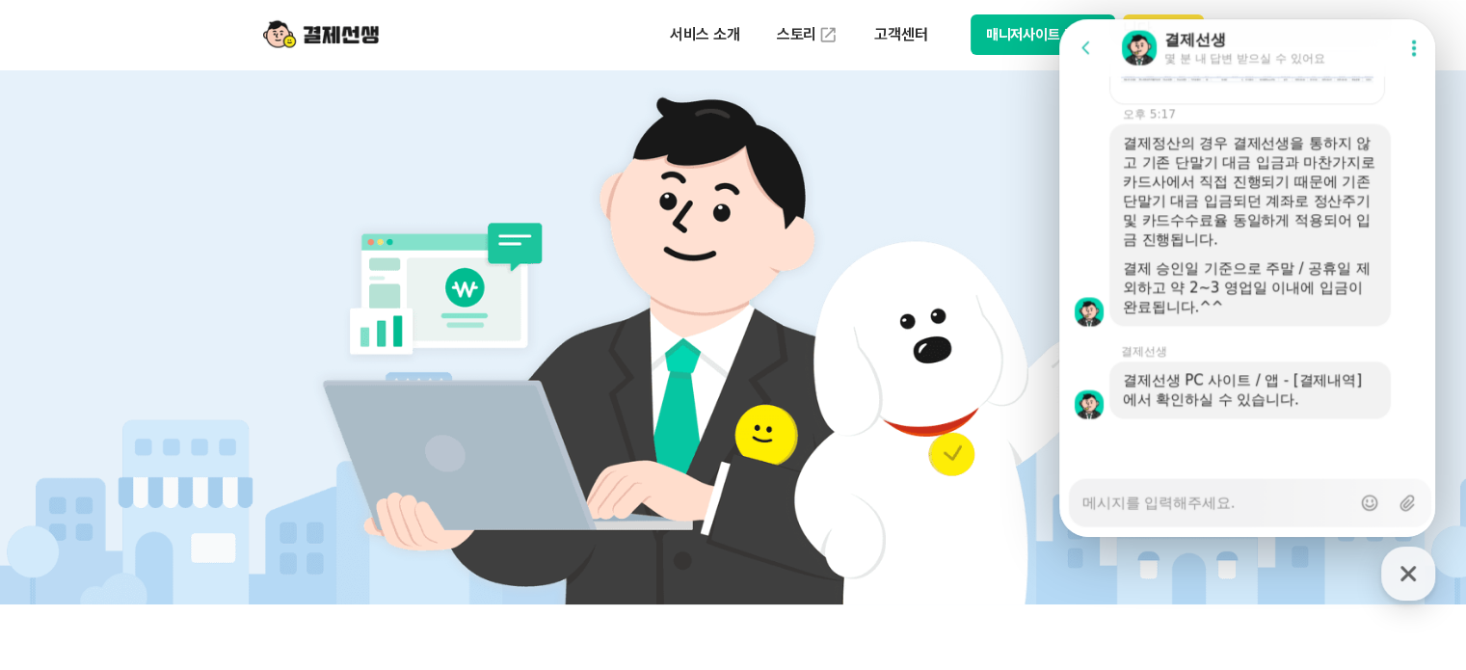
scroll to position [3758, 0]
click at [1196, 502] on textarea "Messenger Input Textarea" at bounding box center [1217, 496] width 268 height 33
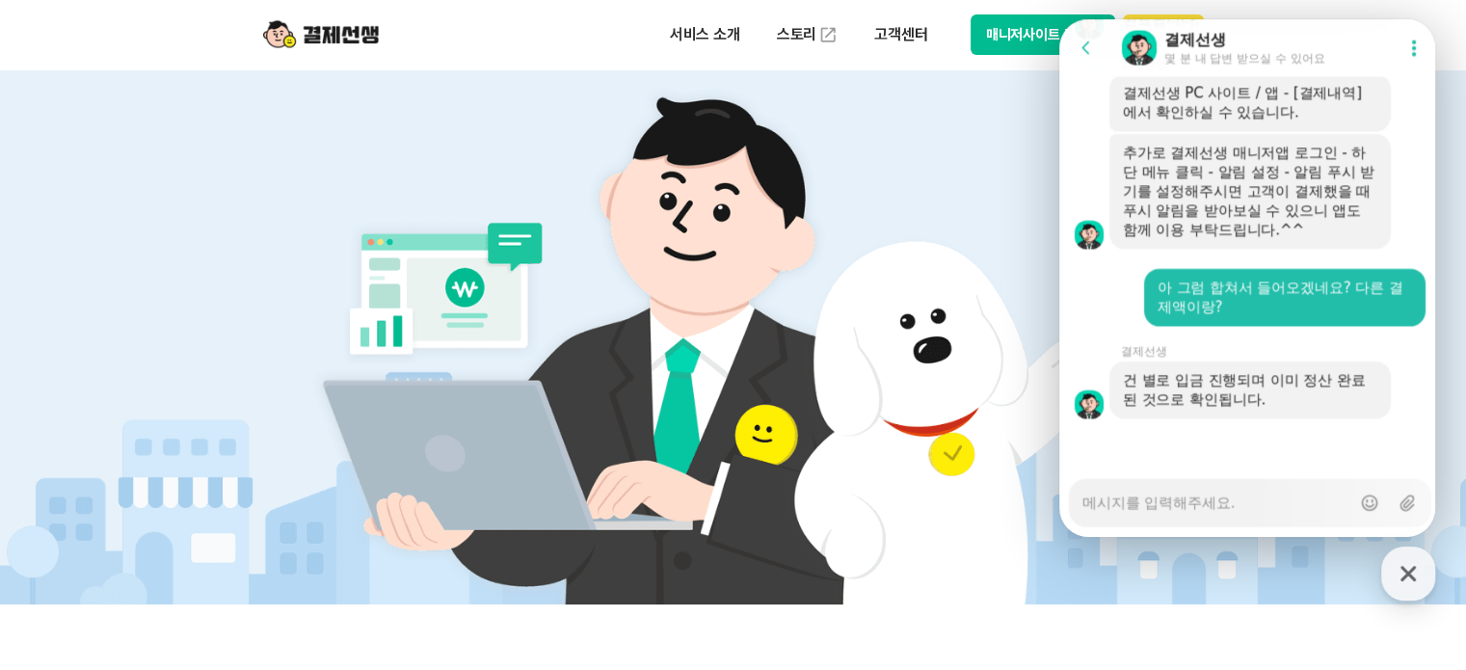
scroll to position [4045, 0]
click at [1192, 504] on textarea "Messenger Input Textarea" at bounding box center [1217, 496] width 268 height 33
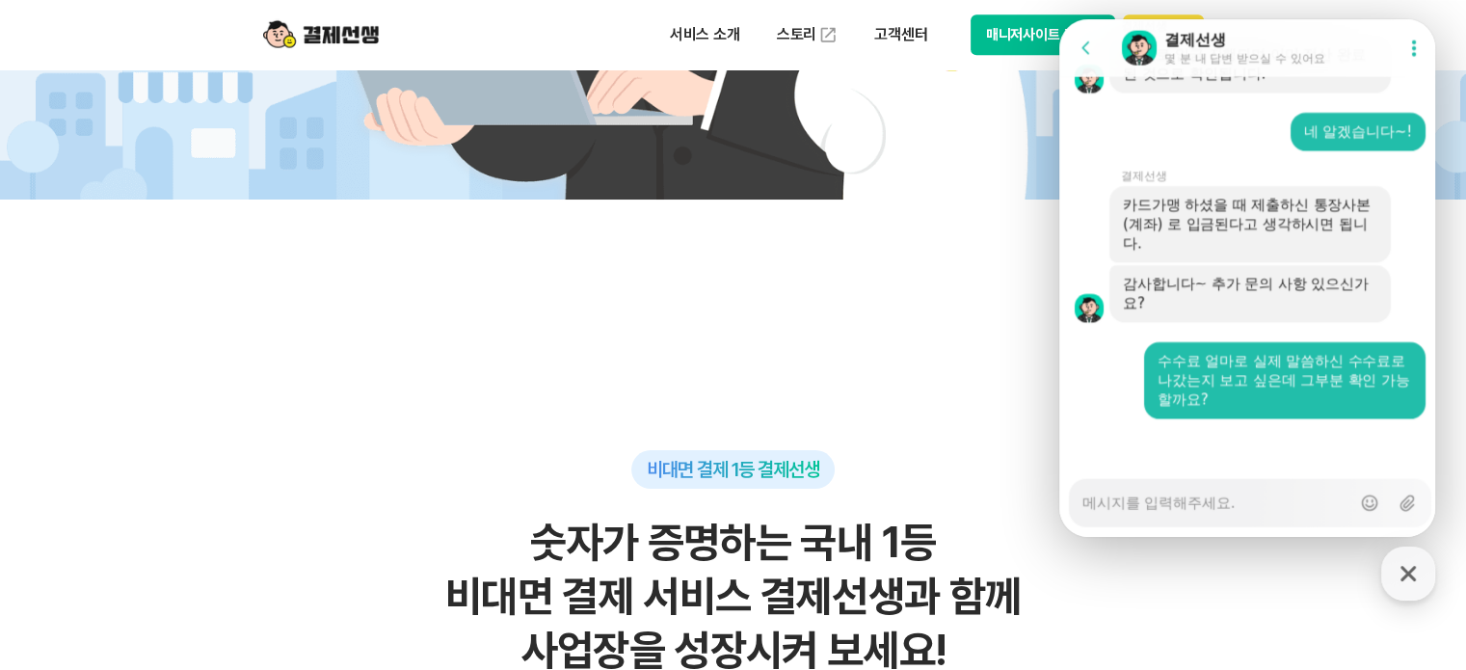
scroll to position [1350, 0]
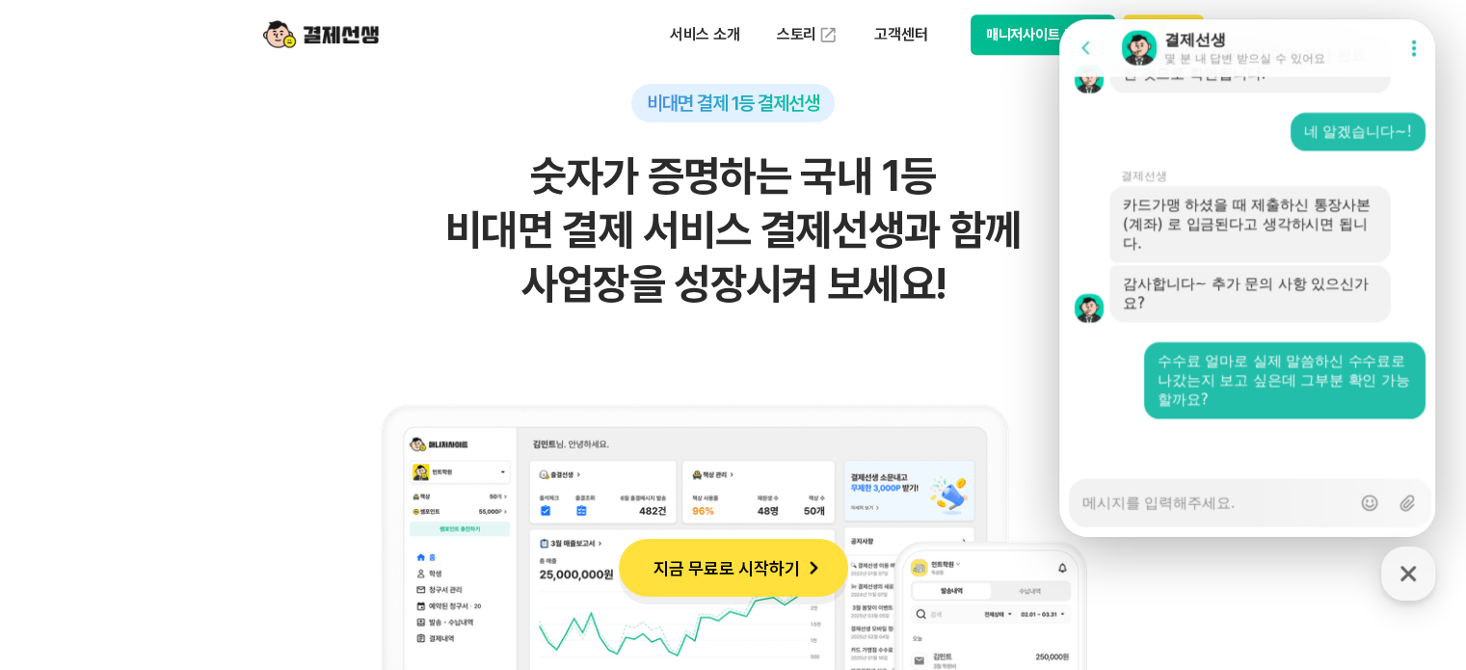
click at [1231, 495] on textarea "Messenger Input Textarea" at bounding box center [1217, 496] width 268 height 33
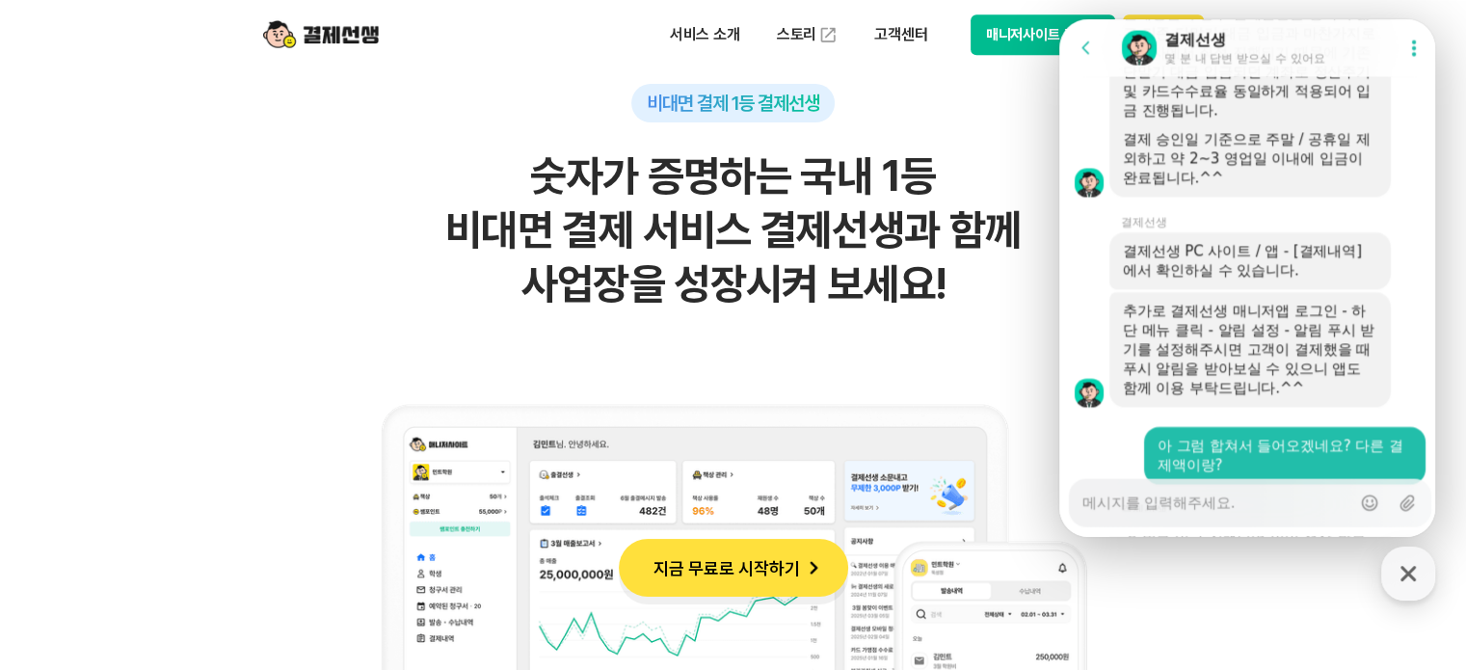
scroll to position [3833, 0]
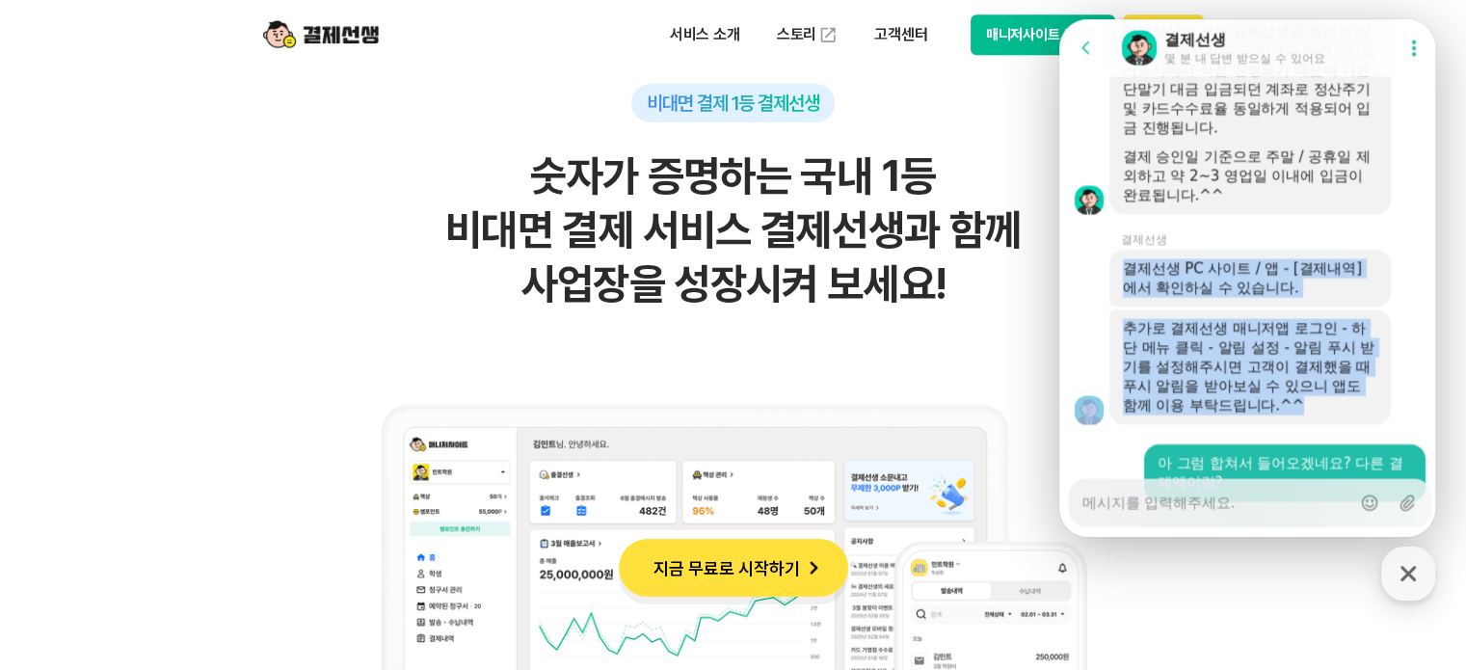
drag, startPoint x: 1331, startPoint y: 442, endPoint x: 1098, endPoint y: 321, distance: 263.0
copy section "결제선생 PC 사이트 / 앱 - [결제내역] 에서 확인하실 수 있습니다. A message sent by an agent 결제선생 추가로 결제…"
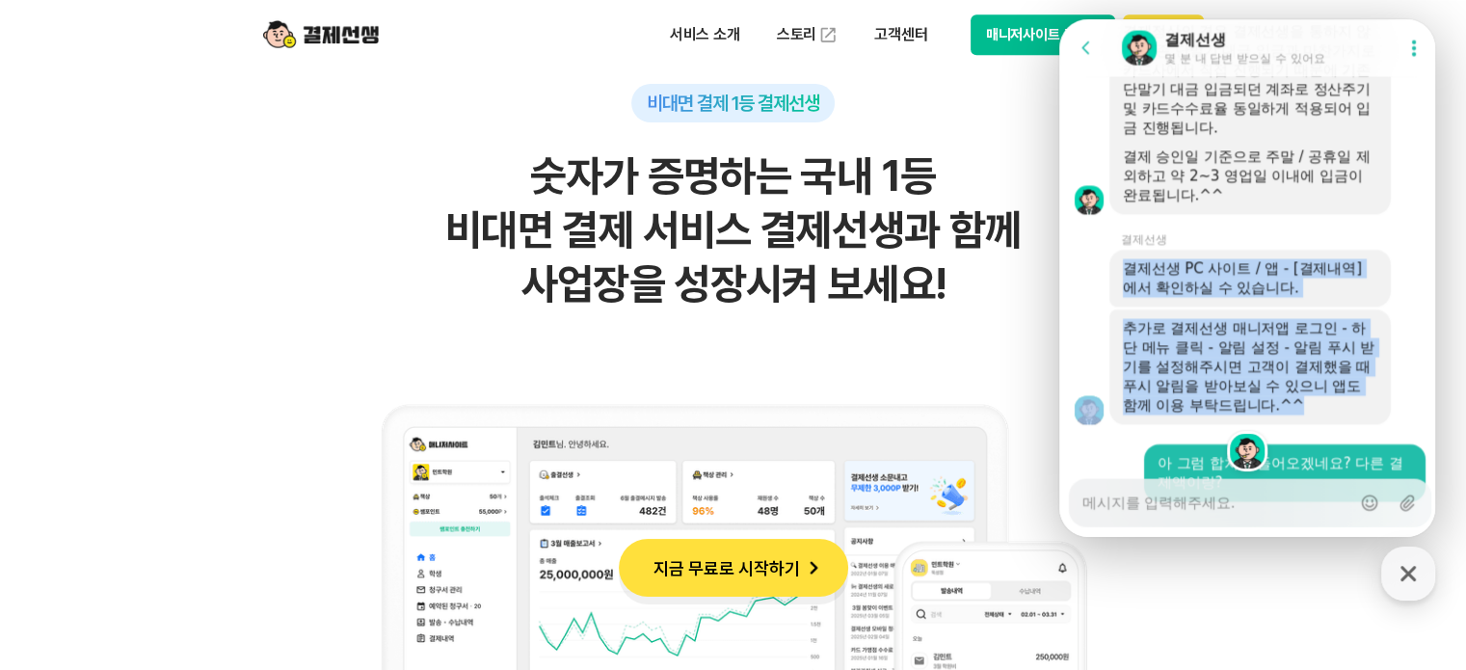
click at [1083, 43] on icon at bounding box center [1086, 48] width 19 height 19
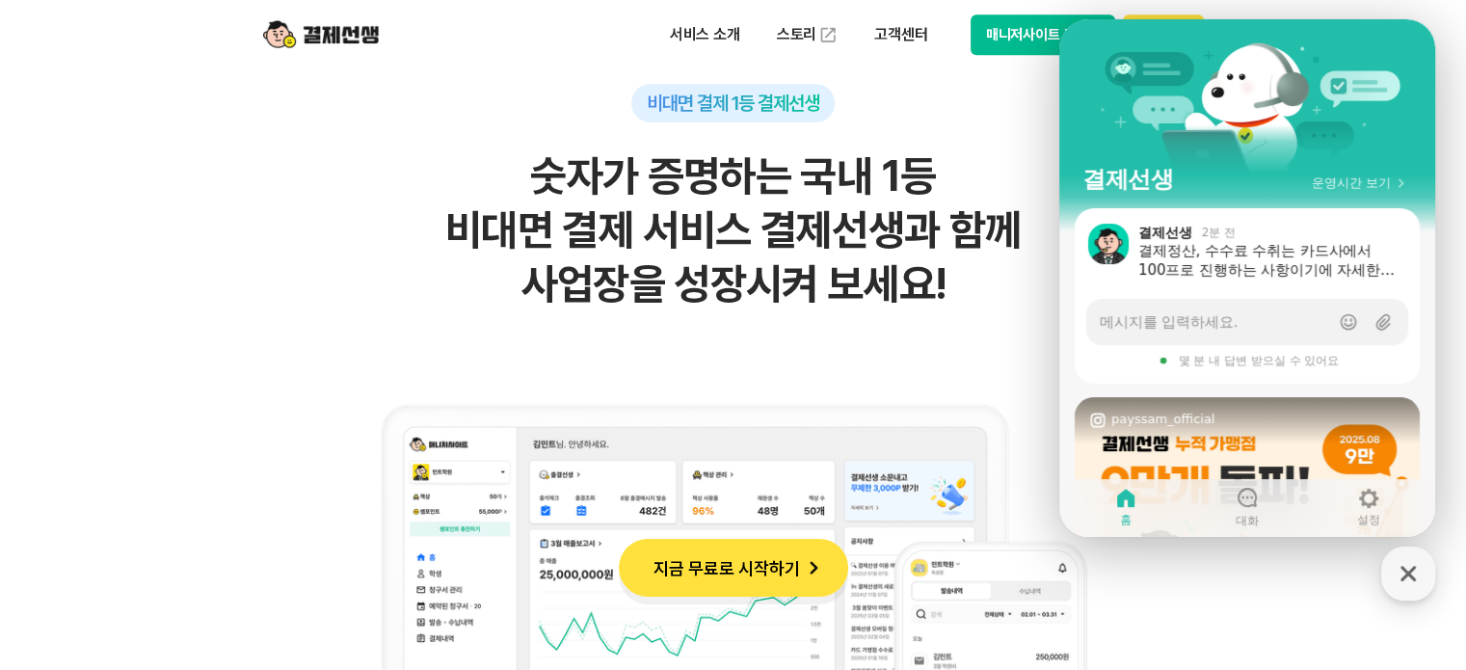
drag, startPoint x: 127, startPoint y: 292, endPoint x: 147, endPoint y: 268, distance: 30.9
click at [1421, 573] on icon "button" at bounding box center [1408, 573] width 35 height 35
